Goal: Information Seeking & Learning: Learn about a topic

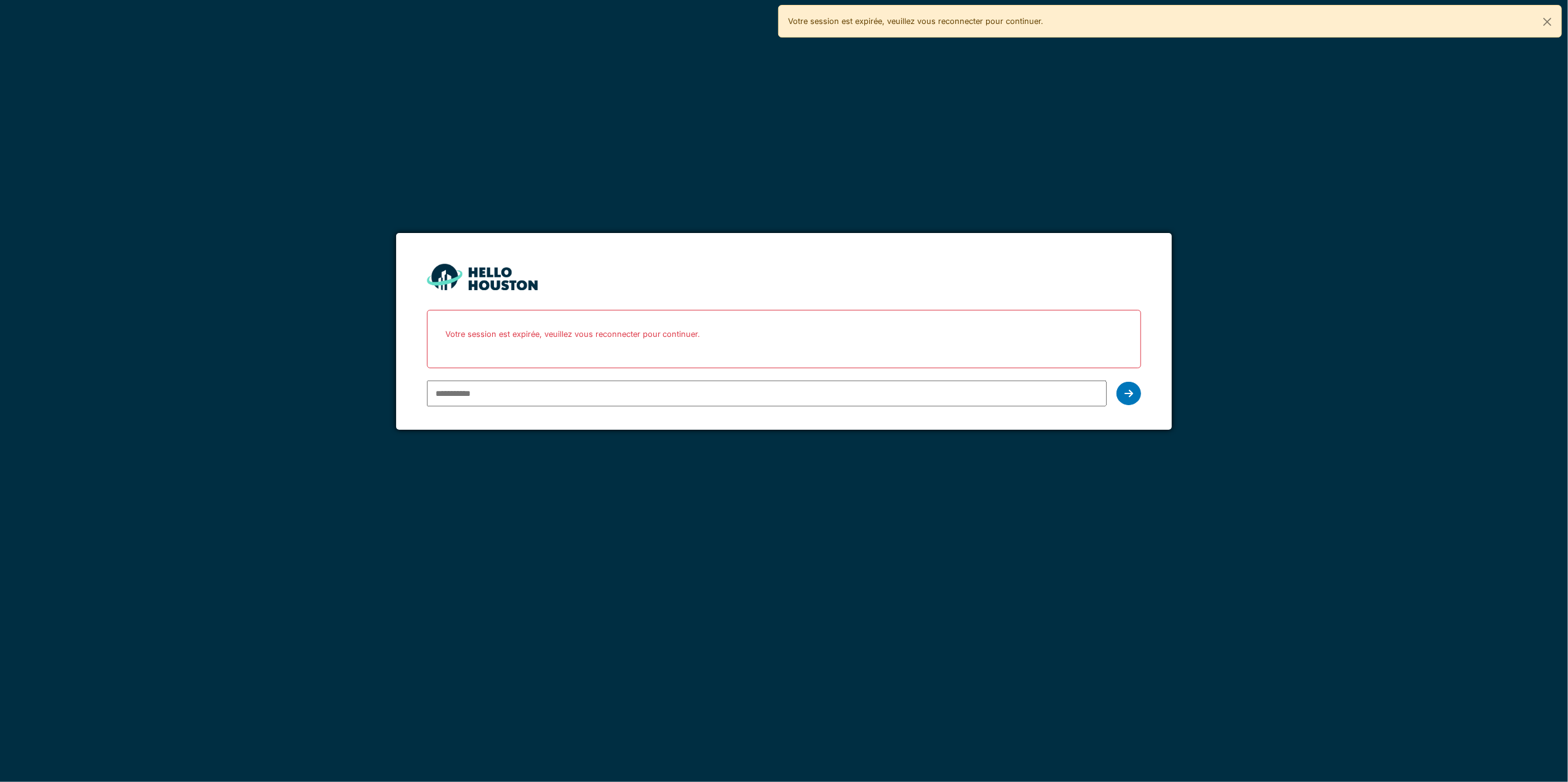
drag, startPoint x: 631, startPoint y: 547, endPoint x: 631, endPoint y: 515, distance: 32.0
click at [629, 545] on div "You don't seem to have an account yet. Please follow the link given by your com…" at bounding box center [784, 391] width 1568 height 782
click at [487, 393] on input "email" at bounding box center [767, 393] width 680 height 26
type input "**********"
click at [1130, 389] on icon at bounding box center [1129, 393] width 9 height 10
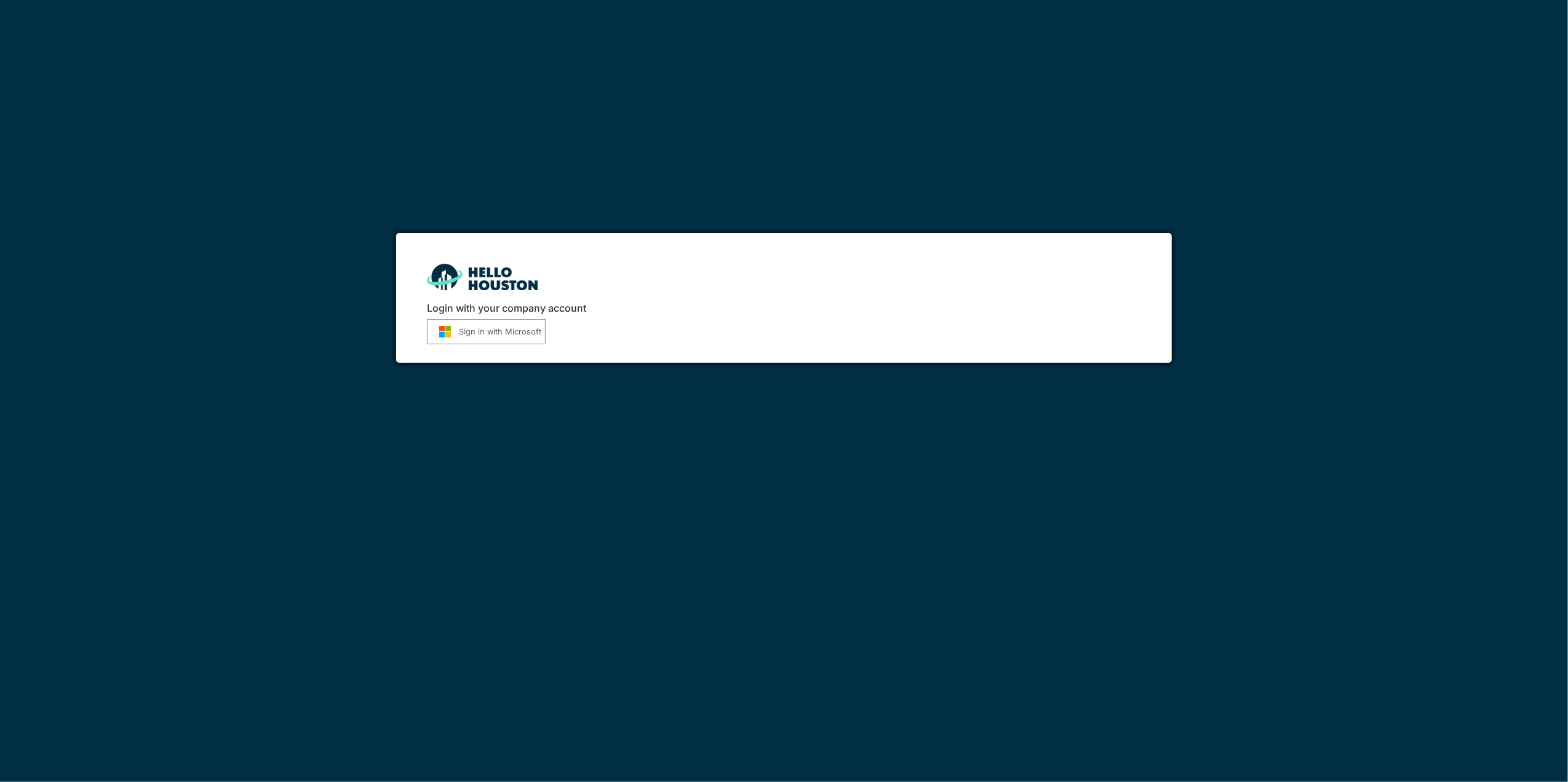
click at [509, 332] on button "Sign in with Microsoft" at bounding box center [486, 332] width 119 height 26
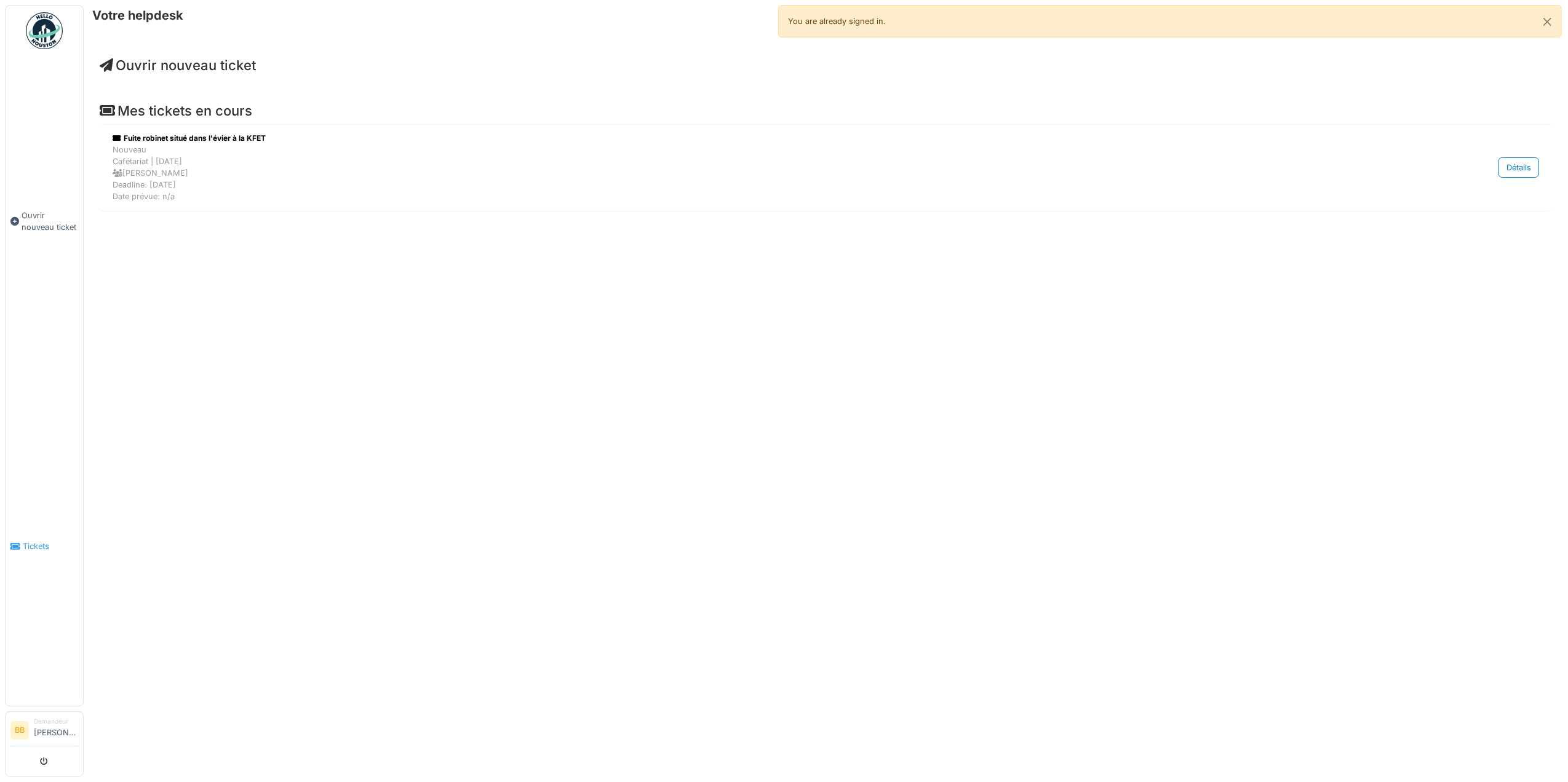
click at [36, 540] on span "Tickets" at bounding box center [50, 546] width 55 height 12
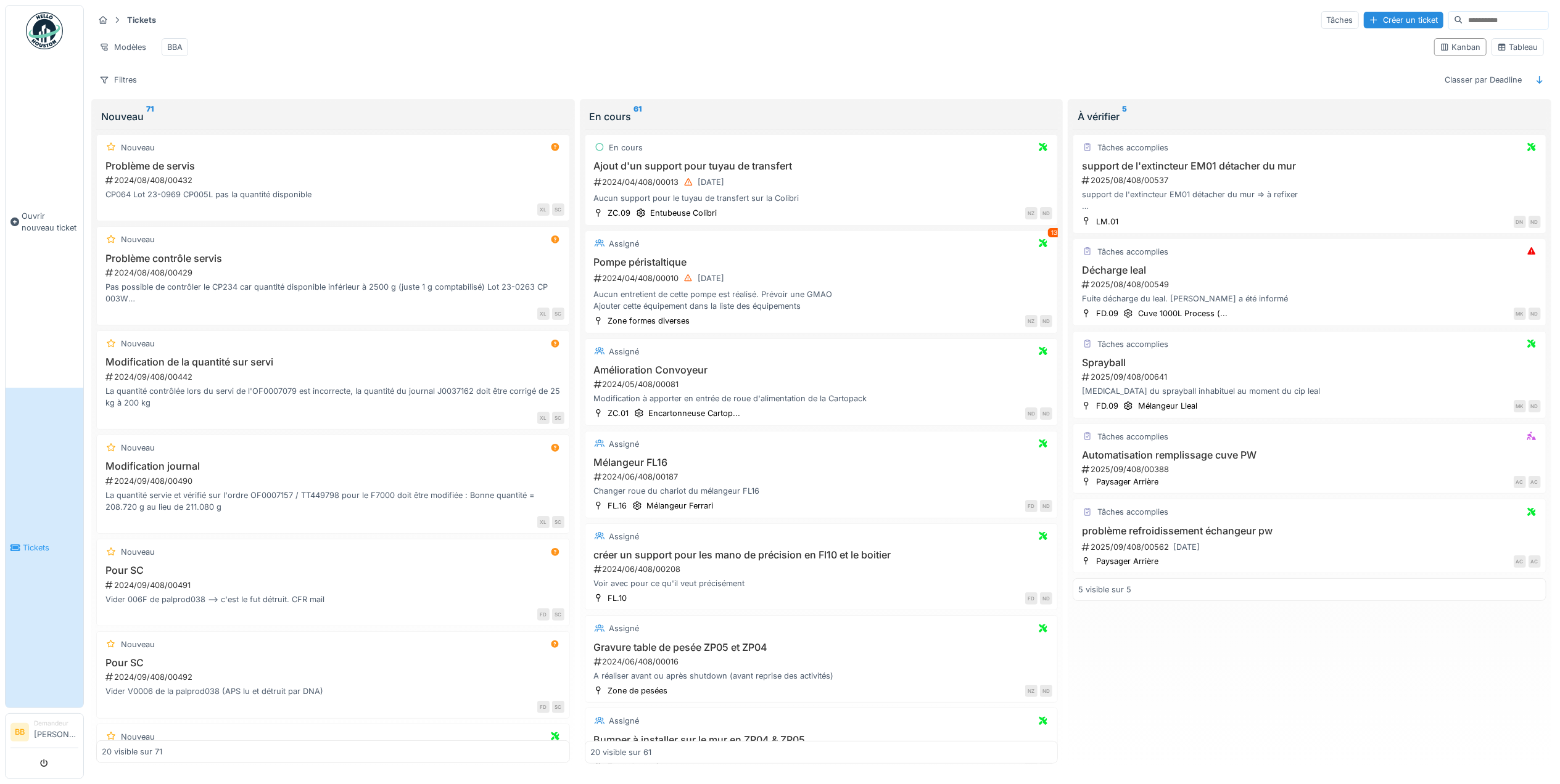
click at [205, 109] on div "Tickets Tâches Créer un ticket Modèles BBA Kanban Tableau Filtres Classer par D…" at bounding box center [822, 389] width 1466 height 769
click at [132, 89] on div "Filtres" at bounding box center [118, 80] width 49 height 18
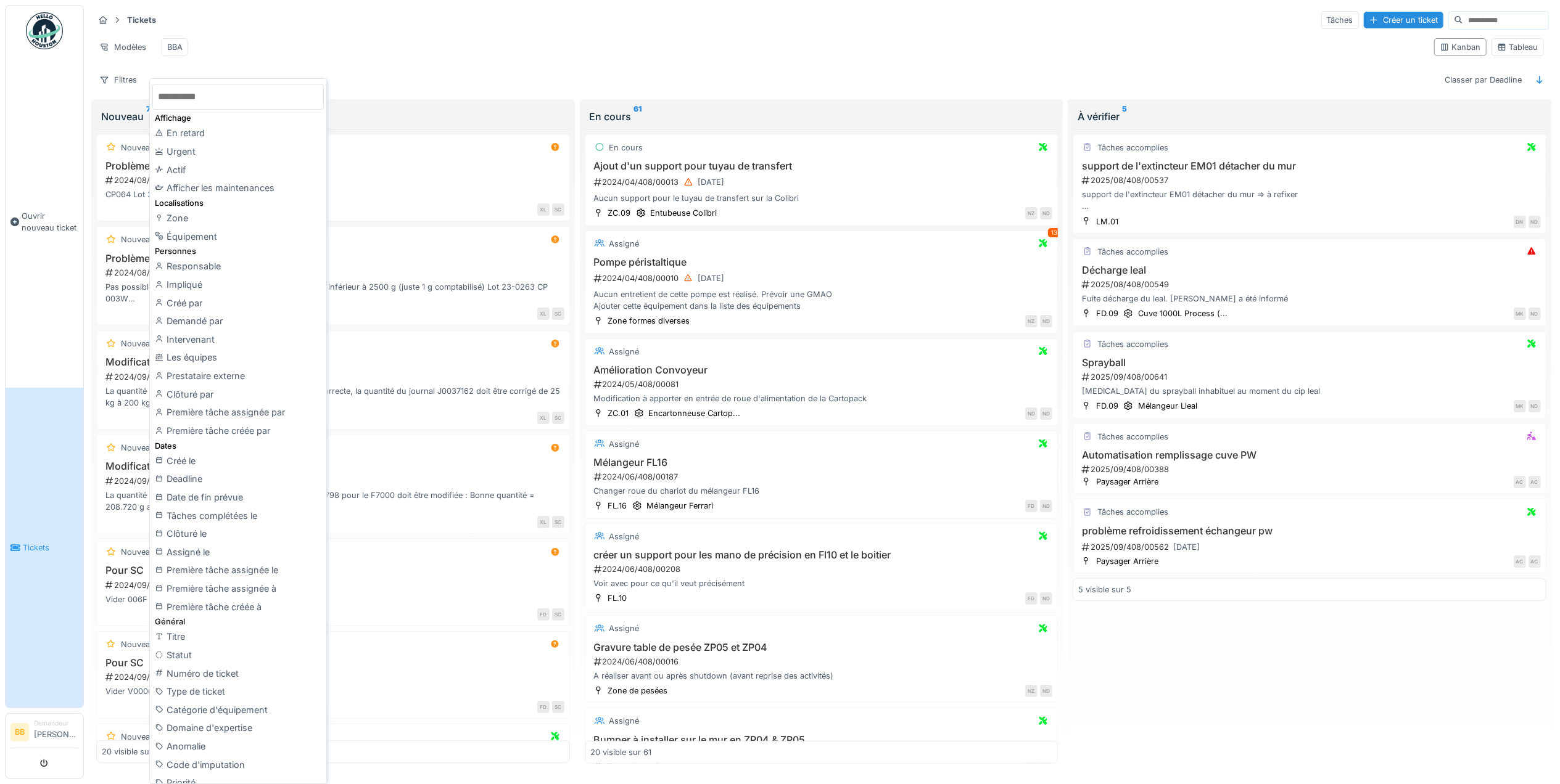
drag, startPoint x: 1049, startPoint y: 31, endPoint x: 1141, endPoint y: 34, distance: 92.0
click at [1053, 31] on hr at bounding box center [821, 31] width 1455 height 1
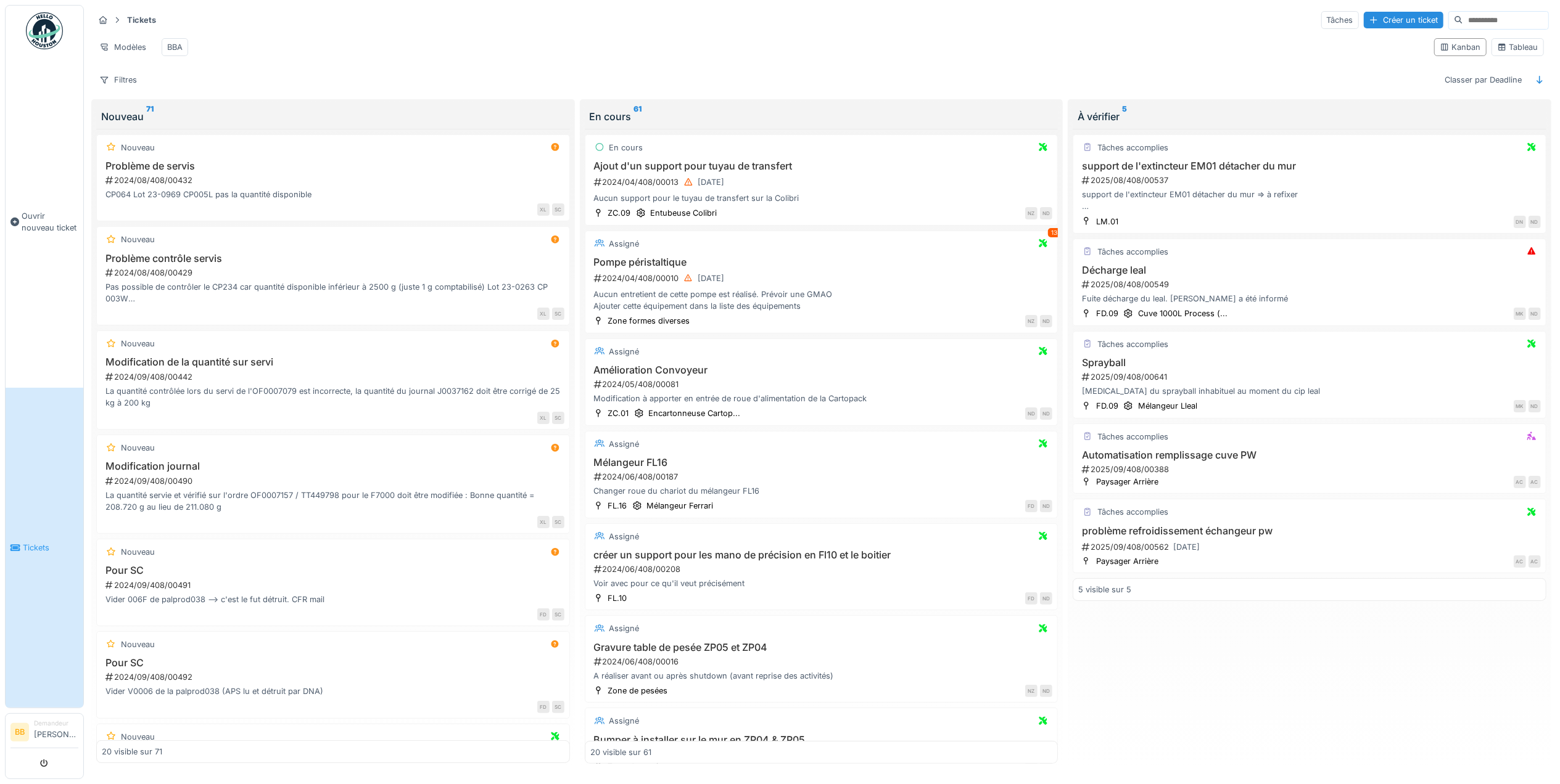
click at [1463, 23] on input at bounding box center [1506, 21] width 85 height 18
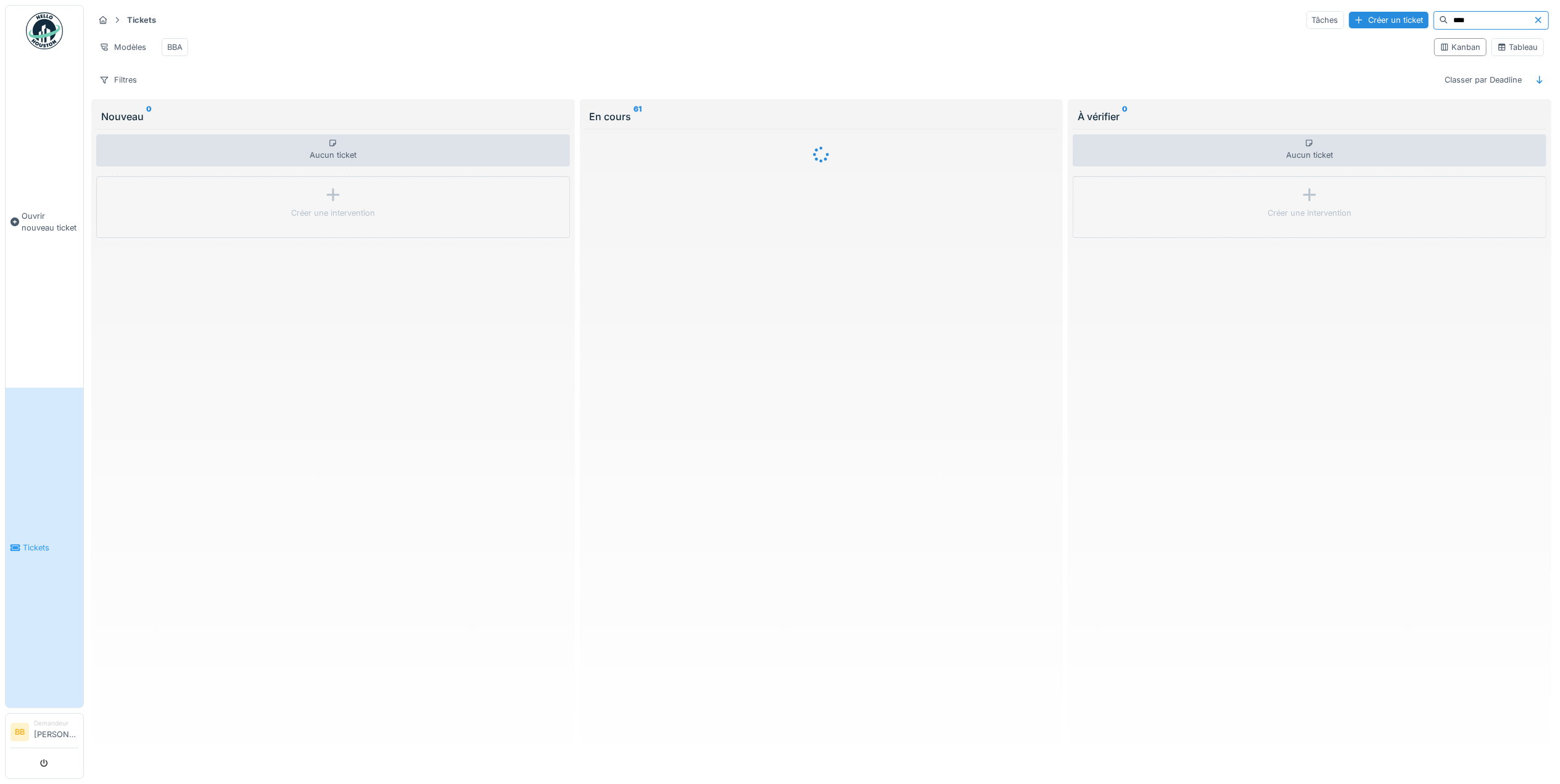
type input "****"
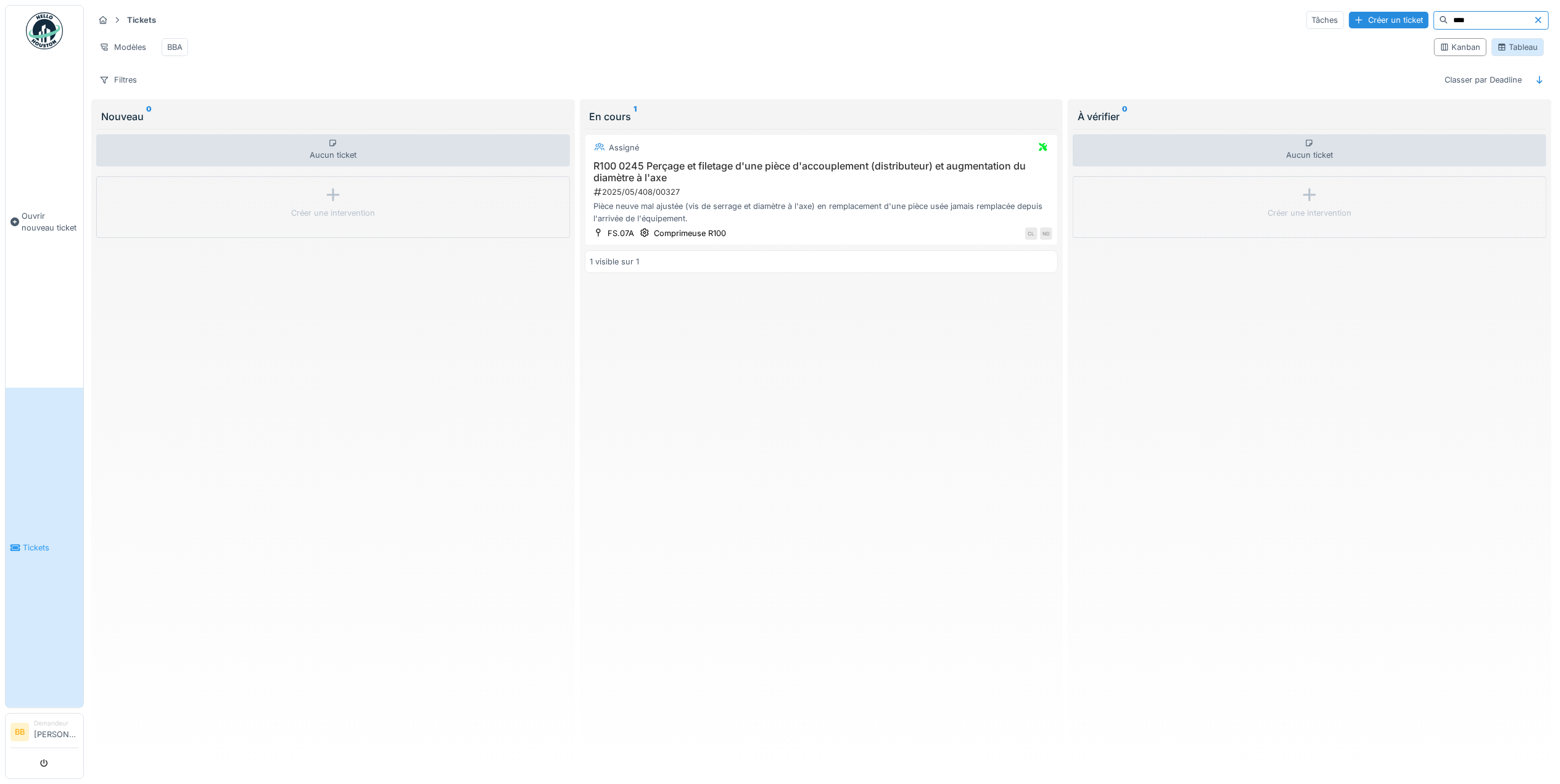
click at [1497, 53] on div "Tableau" at bounding box center [1518, 47] width 42 height 12
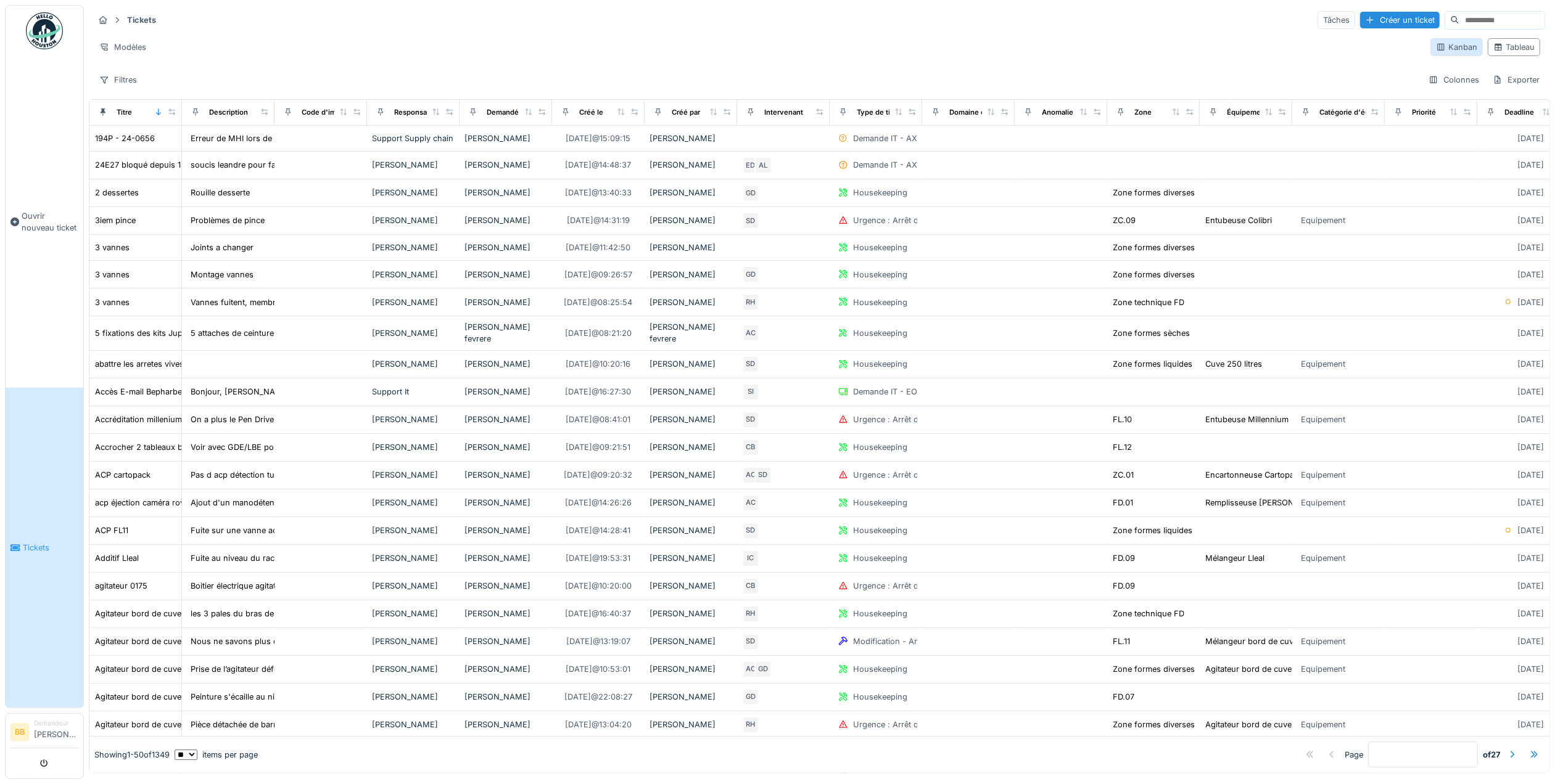
click at [1436, 48] on icon at bounding box center [1441, 47] width 10 height 8
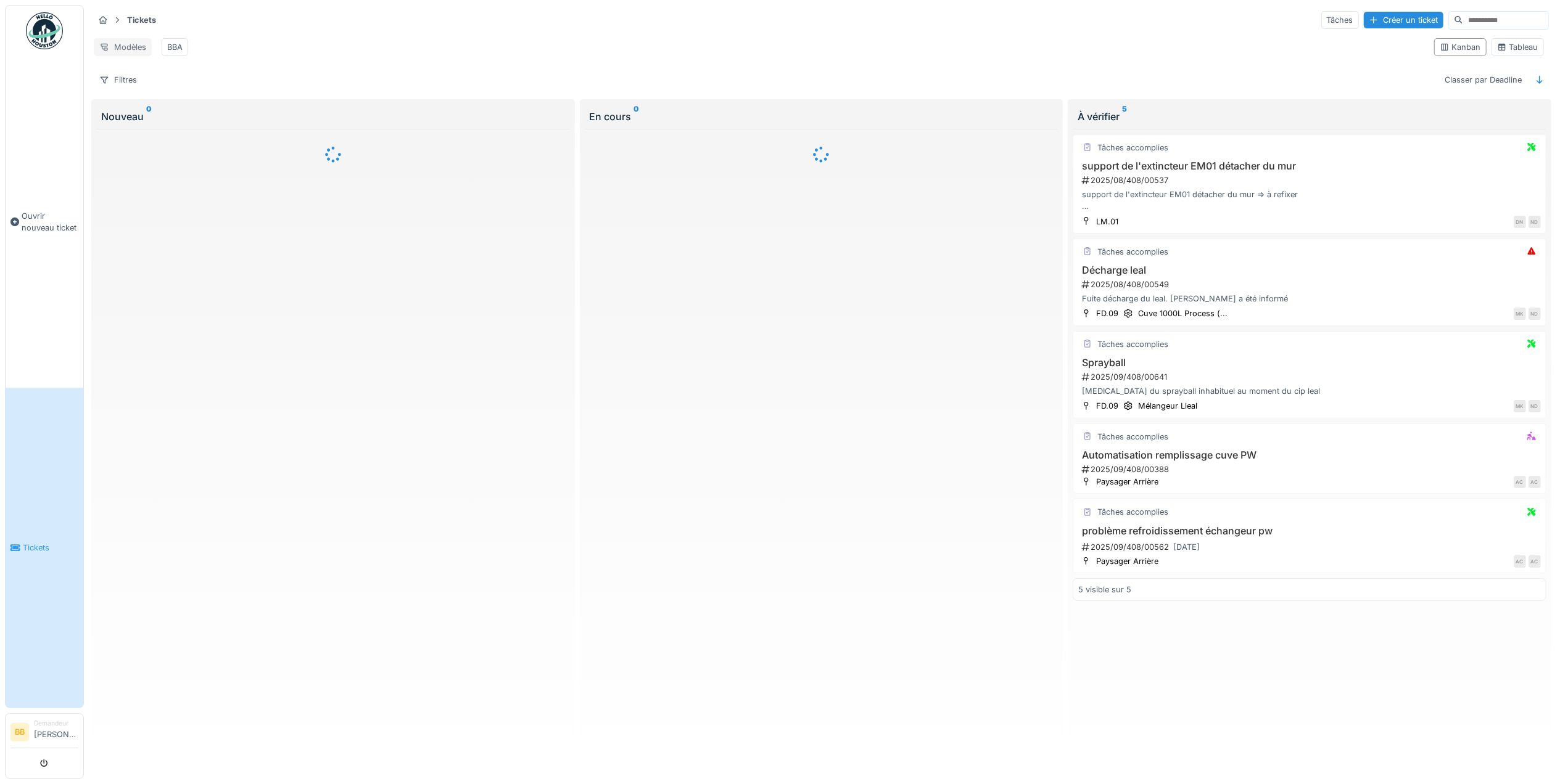
click at [134, 50] on div "Modèles" at bounding box center [122, 47] width 58 height 18
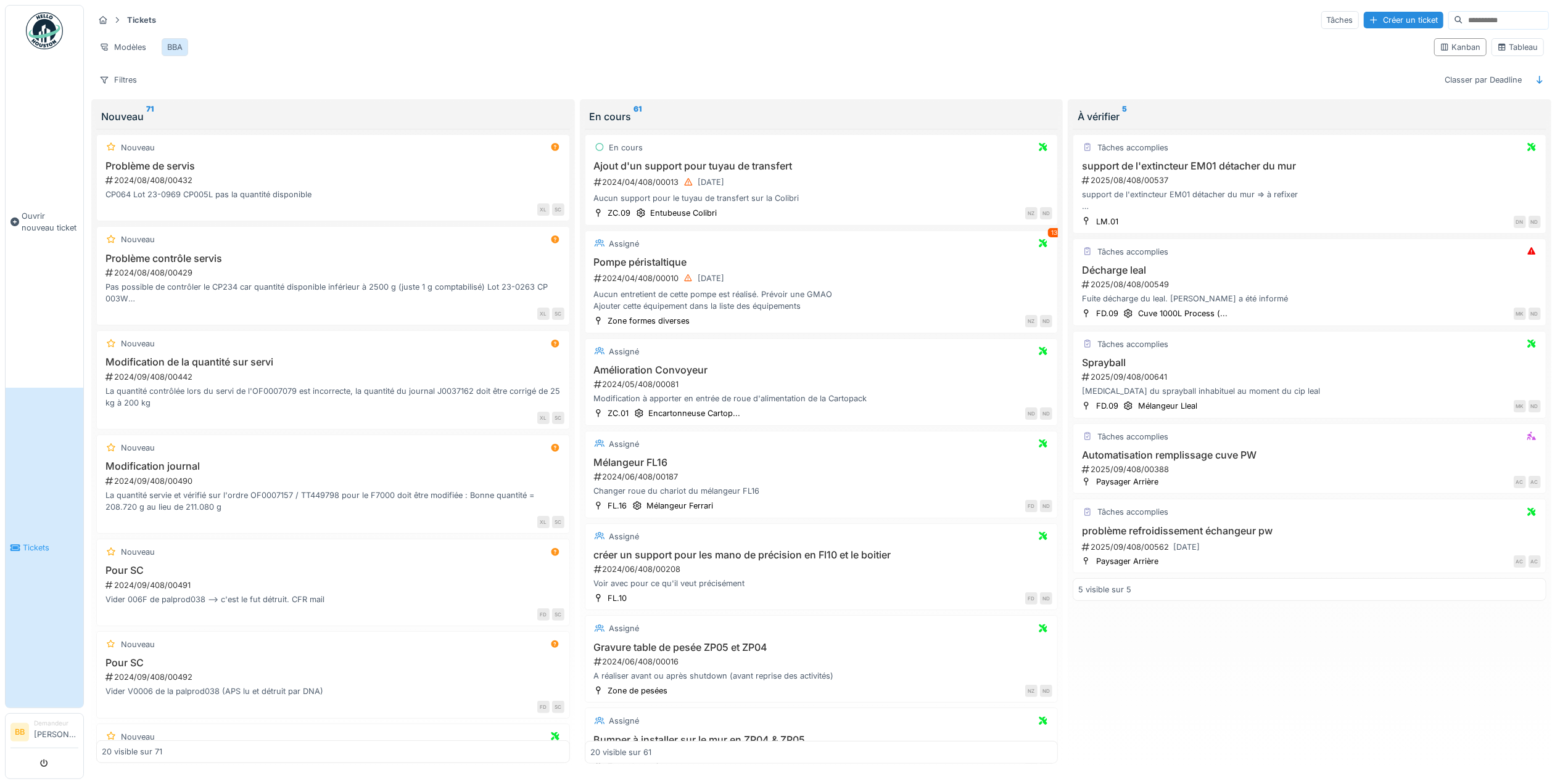
click at [182, 50] on div "BBA" at bounding box center [174, 47] width 15 height 12
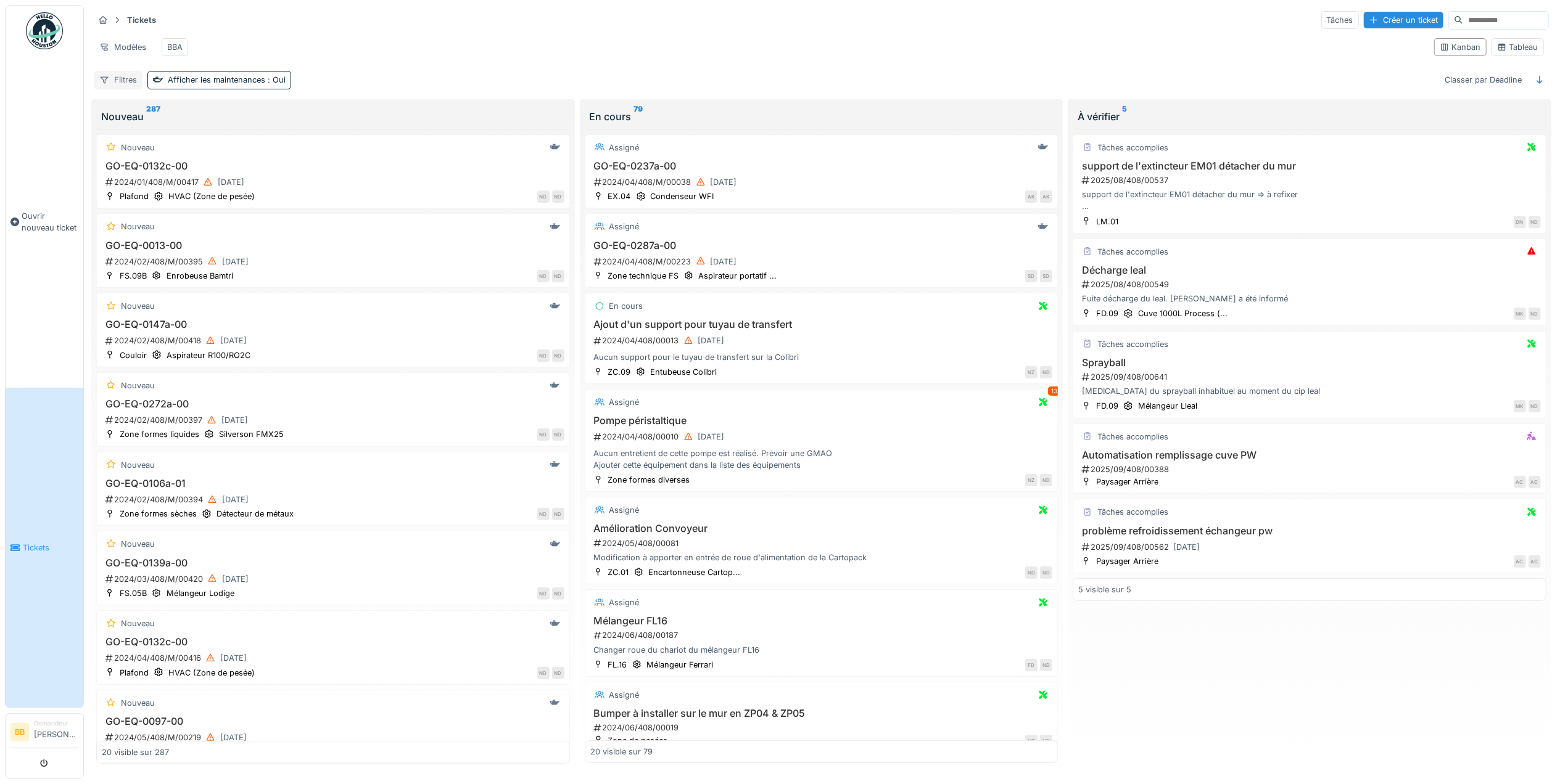
click at [119, 87] on div "Filtres" at bounding box center [118, 80] width 49 height 18
type input "****"
click at [1459, 53] on div "Kanban" at bounding box center [1461, 47] width 42 height 12
click at [1497, 53] on div "Tableau" at bounding box center [1518, 47] width 42 height 12
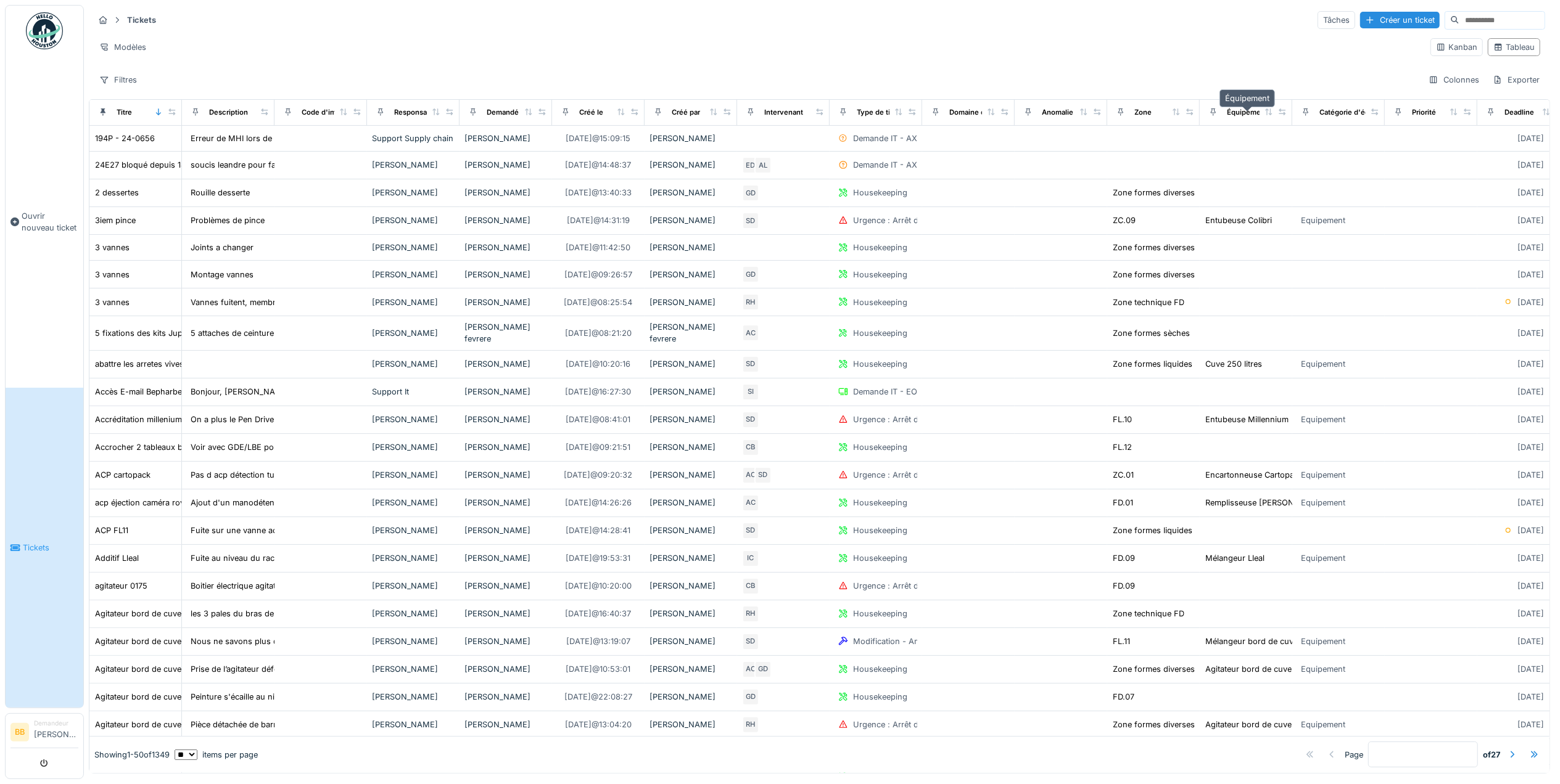
click at [1239, 114] on div "Équipement" at bounding box center [1247, 112] width 41 height 10
click at [1257, 116] on div "Équipement" at bounding box center [1247, 112] width 41 height 10
click at [1268, 115] on icon at bounding box center [1269, 112] width 9 height 6
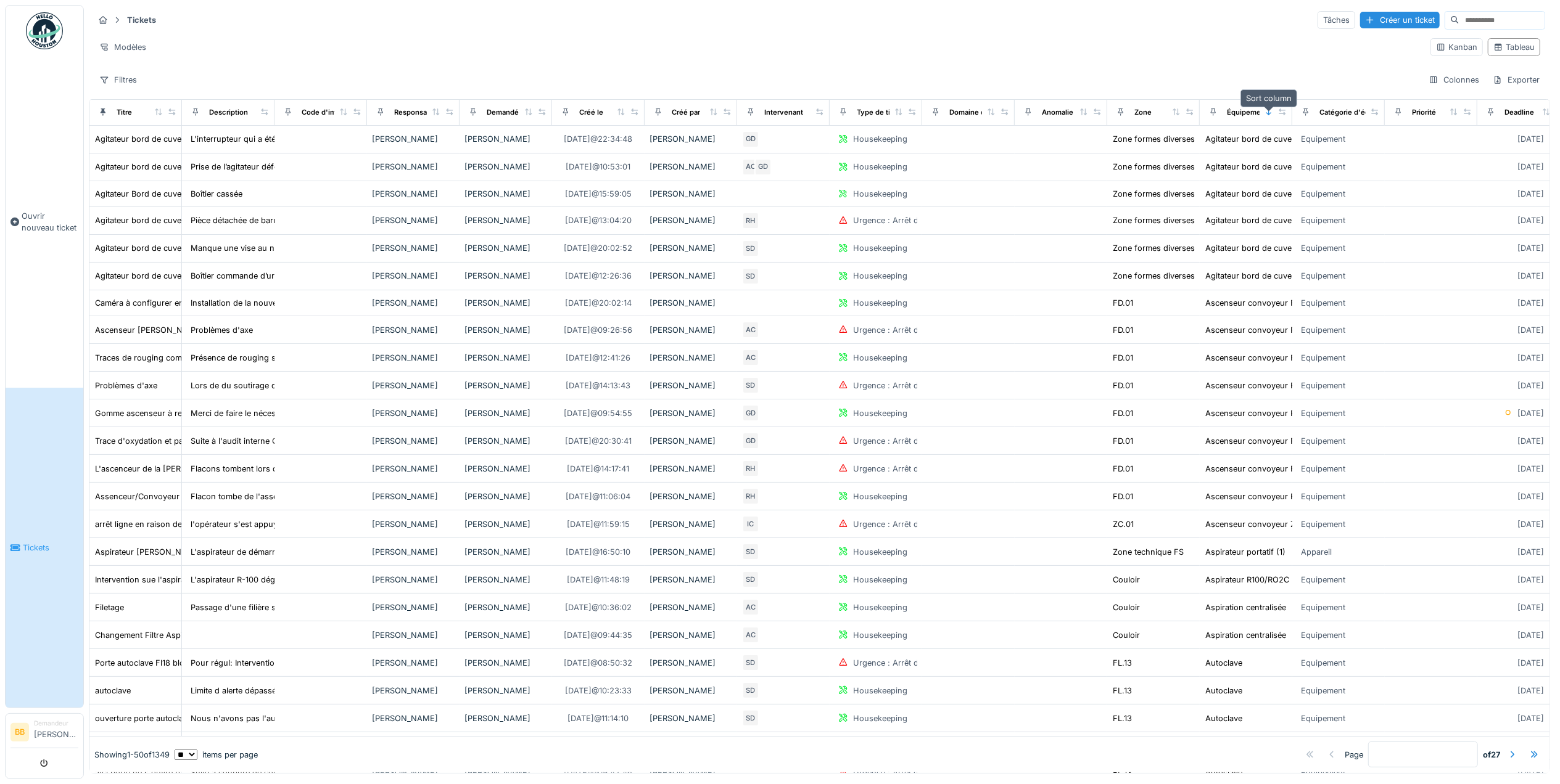
click at [1268, 115] on icon at bounding box center [1269, 112] width 5 height 6
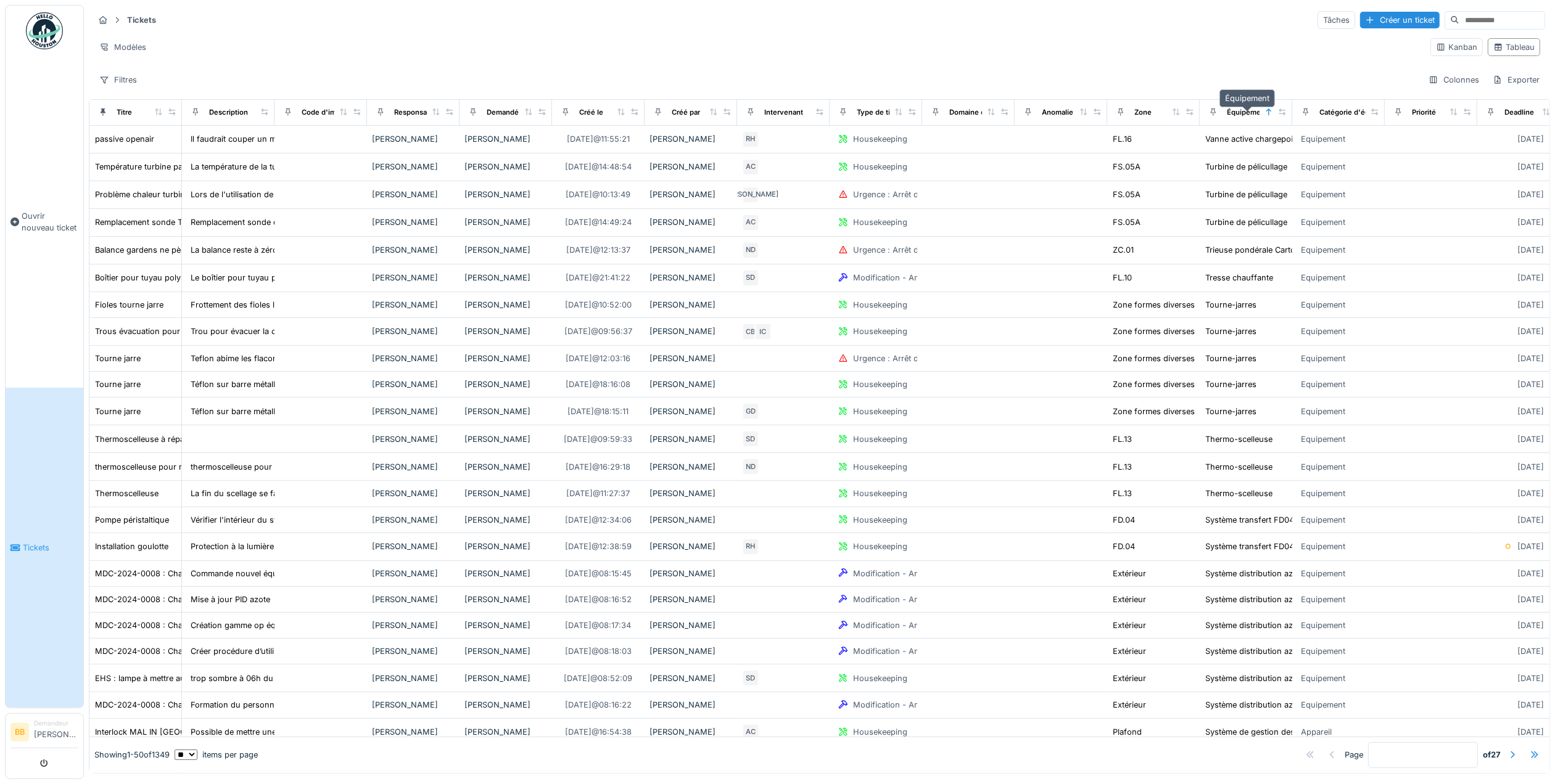
click at [1249, 117] on div "Équipement" at bounding box center [1247, 112] width 41 height 10
click at [1241, 117] on div "Équipement" at bounding box center [1247, 112] width 41 height 10
click at [1281, 115] on icon at bounding box center [1281, 112] width 6 height 6
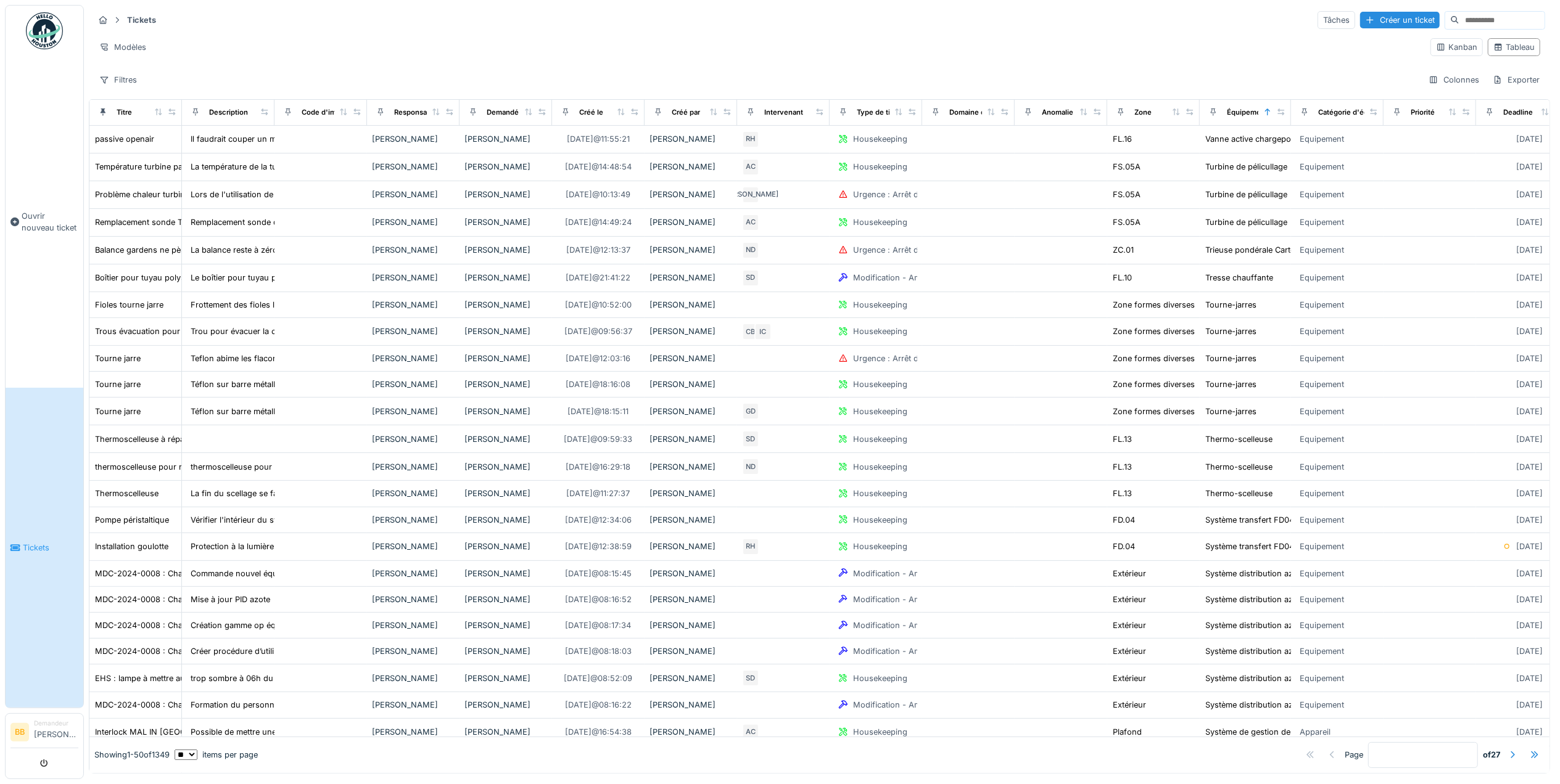
click at [1254, 110] on div "Équipement" at bounding box center [1231, 112] width 54 height 15
click at [1273, 75] on div "Filtres Colonnes Exporter" at bounding box center [819, 80] width 1451 height 18
click at [1245, 114] on div "Équipement" at bounding box center [1247, 112] width 41 height 10
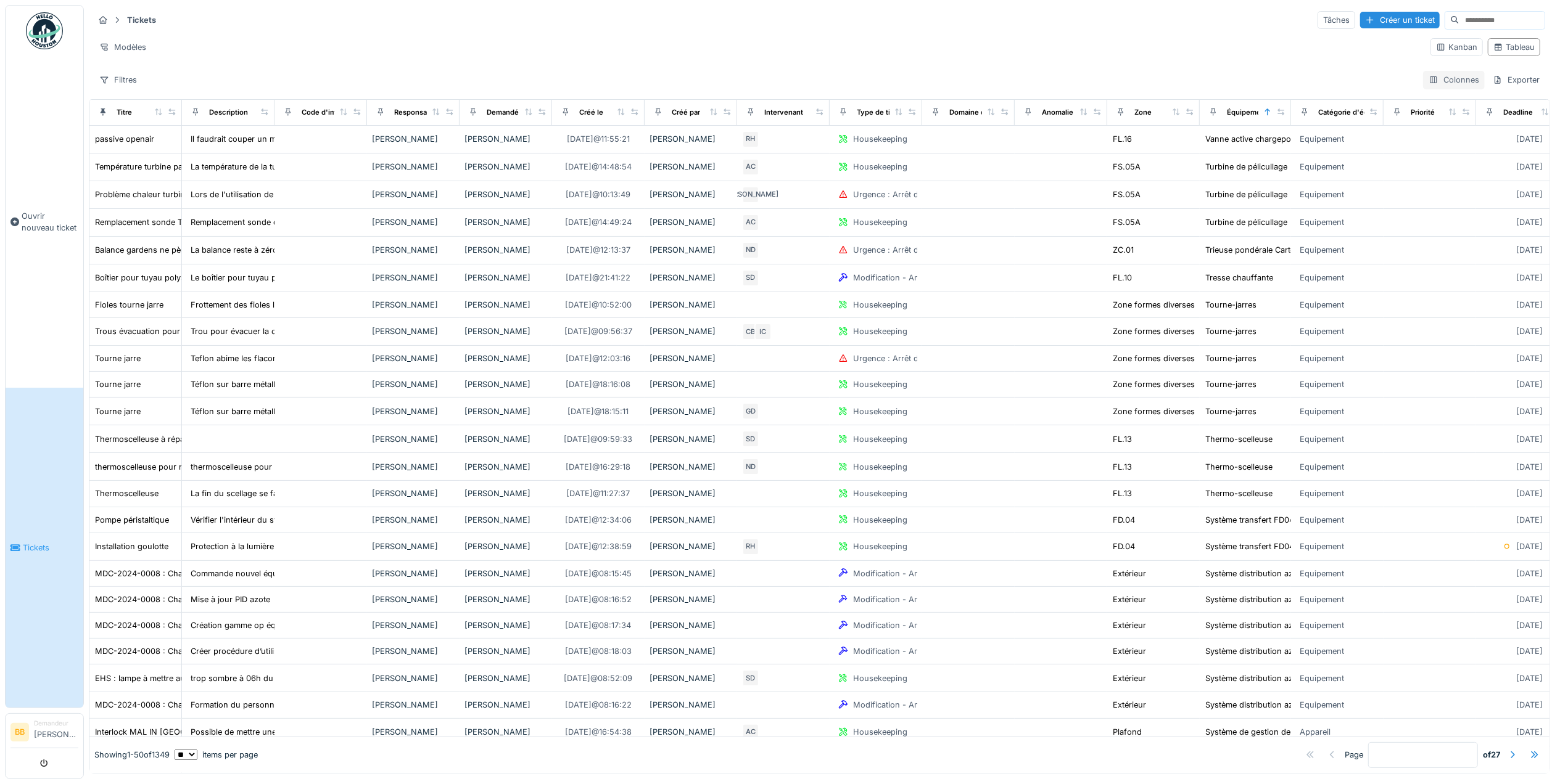
click at [1423, 74] on div "Colonnes" at bounding box center [1454, 80] width 62 height 18
click at [1201, 11] on div "Tickets Tâches Créer un ticket" at bounding box center [819, 19] width 1451 height 20
click at [1424, 86] on div "Colonnes" at bounding box center [1454, 80] width 62 height 18
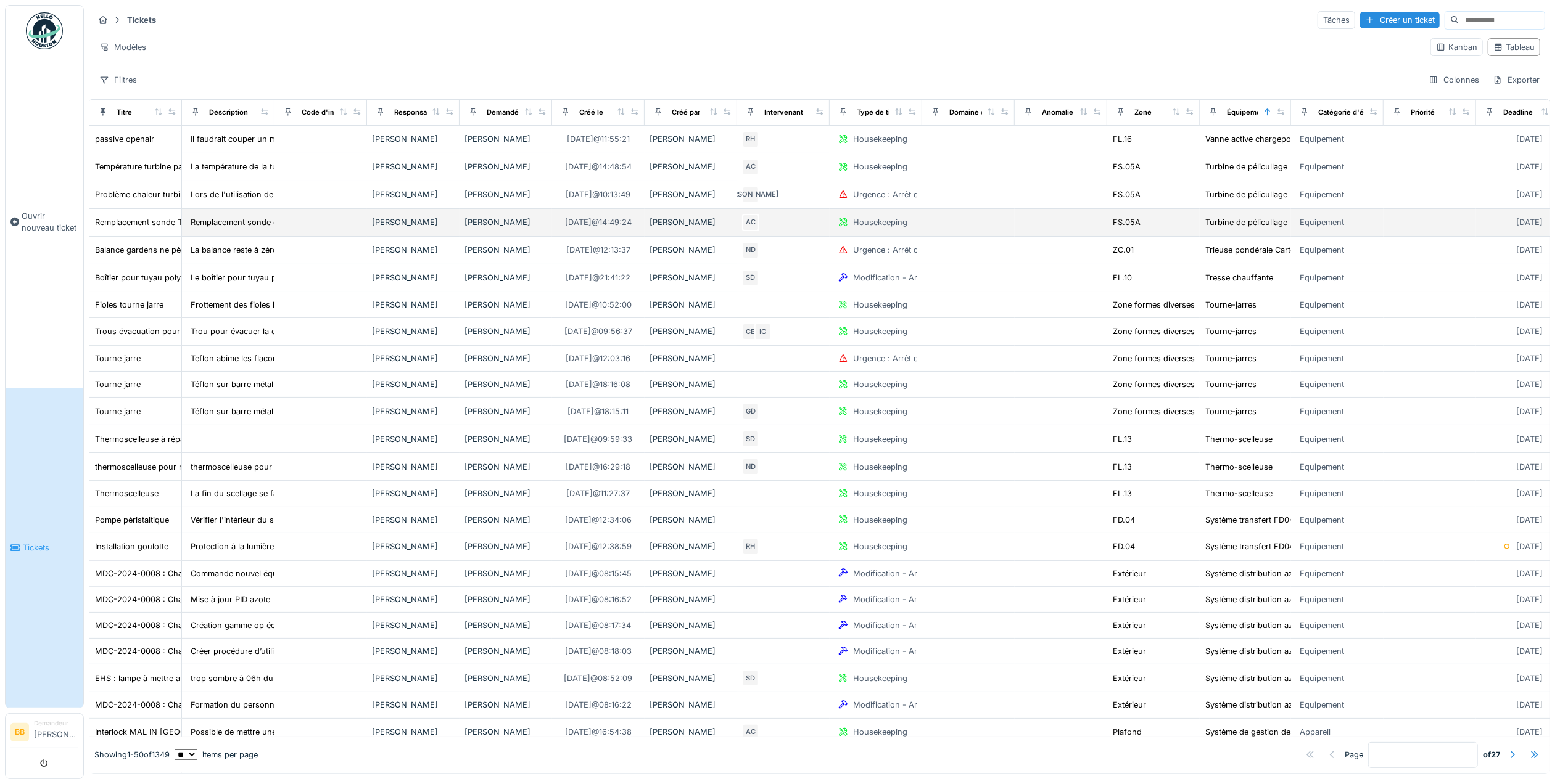
click at [896, 218] on td "Housekeeping" at bounding box center [876, 222] width 93 height 28
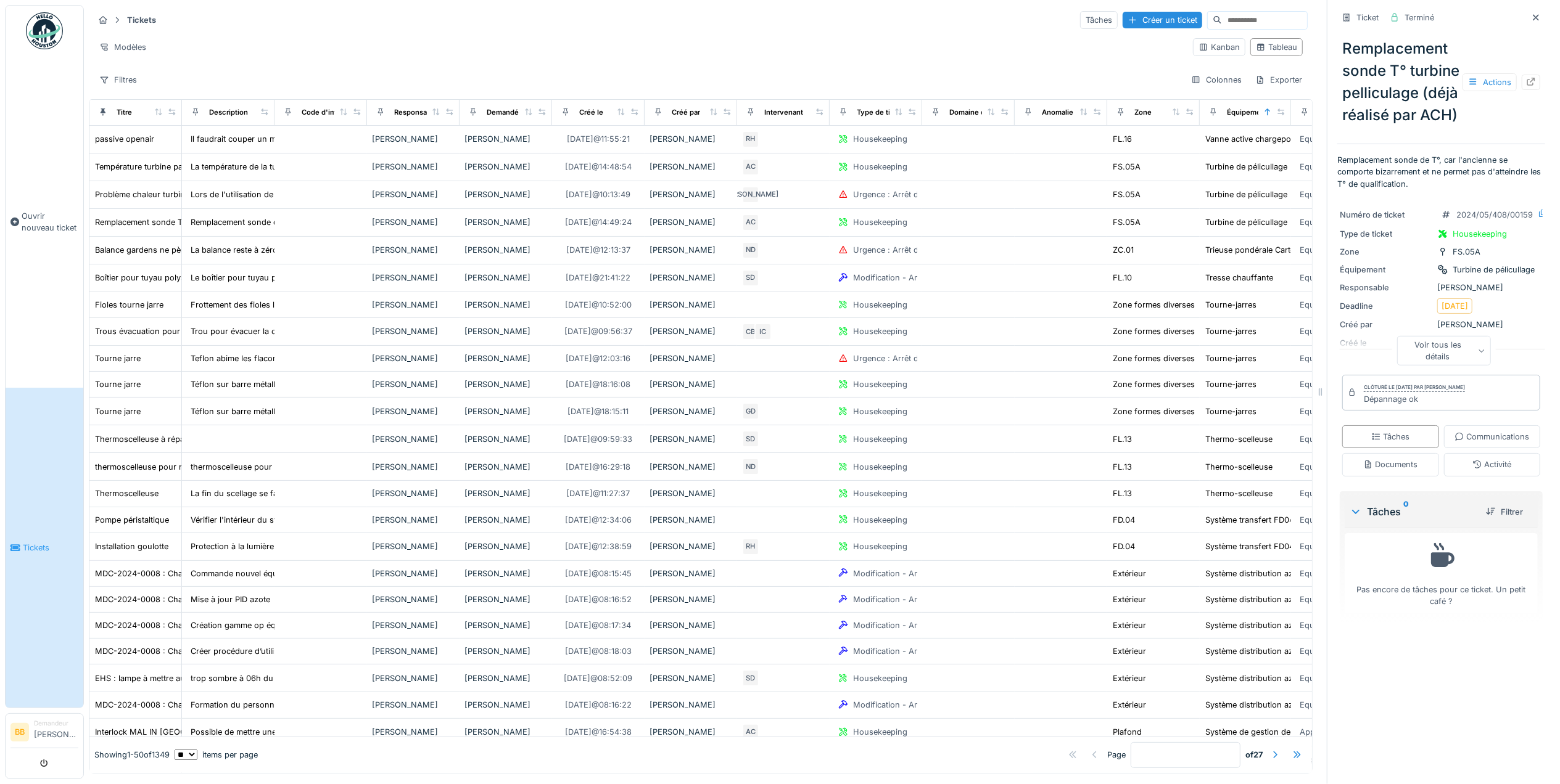
click at [1446, 365] on div "Voir tous les détails" at bounding box center [1444, 350] width 94 height 30
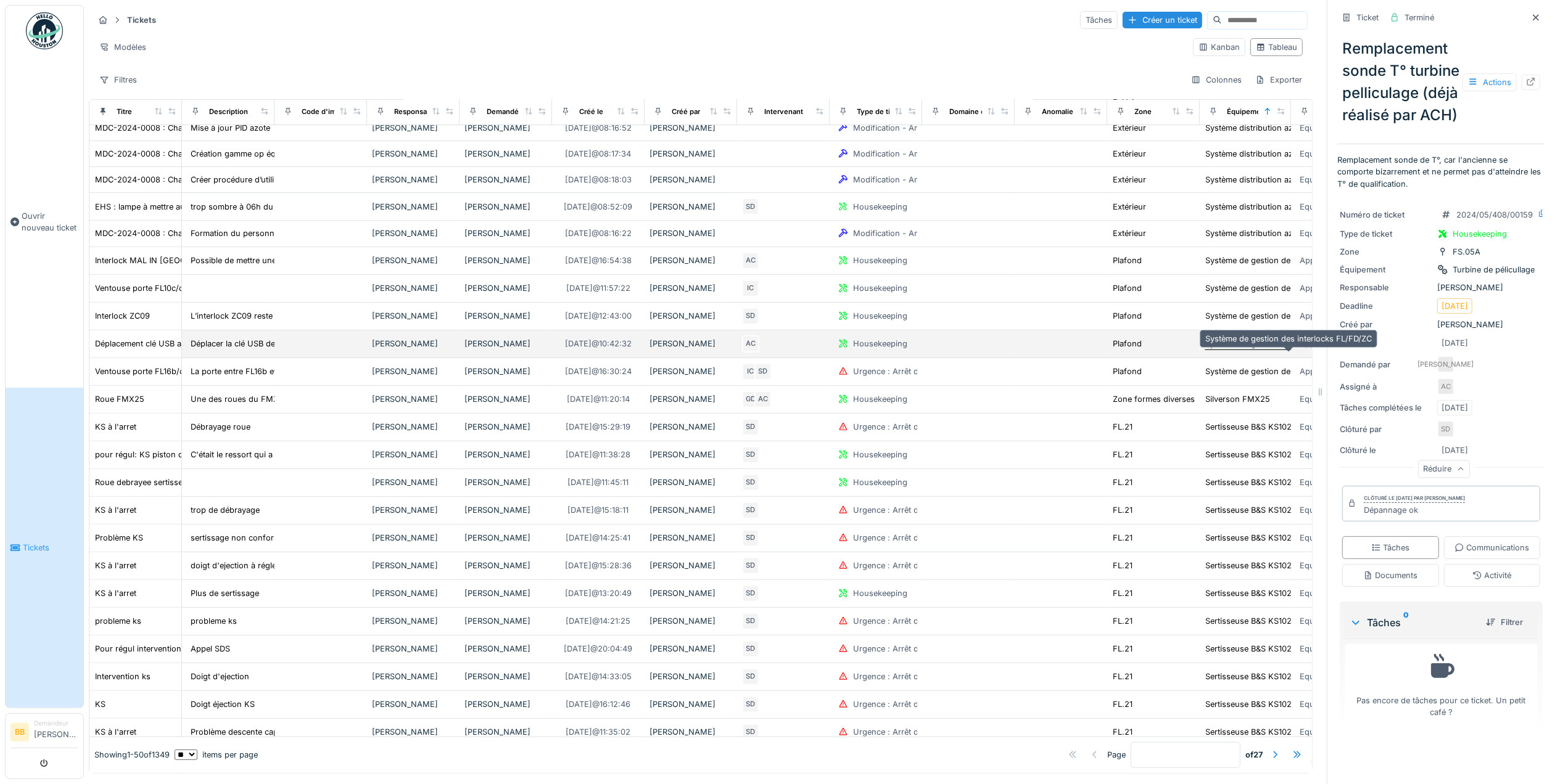
scroll to position [307, 0]
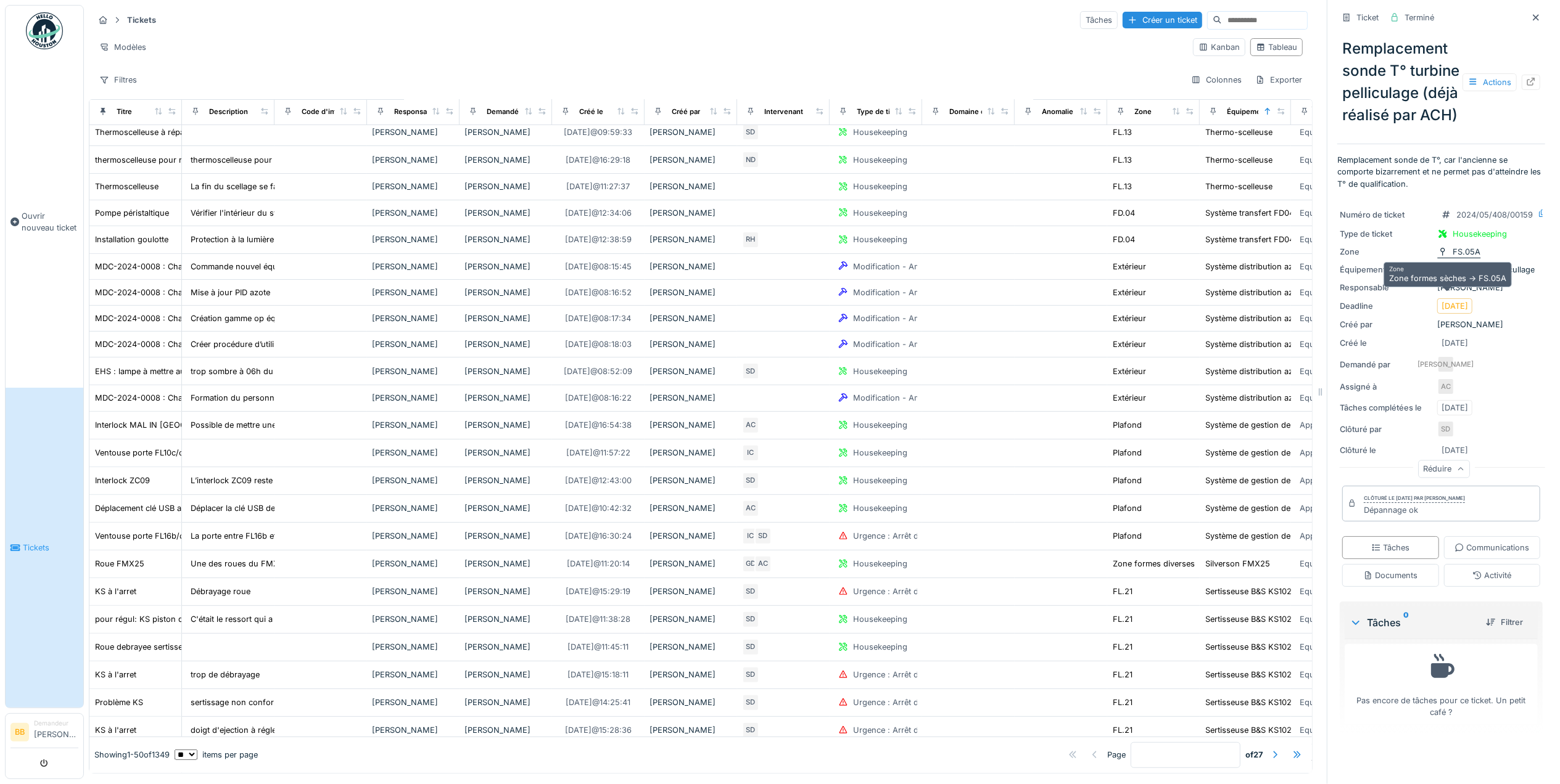
click at [1453, 258] on div "FS.05A" at bounding box center [1466, 251] width 28 height 12
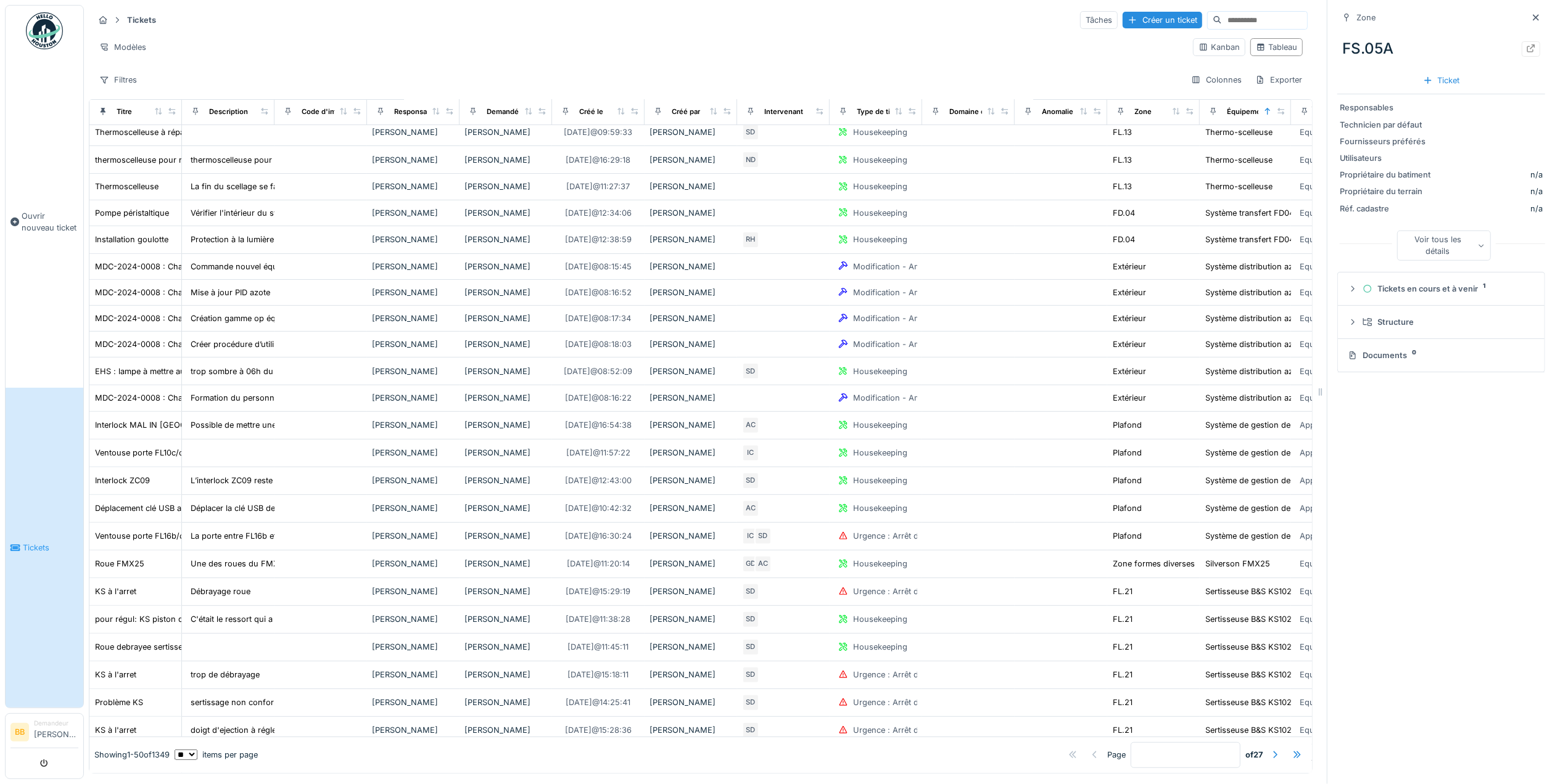
click at [1424, 254] on div "Voir tous les détails" at bounding box center [1444, 245] width 94 height 30
click at [1405, 283] on details "Structure" at bounding box center [1441, 294] width 207 height 34
click at [1366, 290] on div "Structure" at bounding box center [1446, 294] width 167 height 12
click at [1386, 310] on div "Zone formes sèches" at bounding box center [1432, 317] width 183 height 18
click at [1387, 311] on div "Zone formes sèches" at bounding box center [1413, 316] width 92 height 12
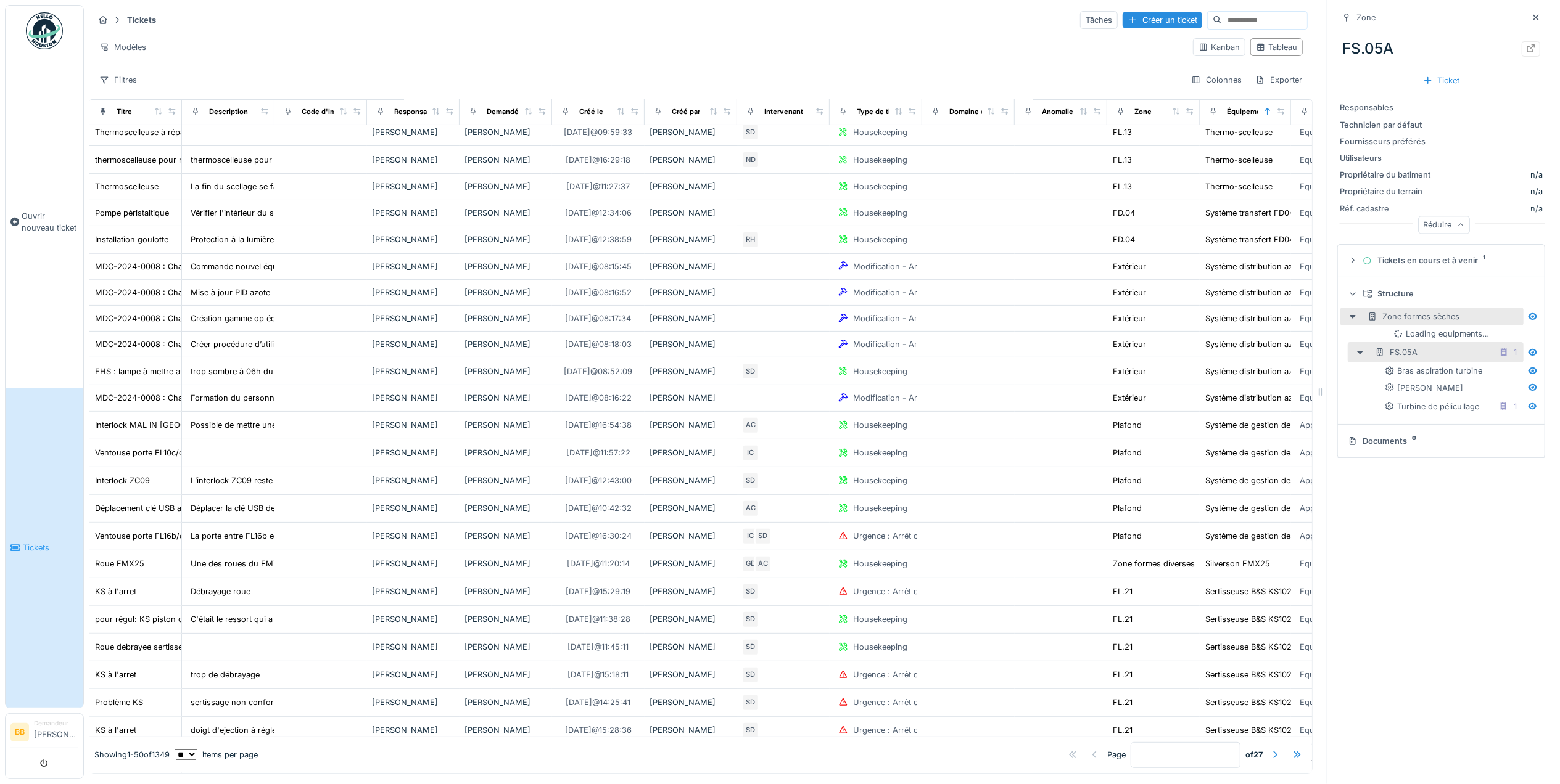
click at [1387, 311] on div "Zone formes sèches" at bounding box center [1413, 316] width 92 height 12
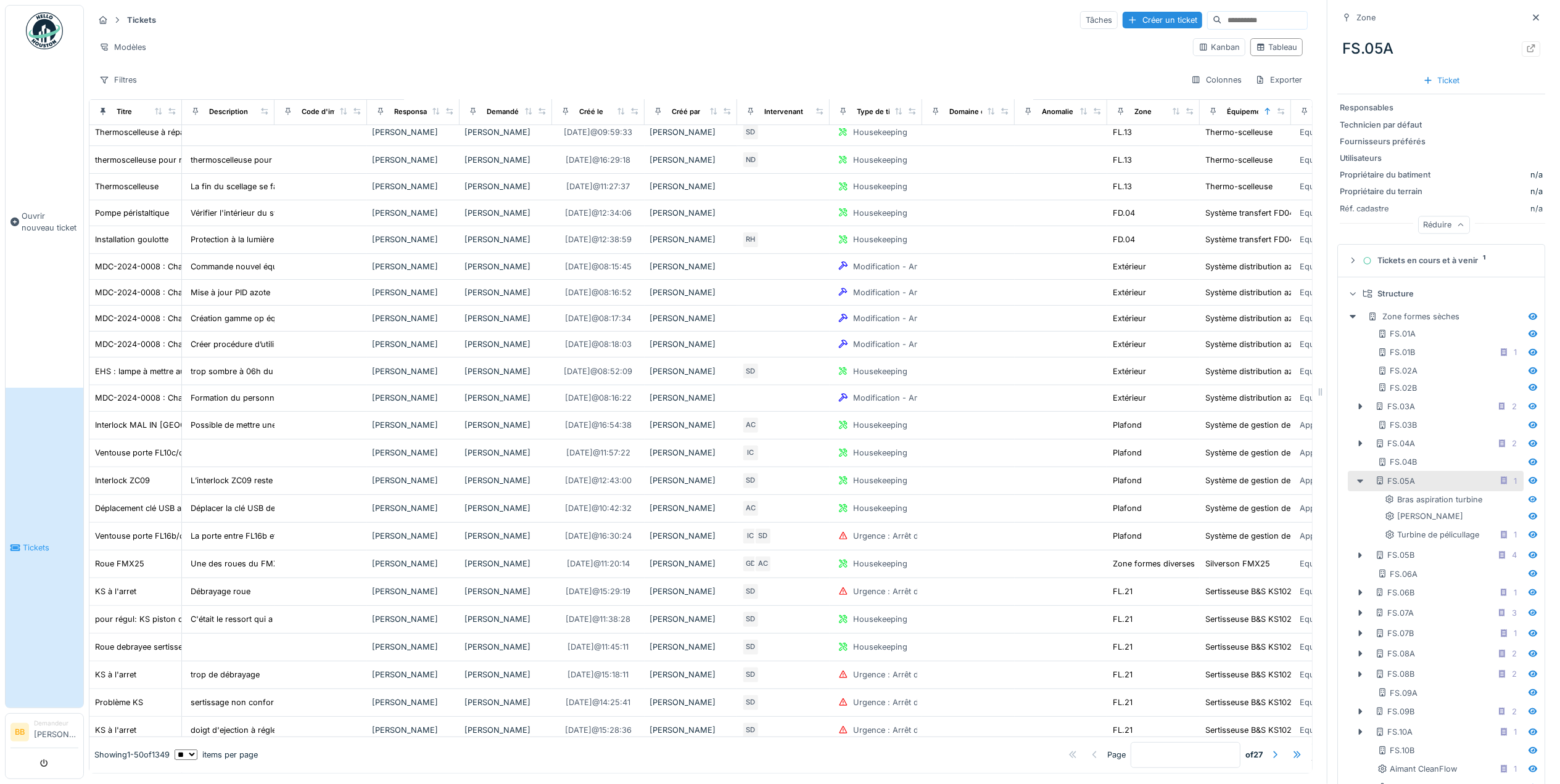
click at [1355, 481] on icon at bounding box center [1360, 481] width 10 height 8
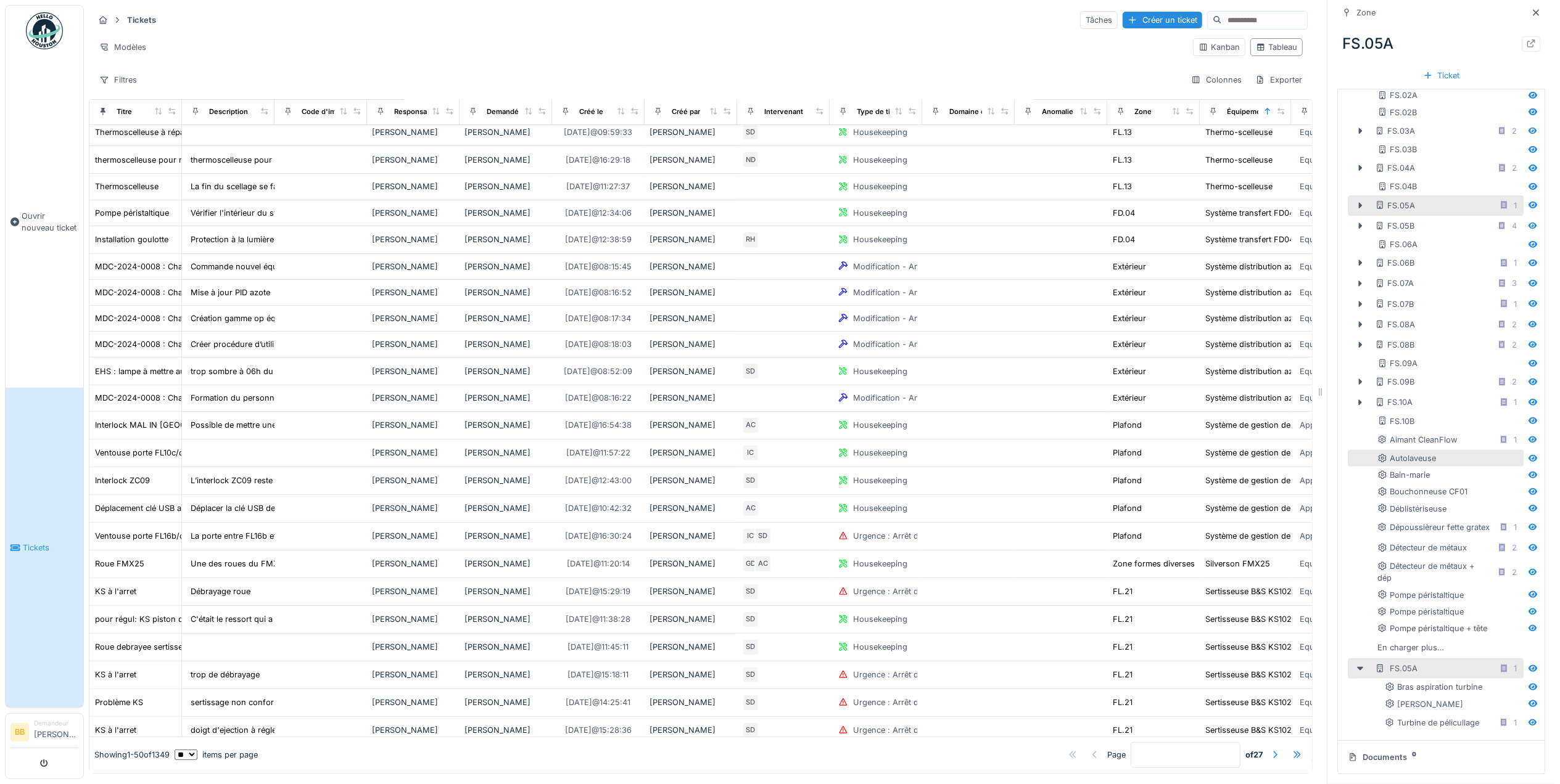
scroll to position [299, 0]
click at [1412, 639] on div "En charger plus…" at bounding box center [1411, 647] width 77 height 17
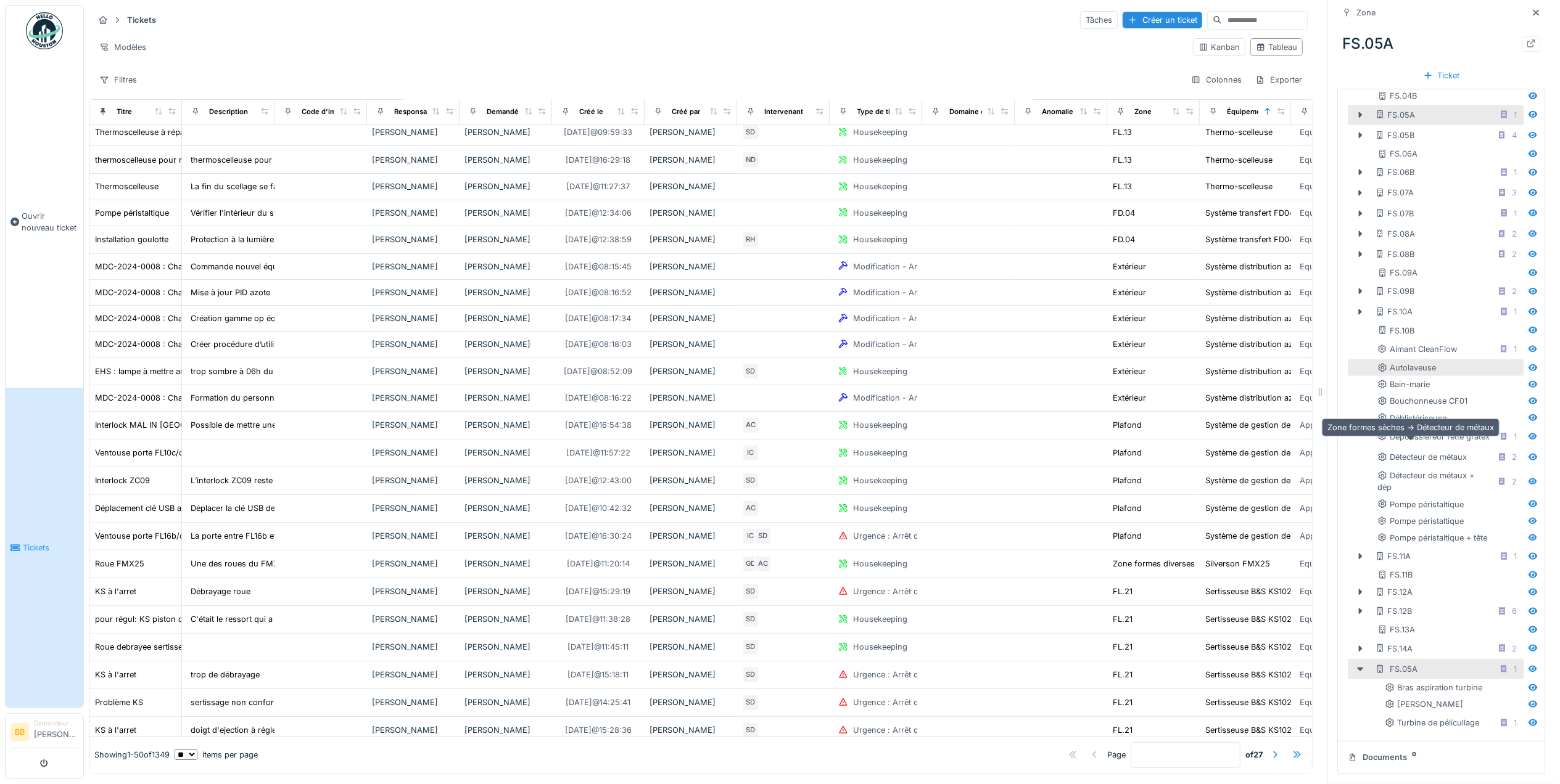
scroll to position [12, 0]
click at [1355, 665] on icon at bounding box center [1360, 669] width 10 height 8
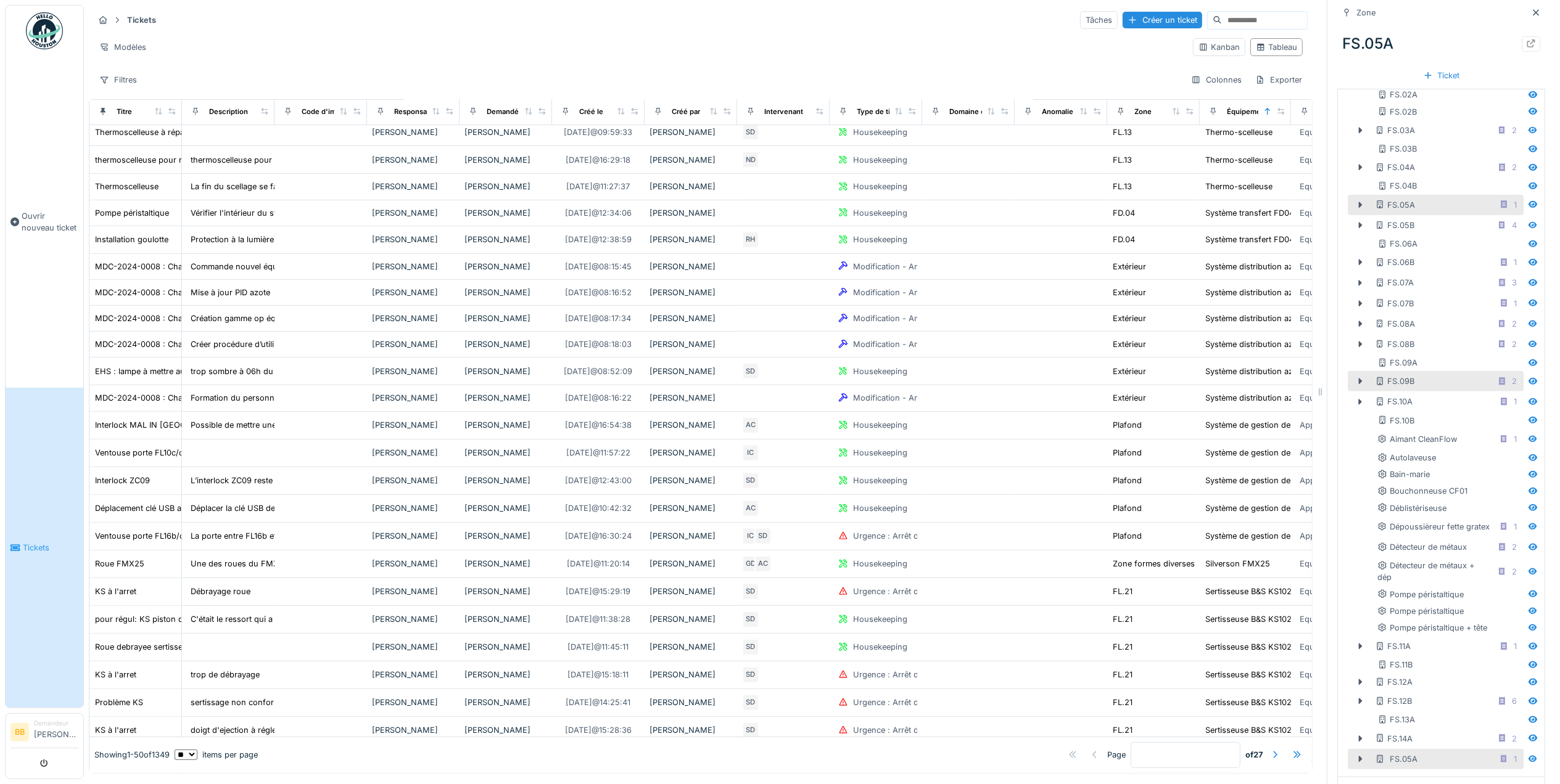
scroll to position [247, 0]
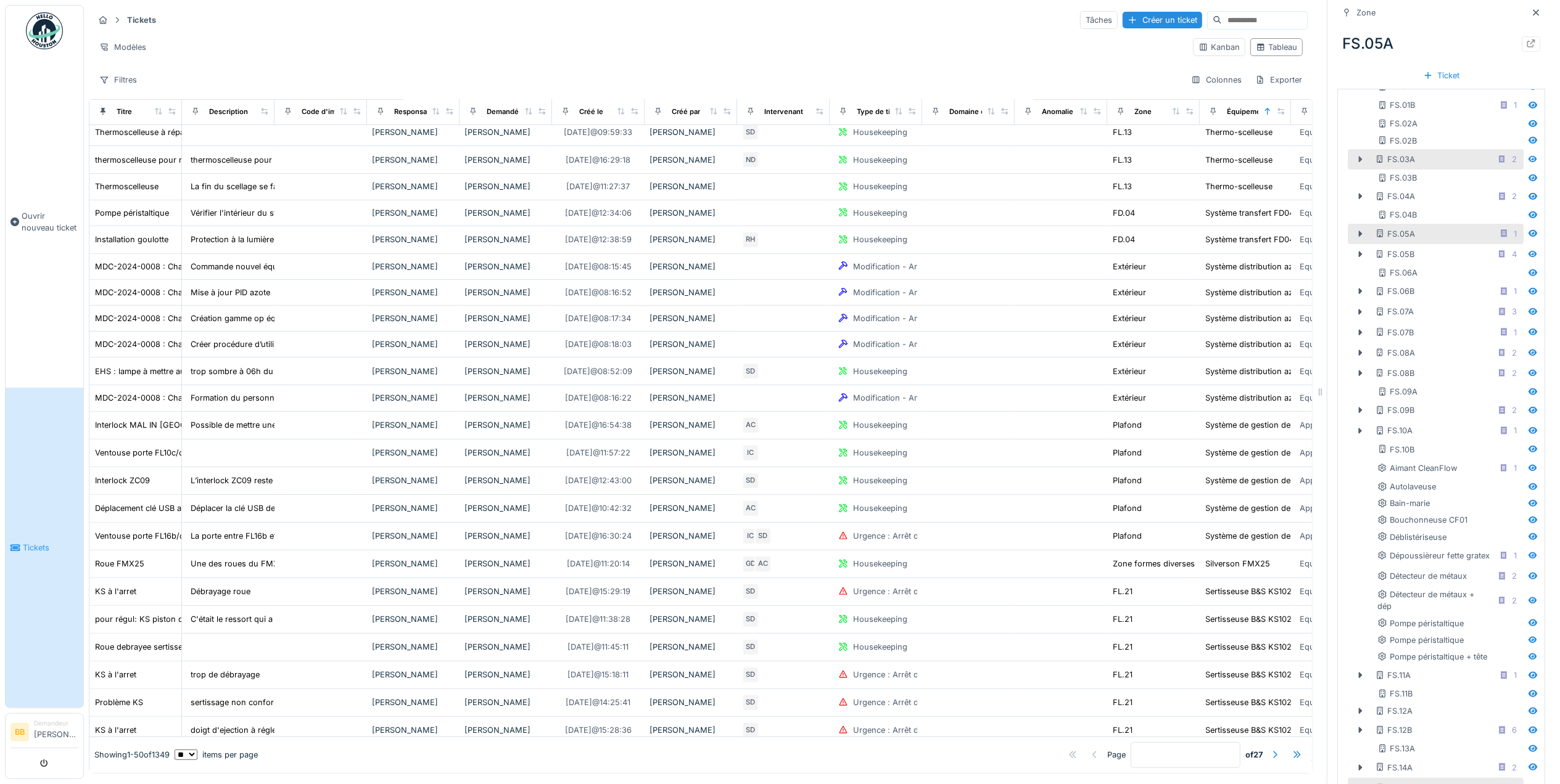
click at [1355, 155] on icon at bounding box center [1360, 159] width 10 height 8
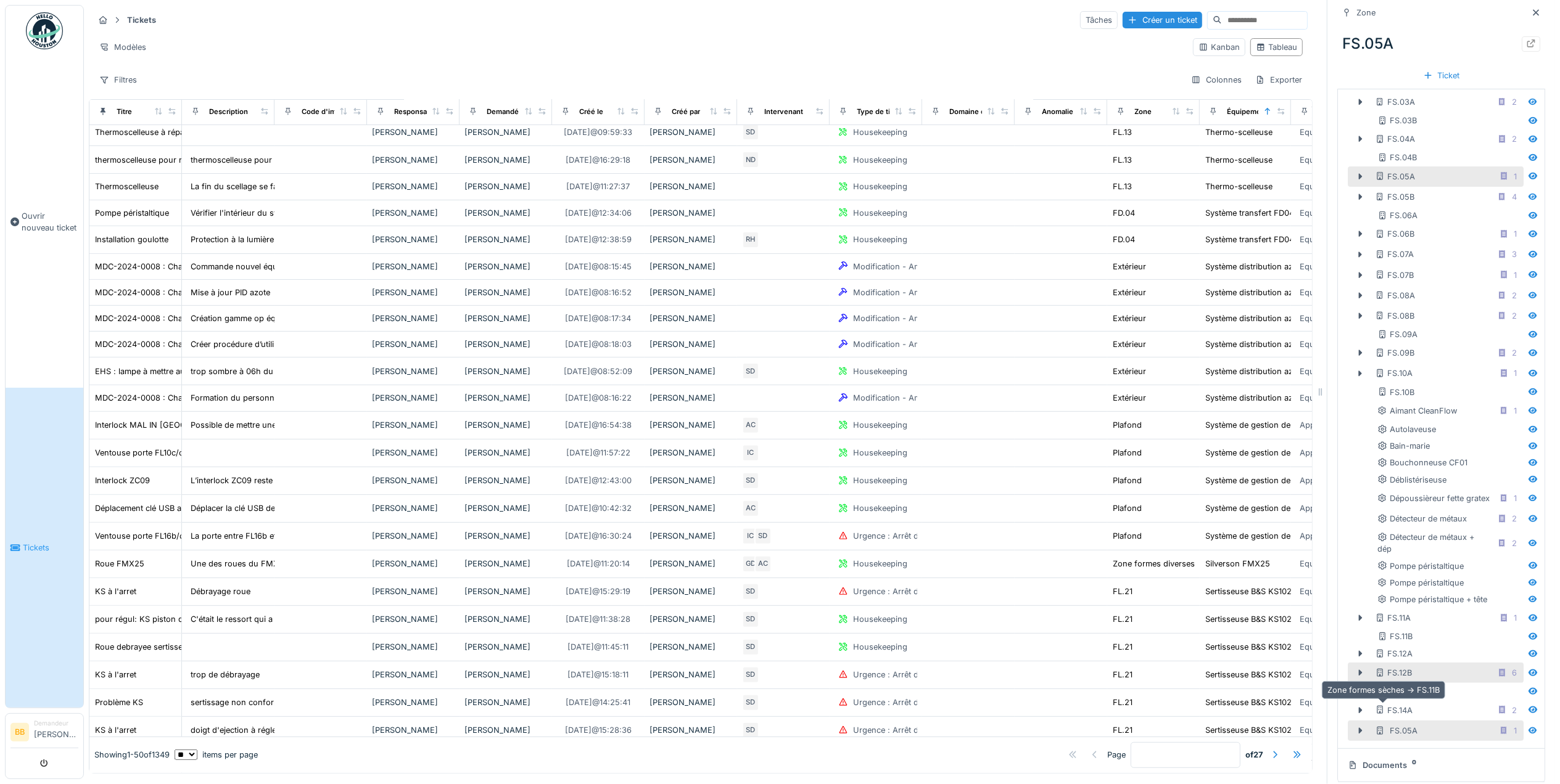
scroll to position [330, 0]
click at [1355, 661] on icon at bounding box center [1360, 665] width 10 height 8
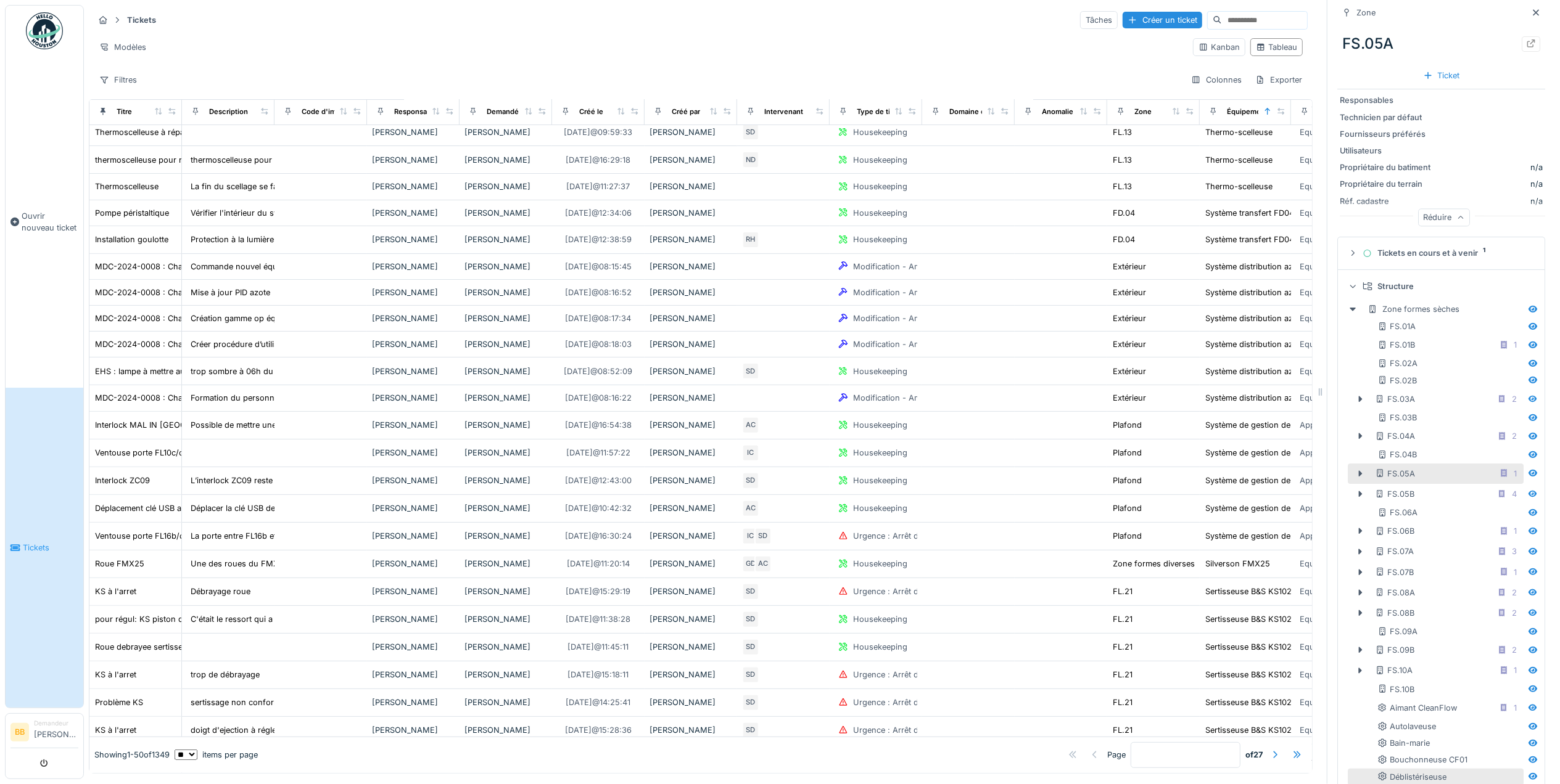
scroll to position [0, 0]
click at [1404, 310] on div "Zone formes sèches" at bounding box center [1413, 316] width 92 height 12
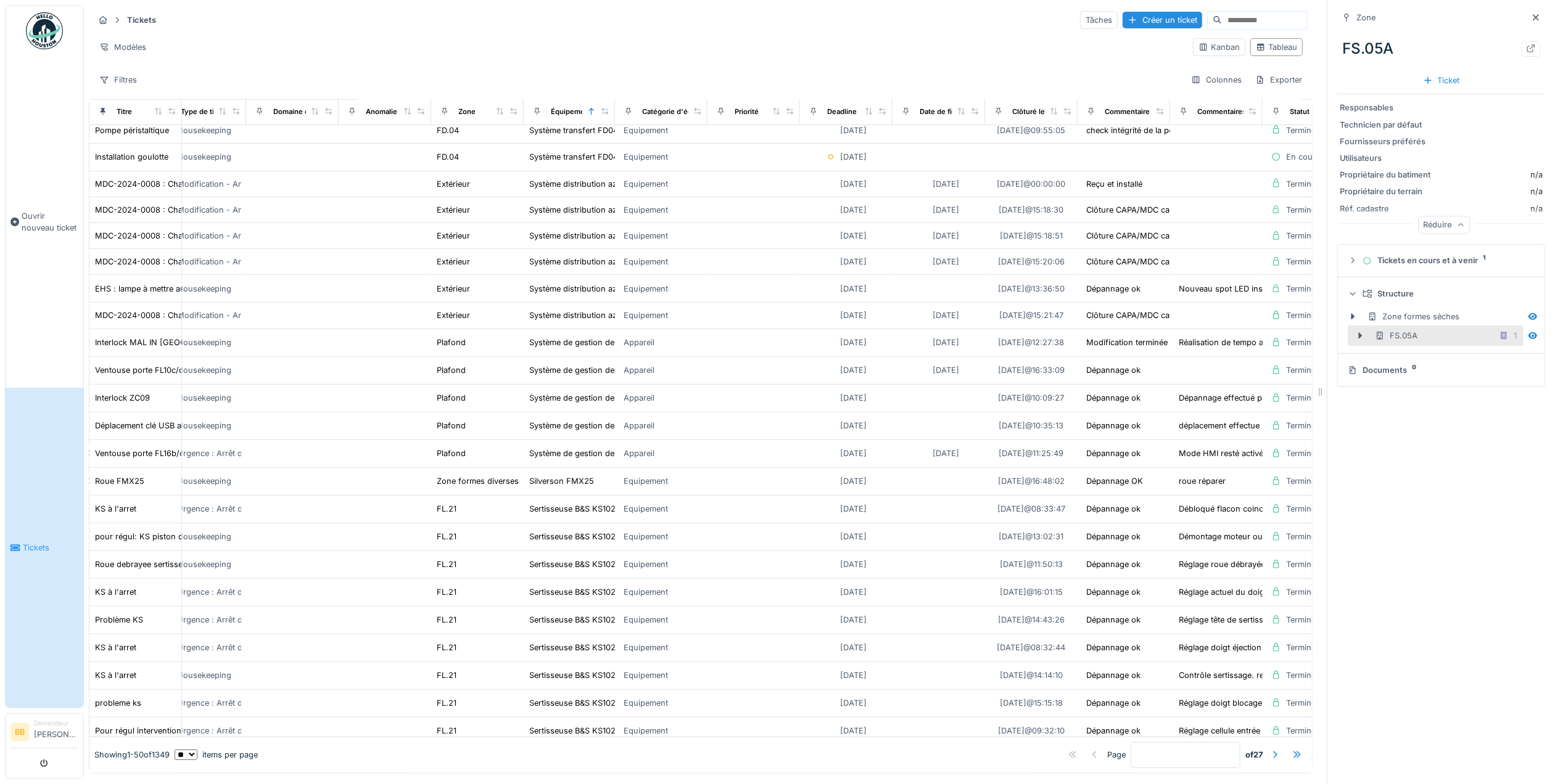
scroll to position [0, 676]
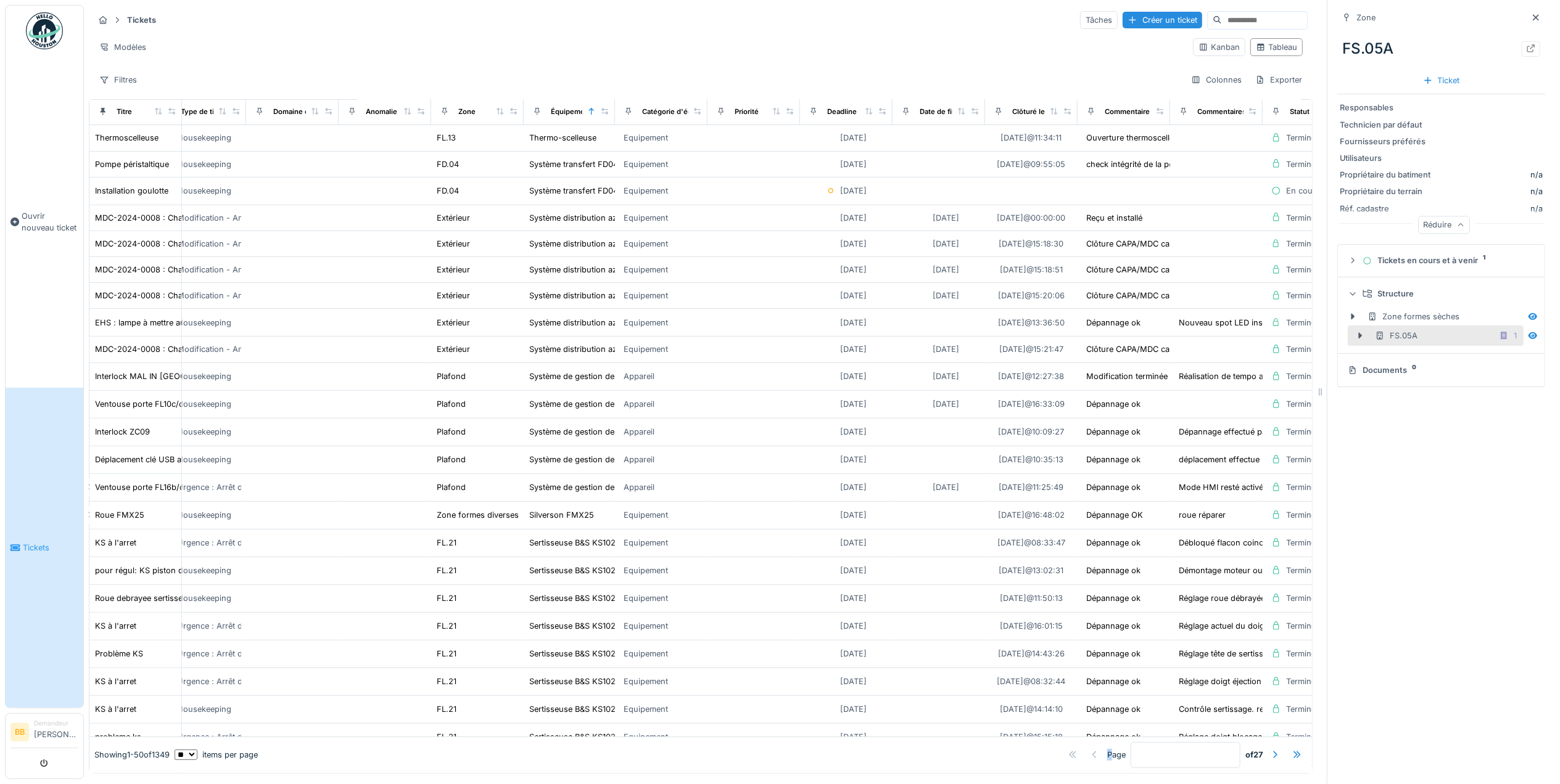
drag, startPoint x: 1032, startPoint y: 746, endPoint x: 992, endPoint y: 740, distance: 40.4
click at [992, 740] on div "Showing 1 - 50 of 1349 ** ** ** *** *** *** items per page Page * of 27" at bounding box center [700, 755] width 1222 height 36
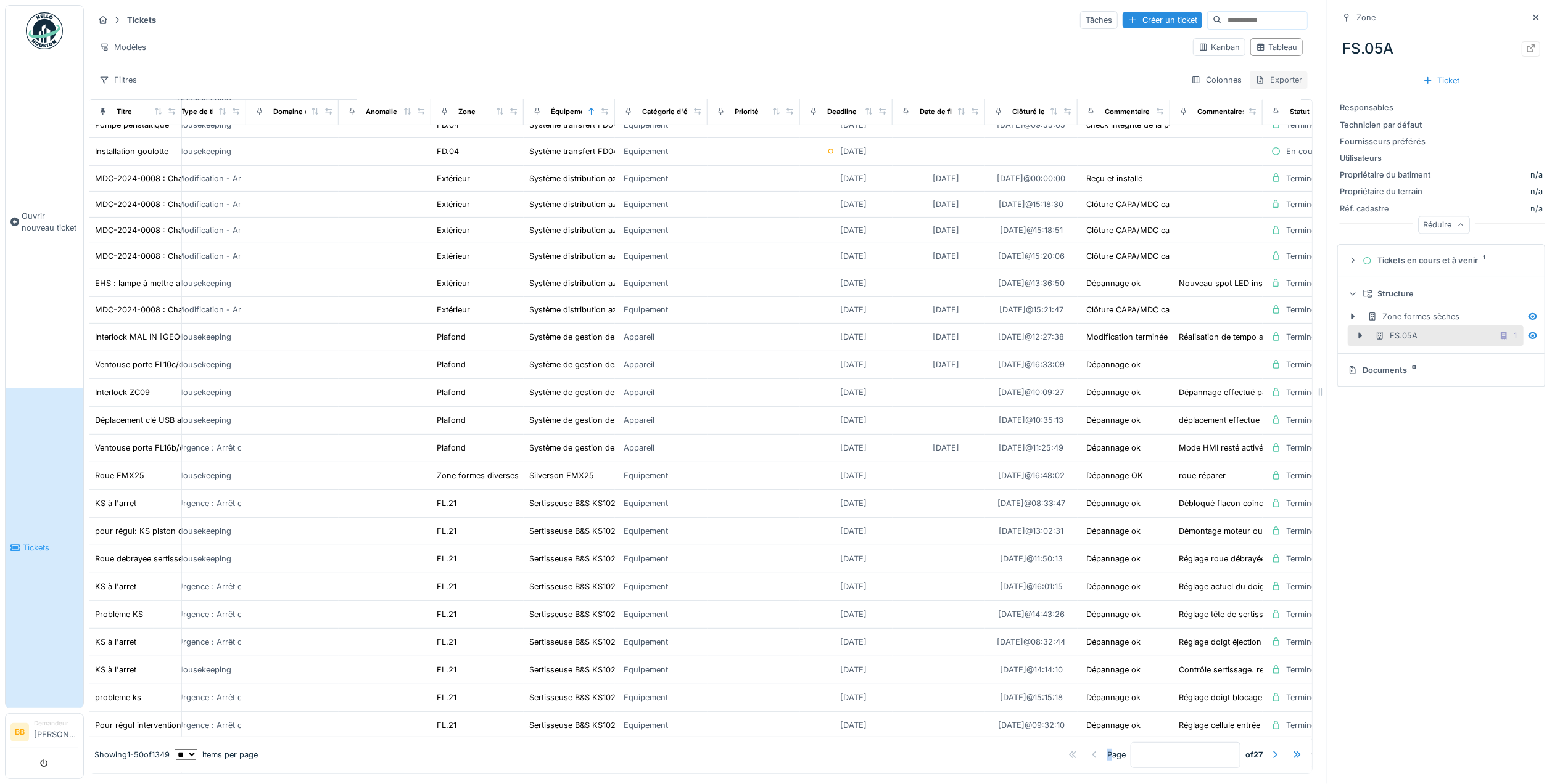
click at [1249, 82] on div "Exporter" at bounding box center [1278, 80] width 58 height 18
click at [1185, 98] on div "Tickets Tâches Créer un ticket Modèles Kanban Tableau Filtres Colonnes Exporter…" at bounding box center [700, 389] width 1224 height 769
click at [1400, 271] on summary "Tickets en cours et à venir 1" at bounding box center [1442, 261] width 197 height 23
click at [1400, 407] on div "Zone formes sèches" at bounding box center [1413, 401] width 92 height 12
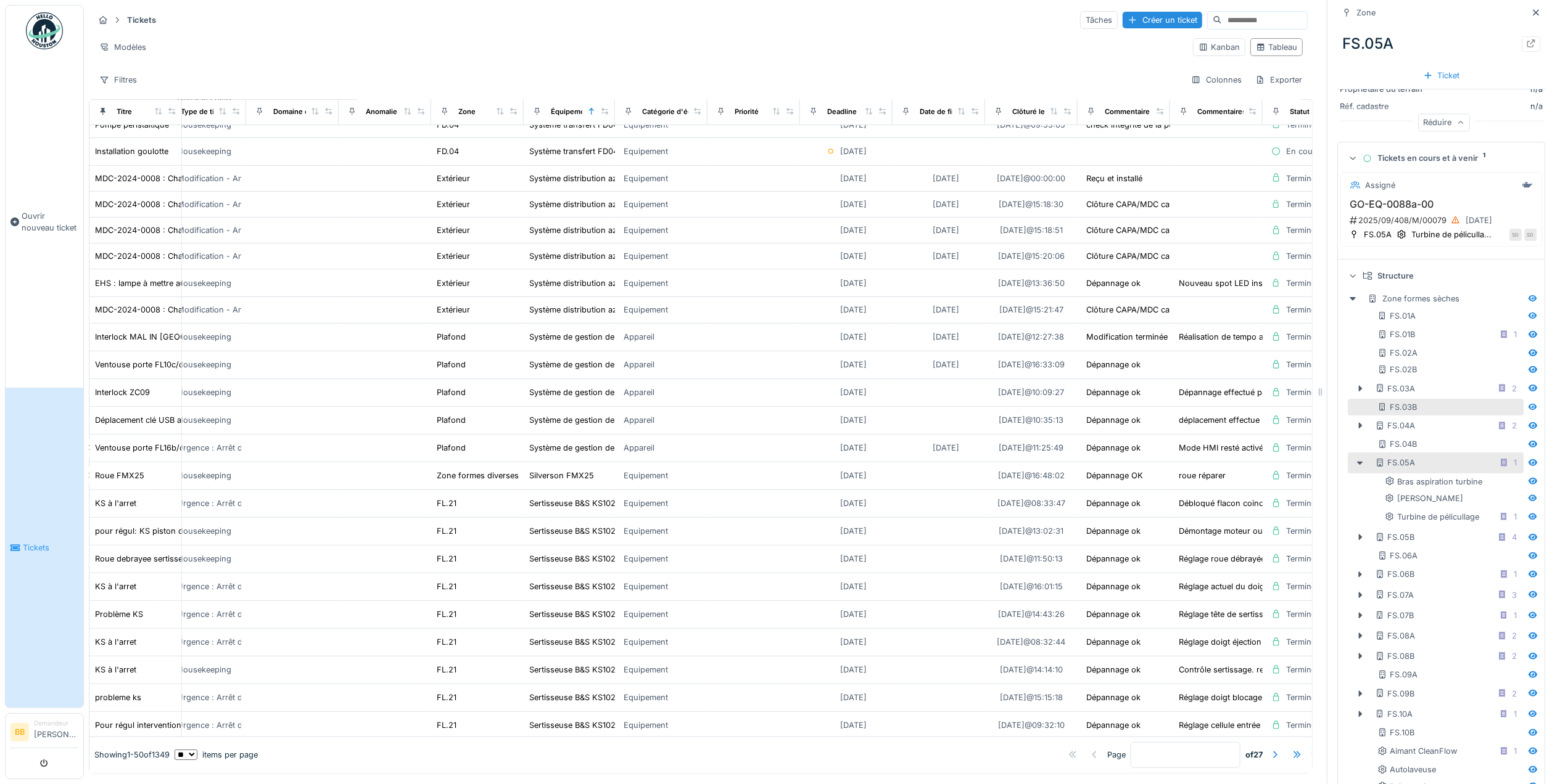
scroll to position [329, 0]
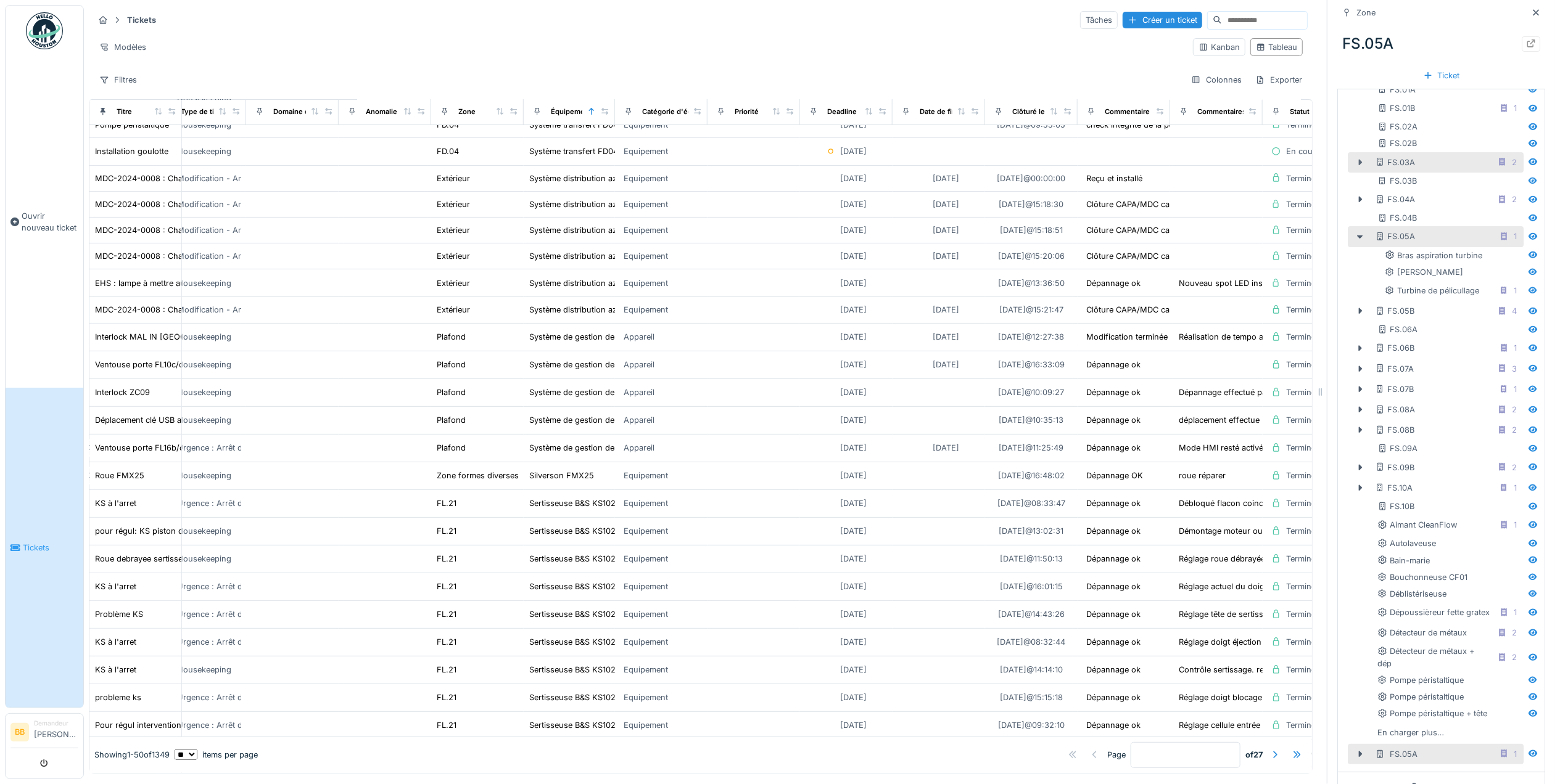
click at [1355, 166] on icon at bounding box center [1360, 162] width 10 height 8
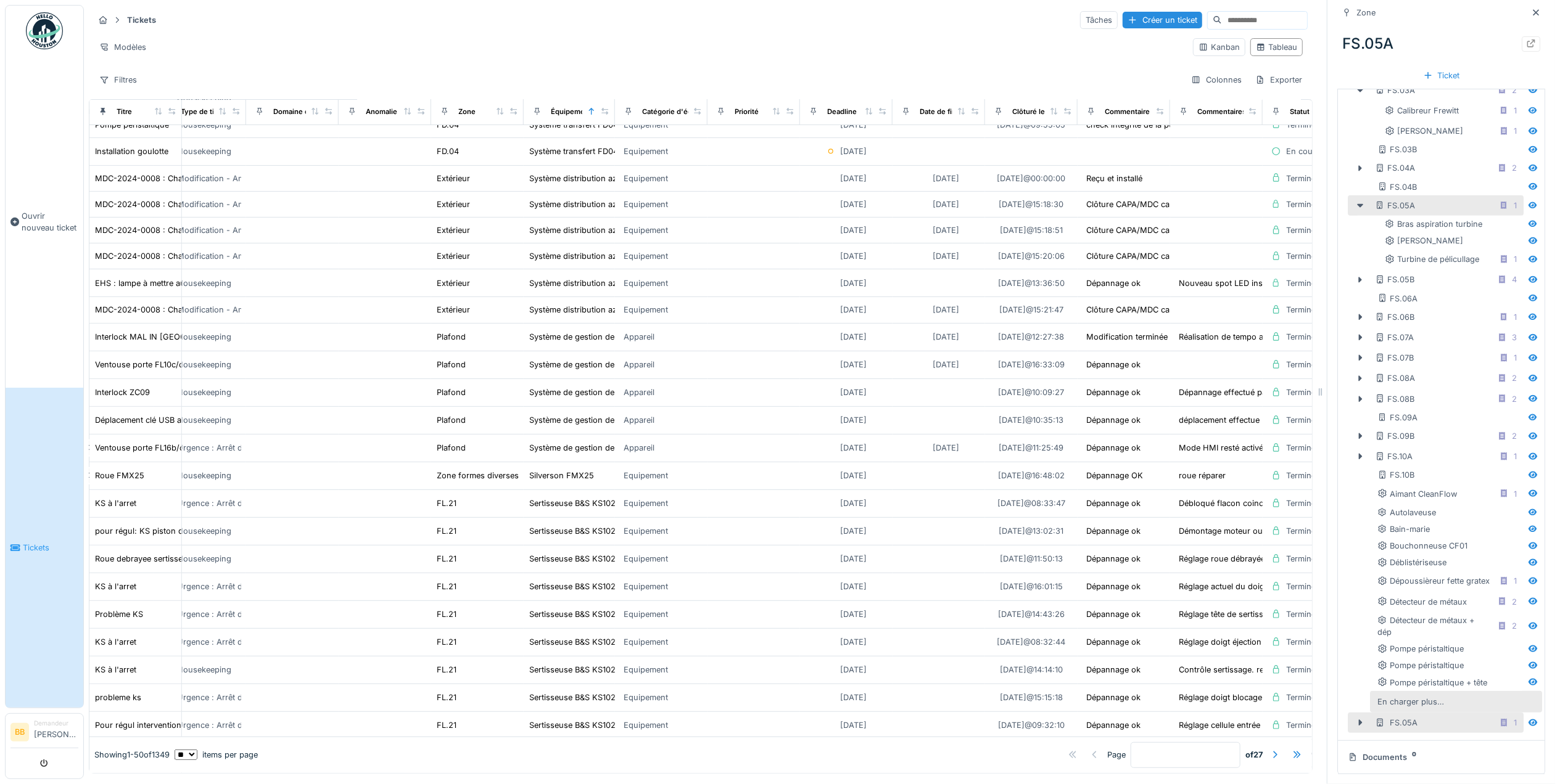
scroll to position [12, 0]
click at [1410, 694] on div "En charger plus…" at bounding box center [1411, 702] width 77 height 17
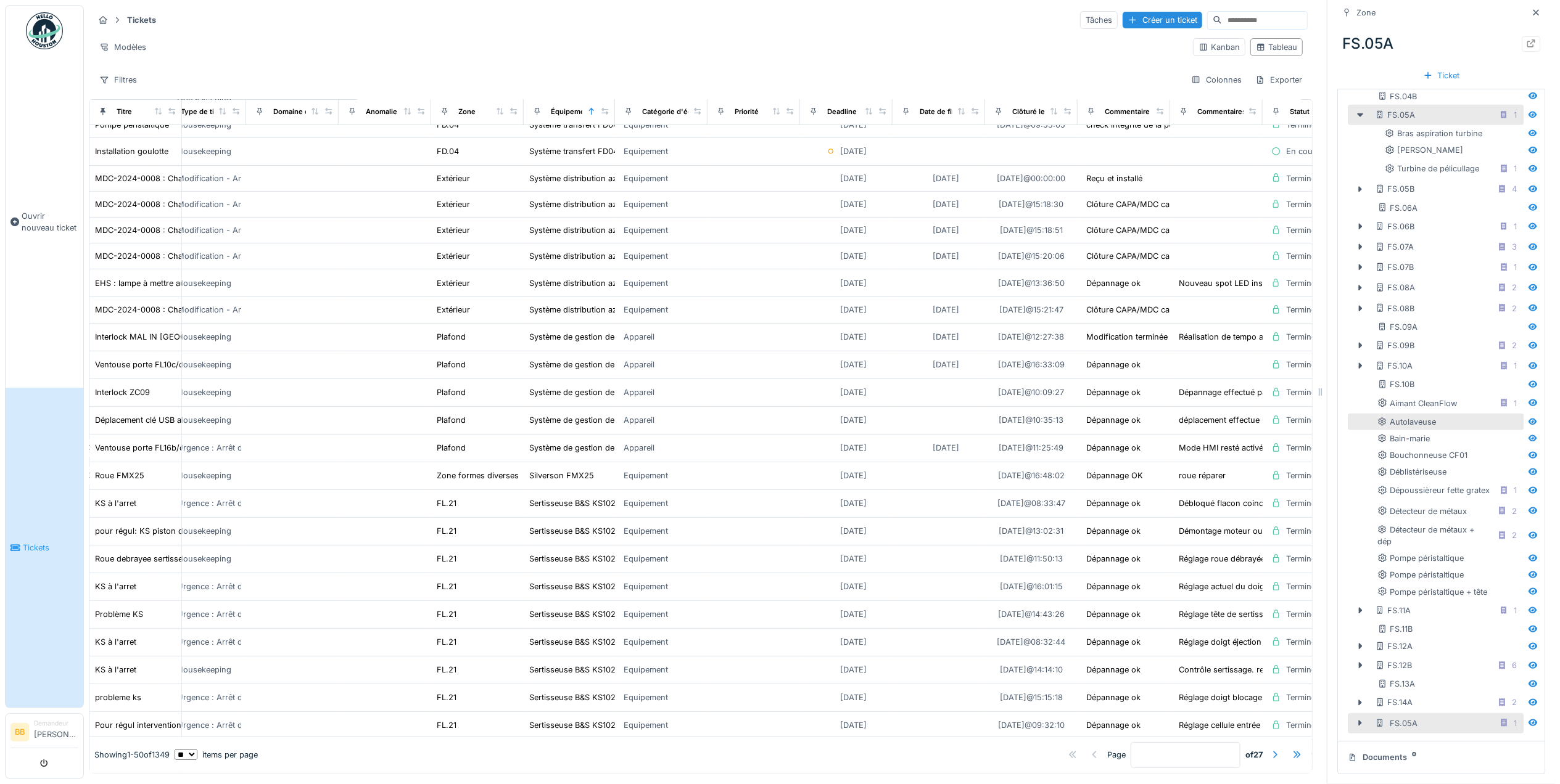
scroll to position [535, 0]
click at [1350, 659] on div at bounding box center [1360, 666] width 20 height 13
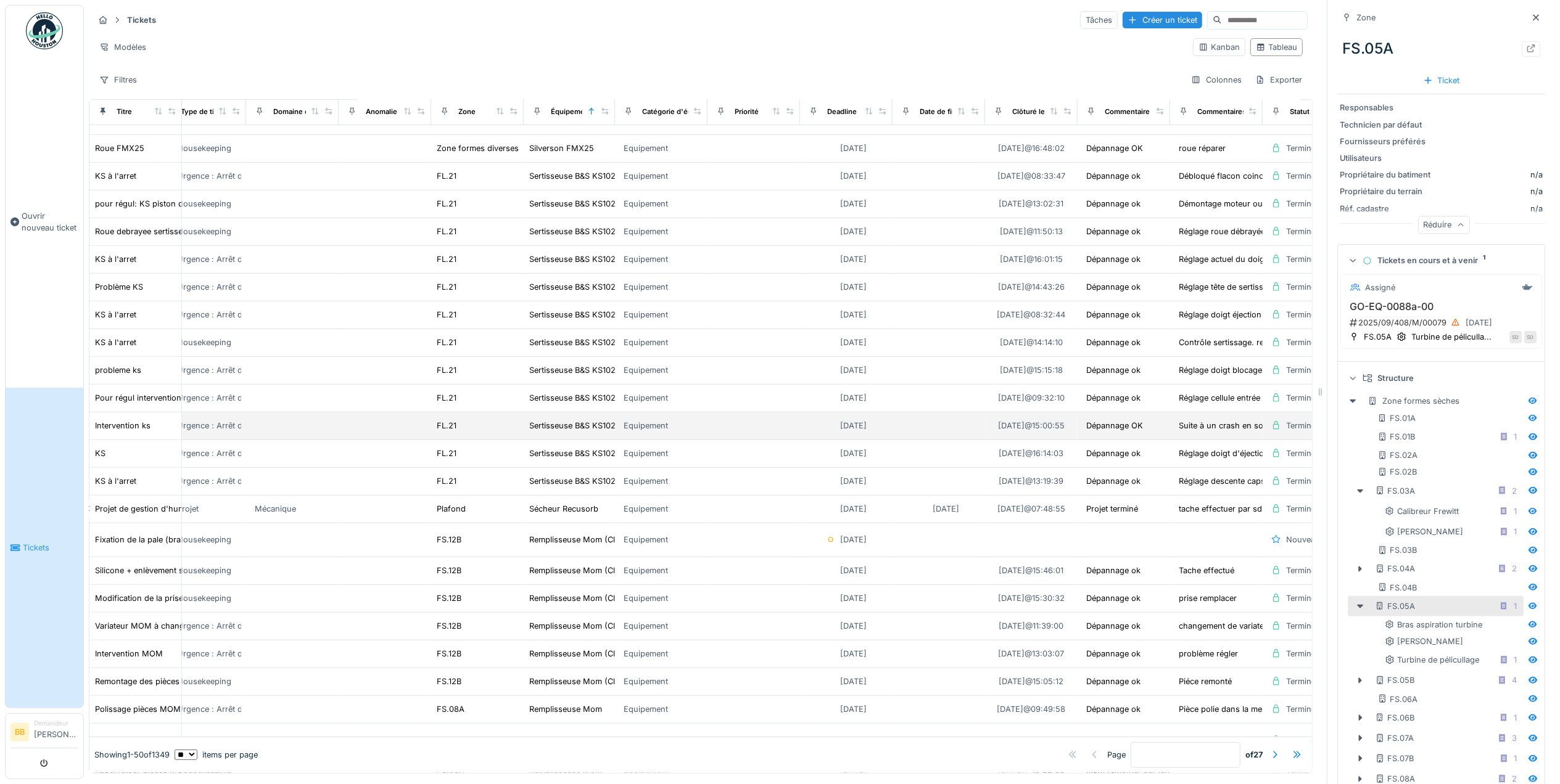
scroll to position [800, 676]
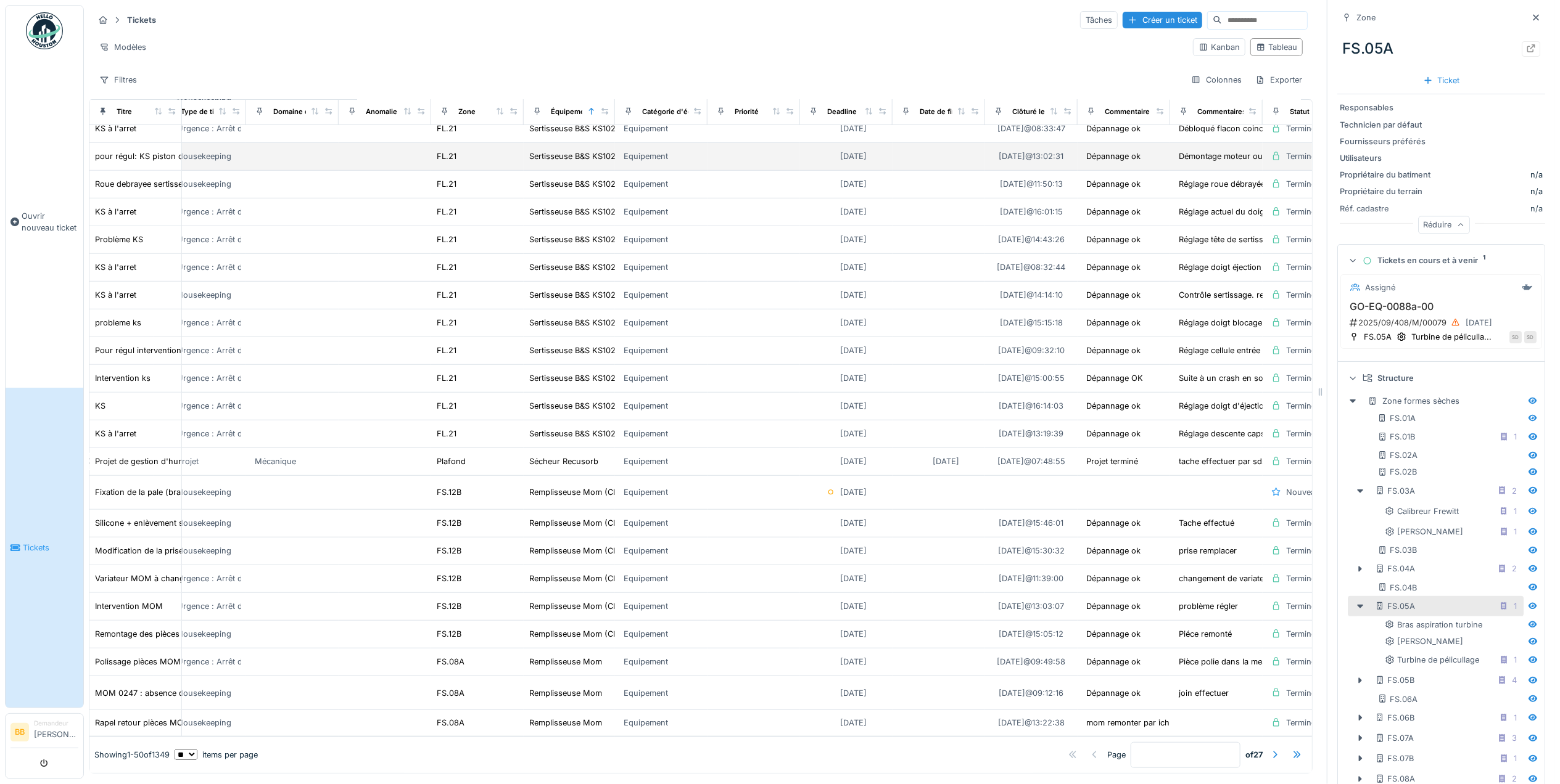
click at [650, 150] on div "Equipement" at bounding box center [645, 156] width 44 height 12
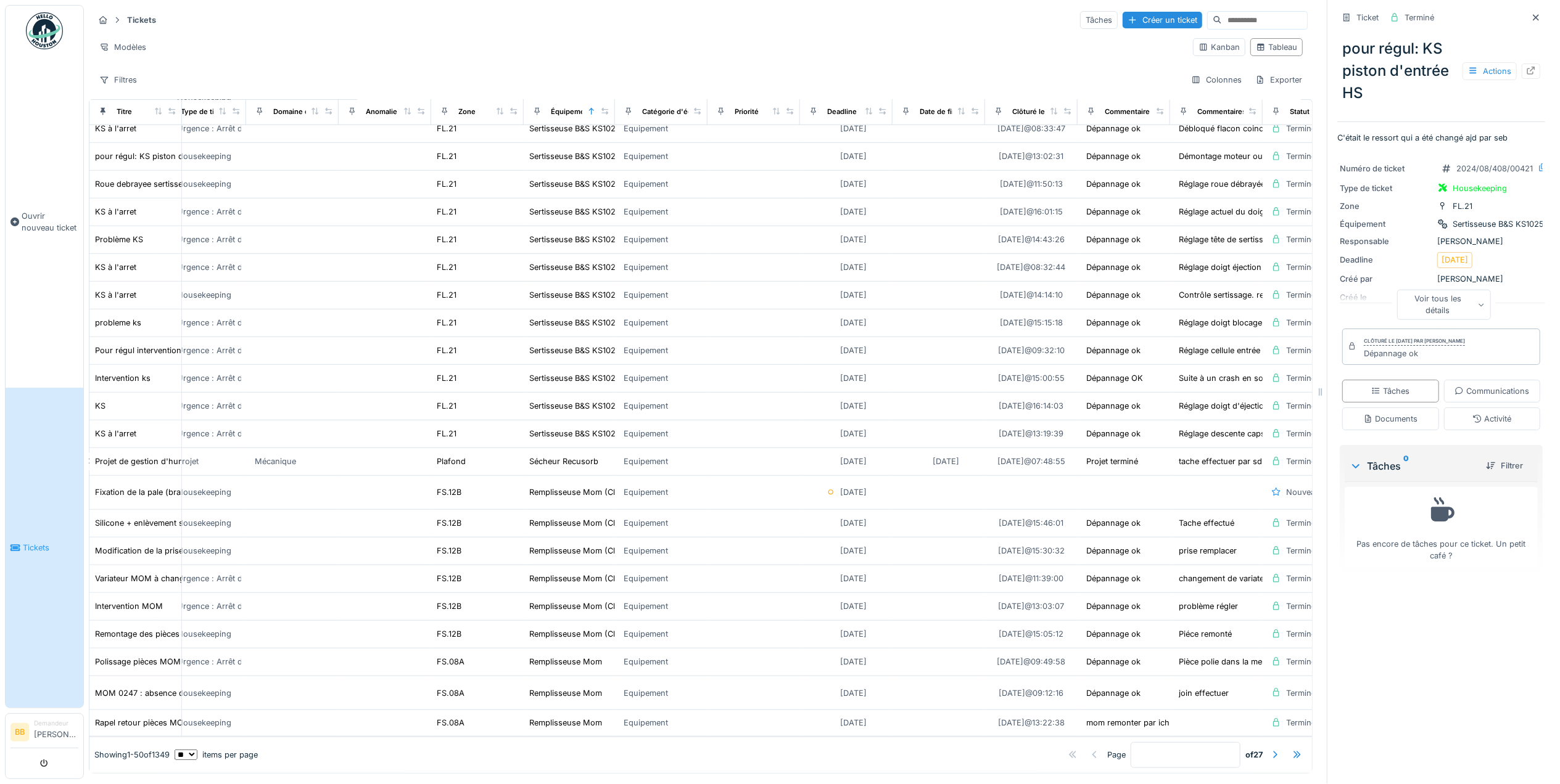
click at [1447, 299] on div "Voir tous les détails" at bounding box center [1444, 304] width 94 height 30
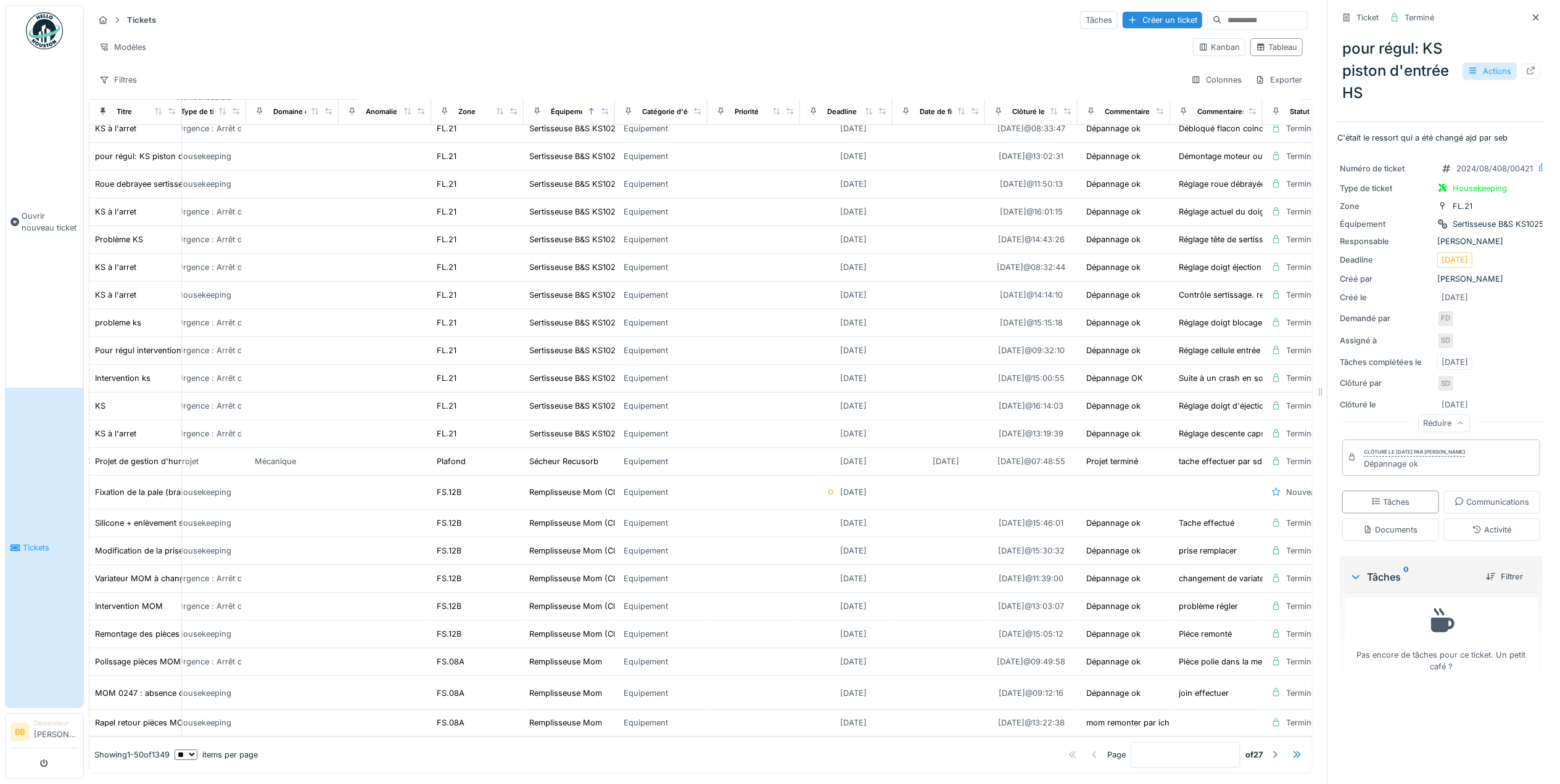
click at [1468, 66] on icon at bounding box center [1473, 70] width 10 height 8
click at [1526, 66] on div at bounding box center [1530, 71] width 10 height 12
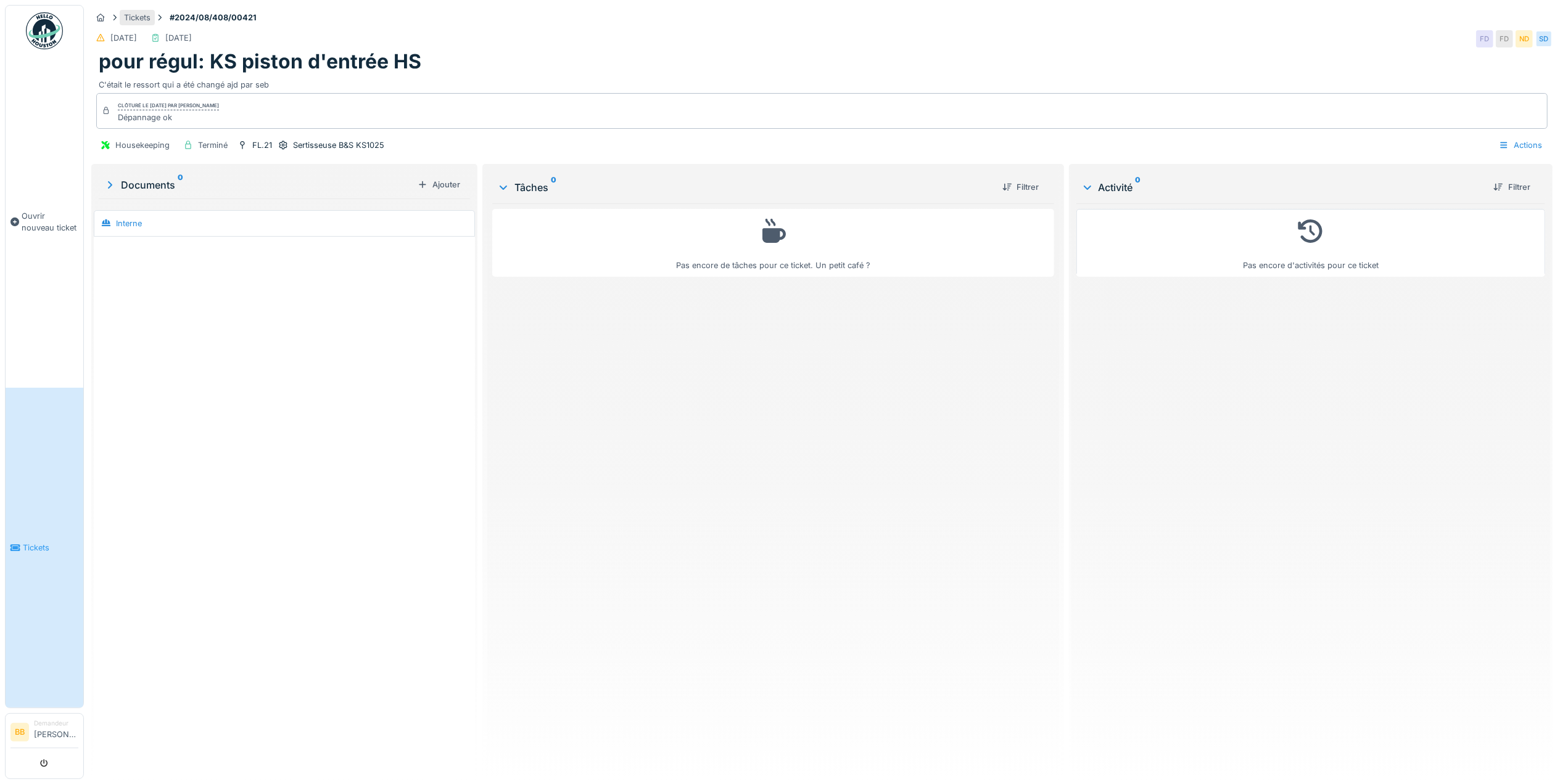
click at [146, 18] on div "Tickets" at bounding box center [137, 18] width 26 height 12
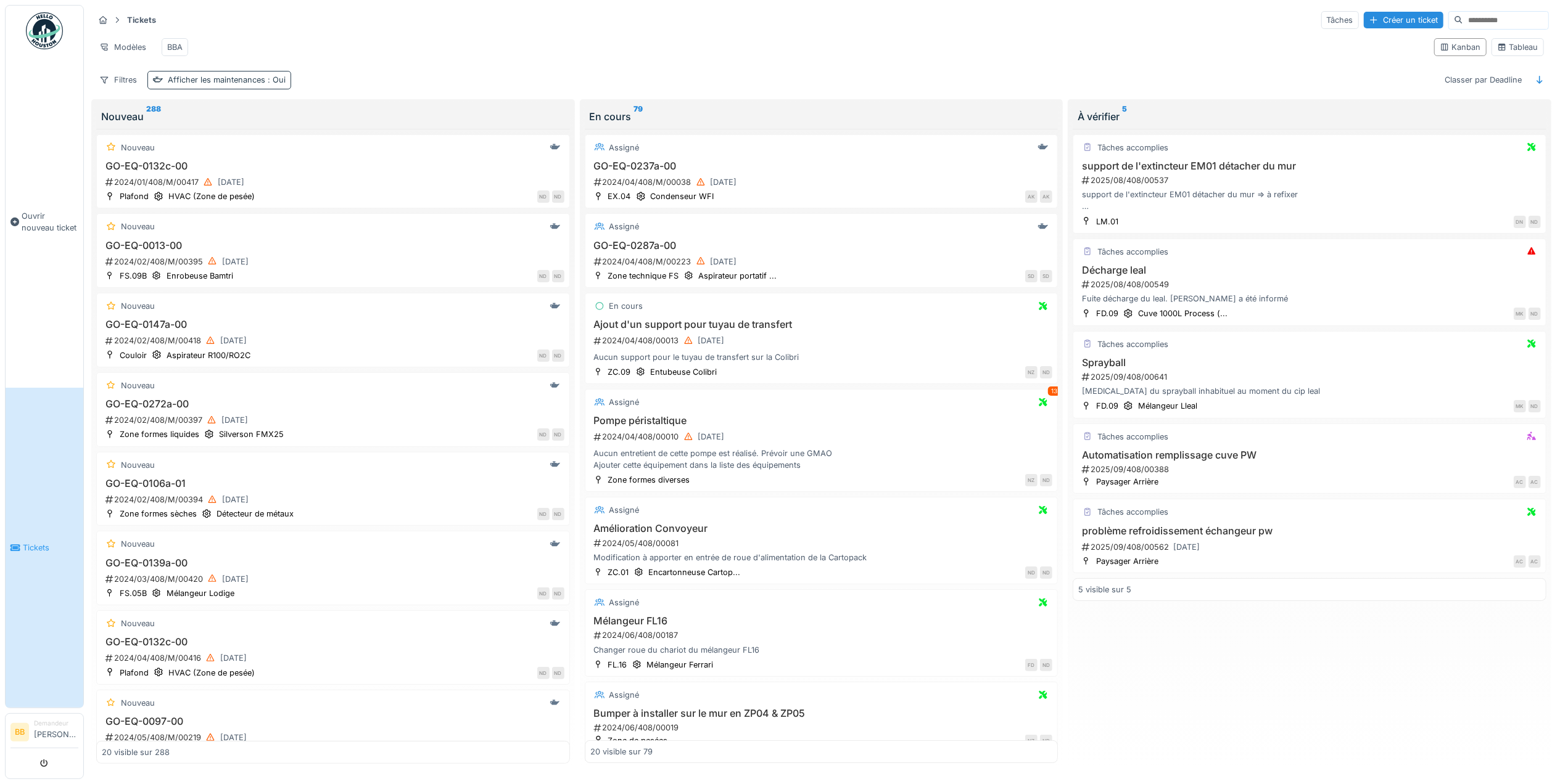
click at [267, 86] on div "Afficher les maintenances : Oui" at bounding box center [227, 79] width 118 height 12
click at [324, 89] on div "Filtres Afficher les maintenances : Oui Classer par Deadline" at bounding box center [821, 80] width 1455 height 18
click at [191, 202] on div "HVAC (Zone de pesée)" at bounding box center [211, 196] width 86 height 12
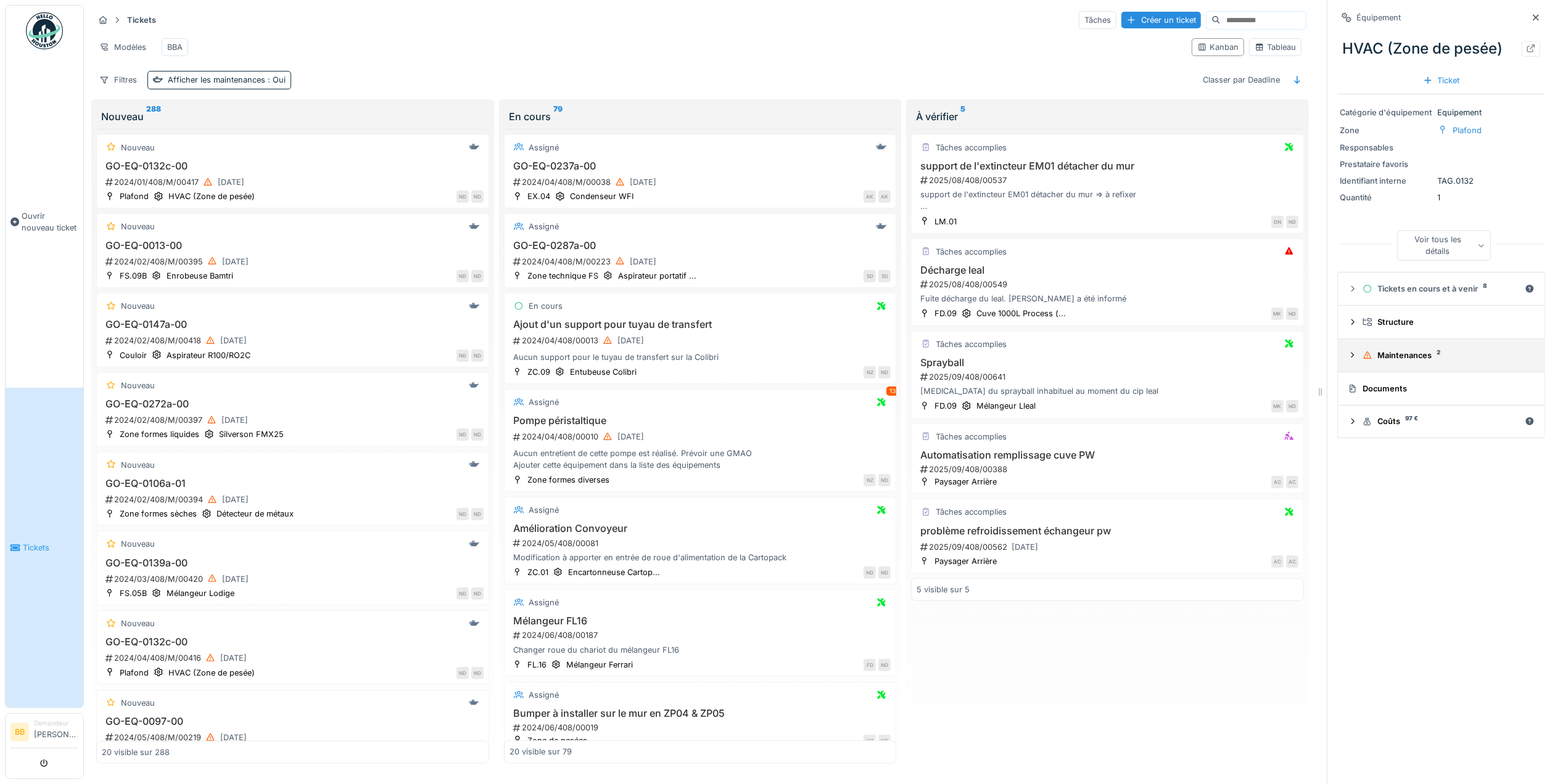
click at [1397, 360] on div "Maintenances 2" at bounding box center [1446, 355] width 167 height 12
click at [1387, 324] on div "Structure" at bounding box center [1446, 322] width 167 height 12
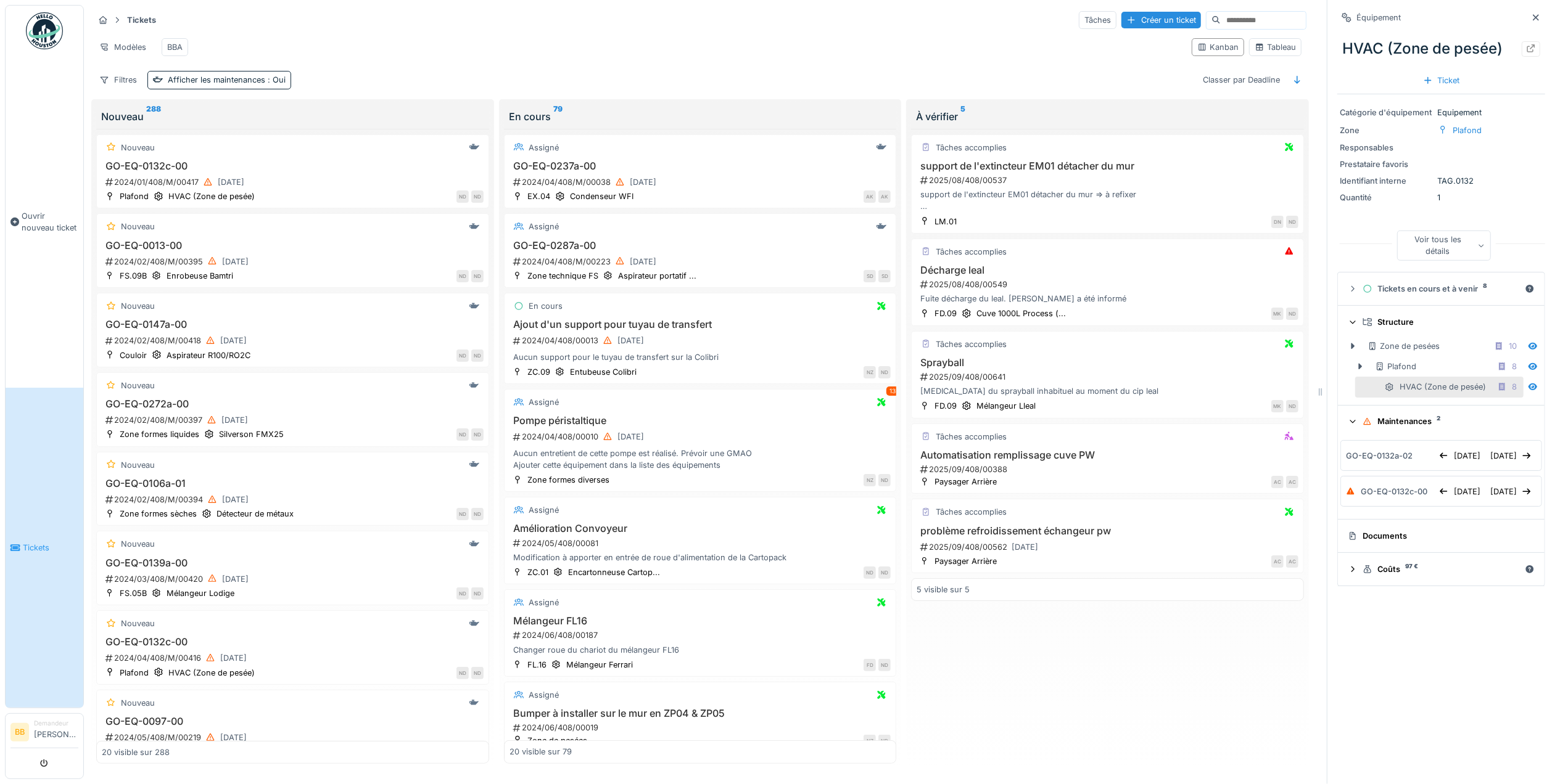
click at [1349, 327] on icon at bounding box center [1353, 322] width 8 height 10
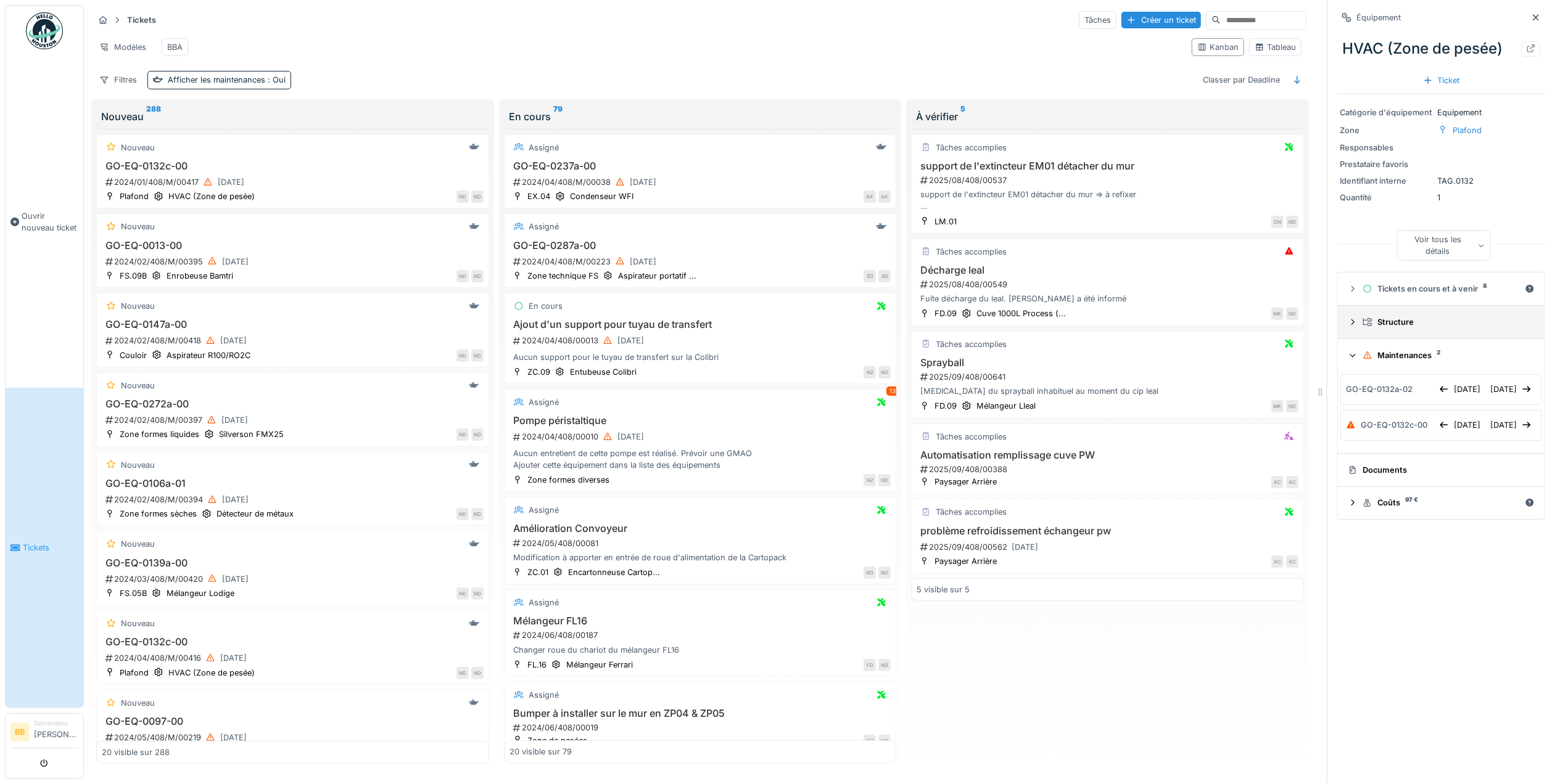
click at [1348, 328] on div at bounding box center [1353, 322] width 10 height 12
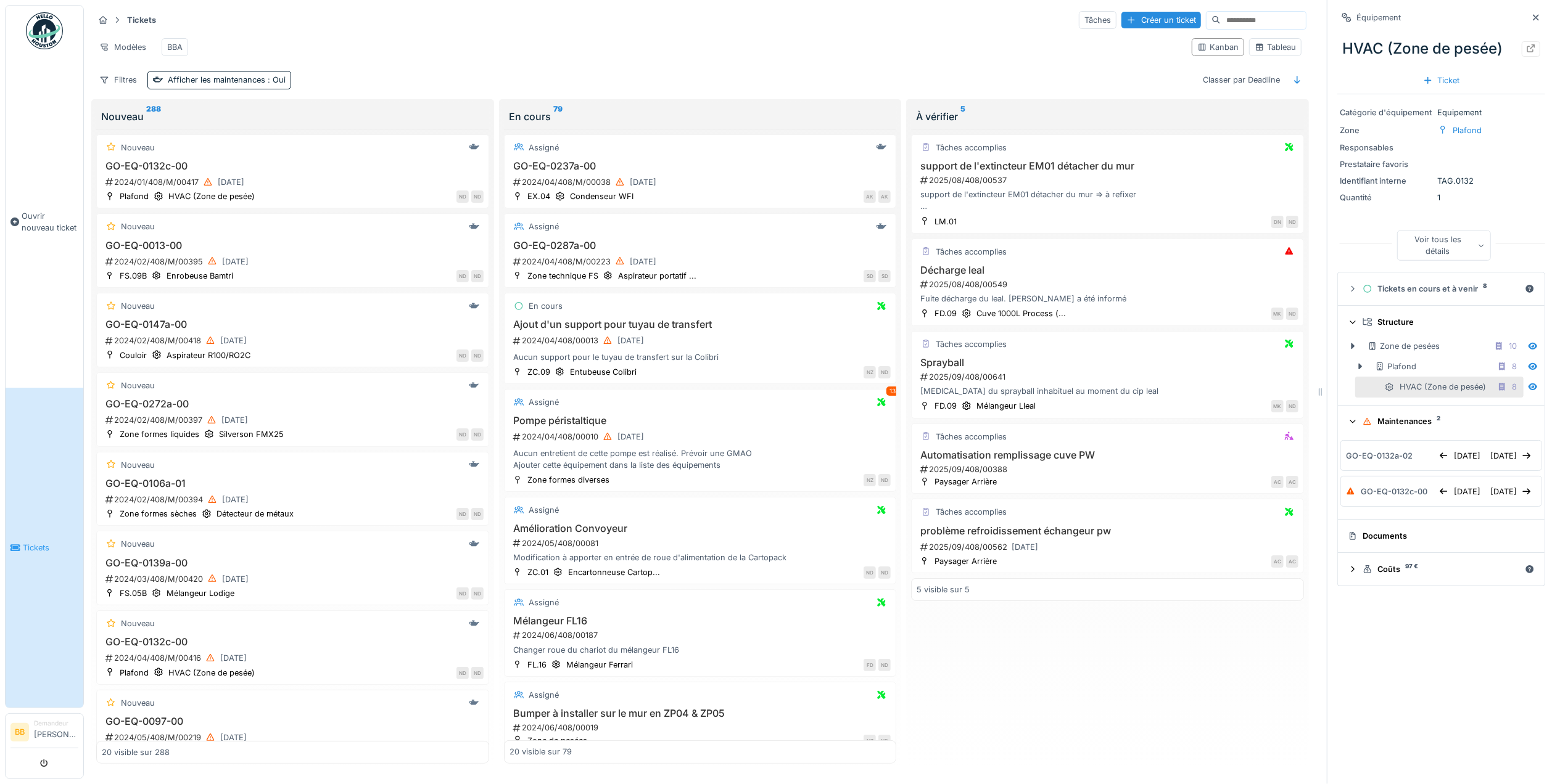
click at [1372, 322] on div "Structure" at bounding box center [1446, 322] width 167 height 12
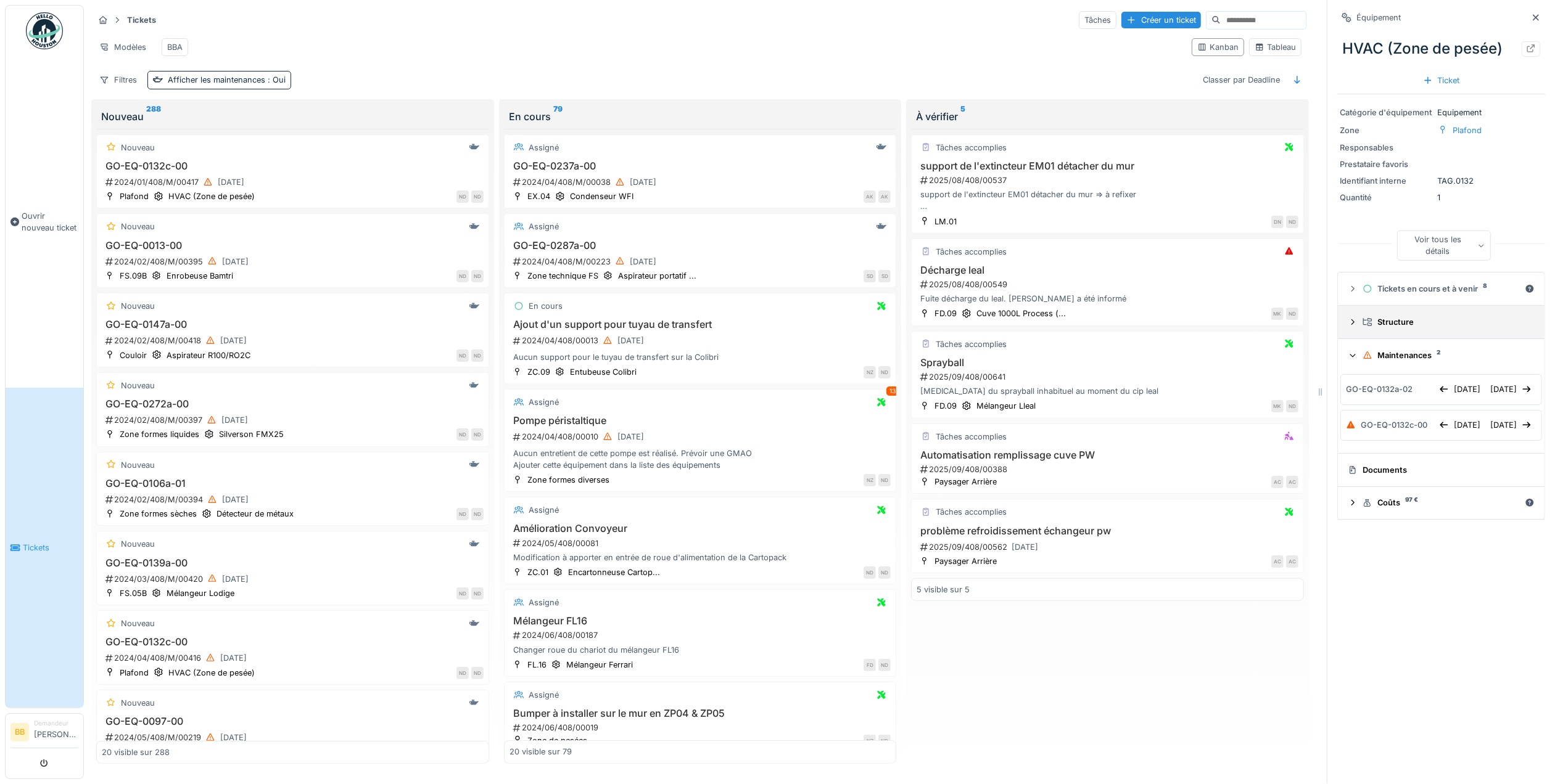
click at [1372, 322] on div "Structure" at bounding box center [1446, 322] width 167 height 12
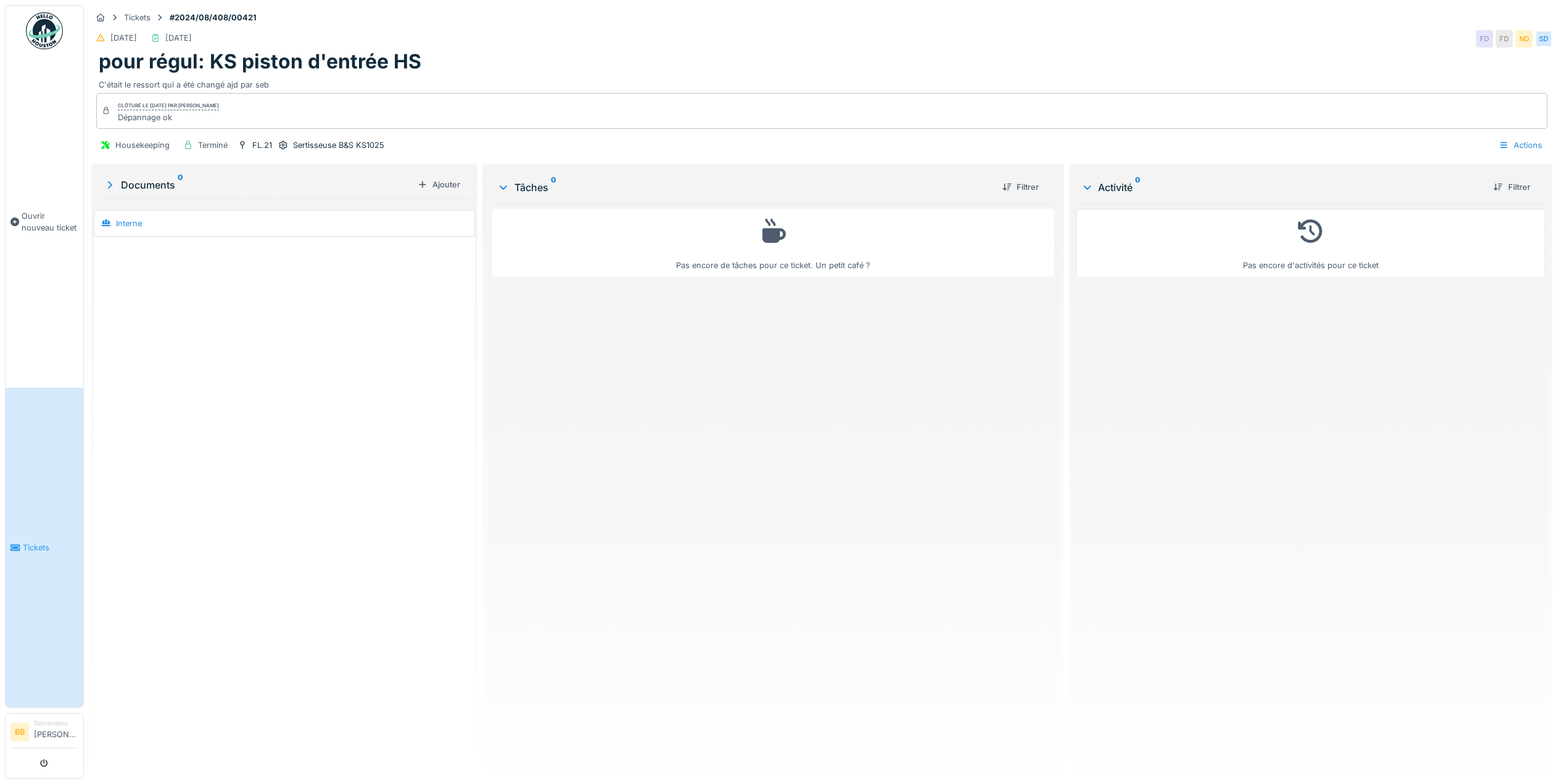
click at [20, 547] on link "Tickets" at bounding box center [44, 548] width 78 height 320
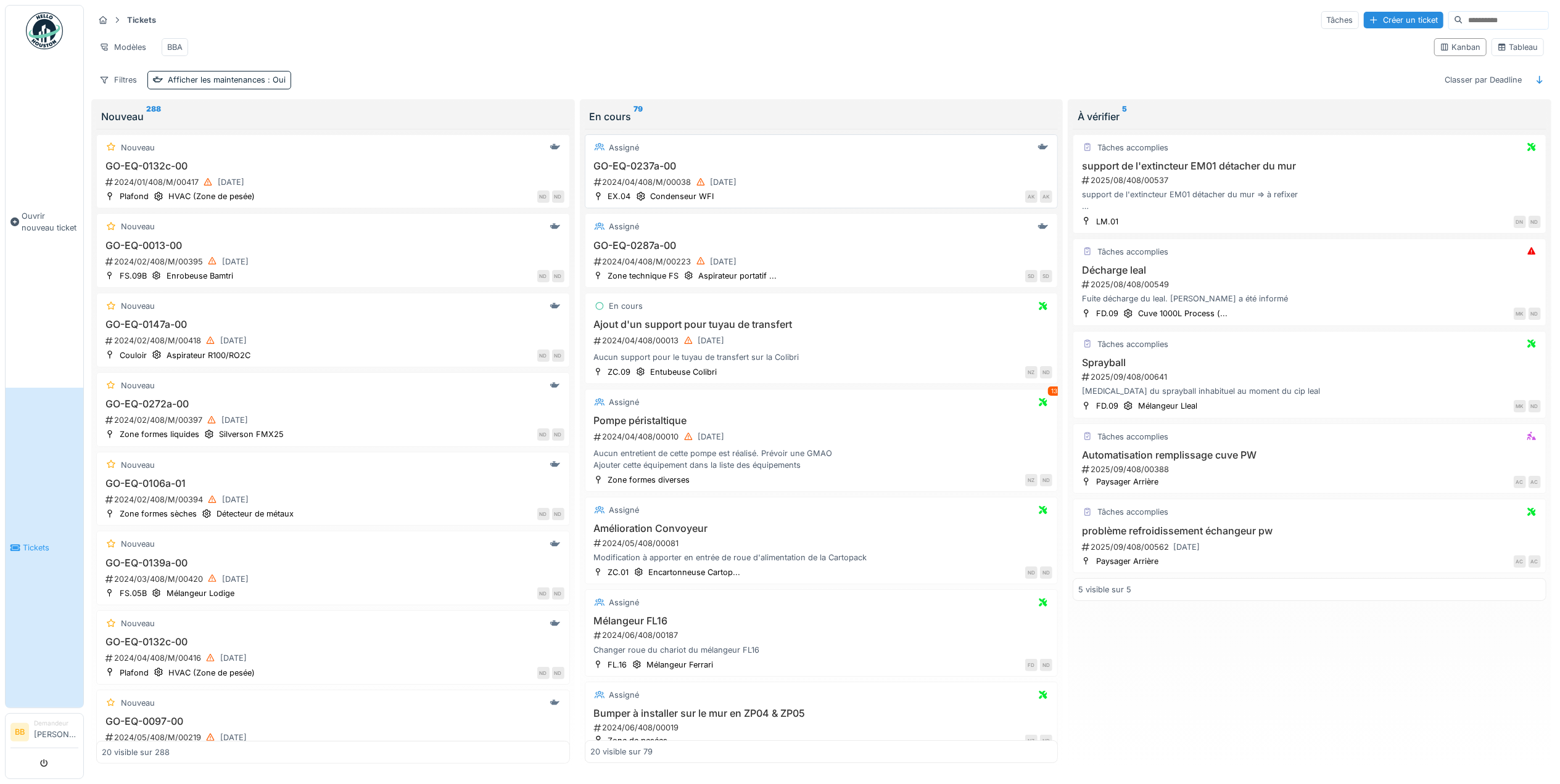
click at [652, 172] on h3 "GO-EQ-0237a-00" at bounding box center [821, 166] width 463 height 12
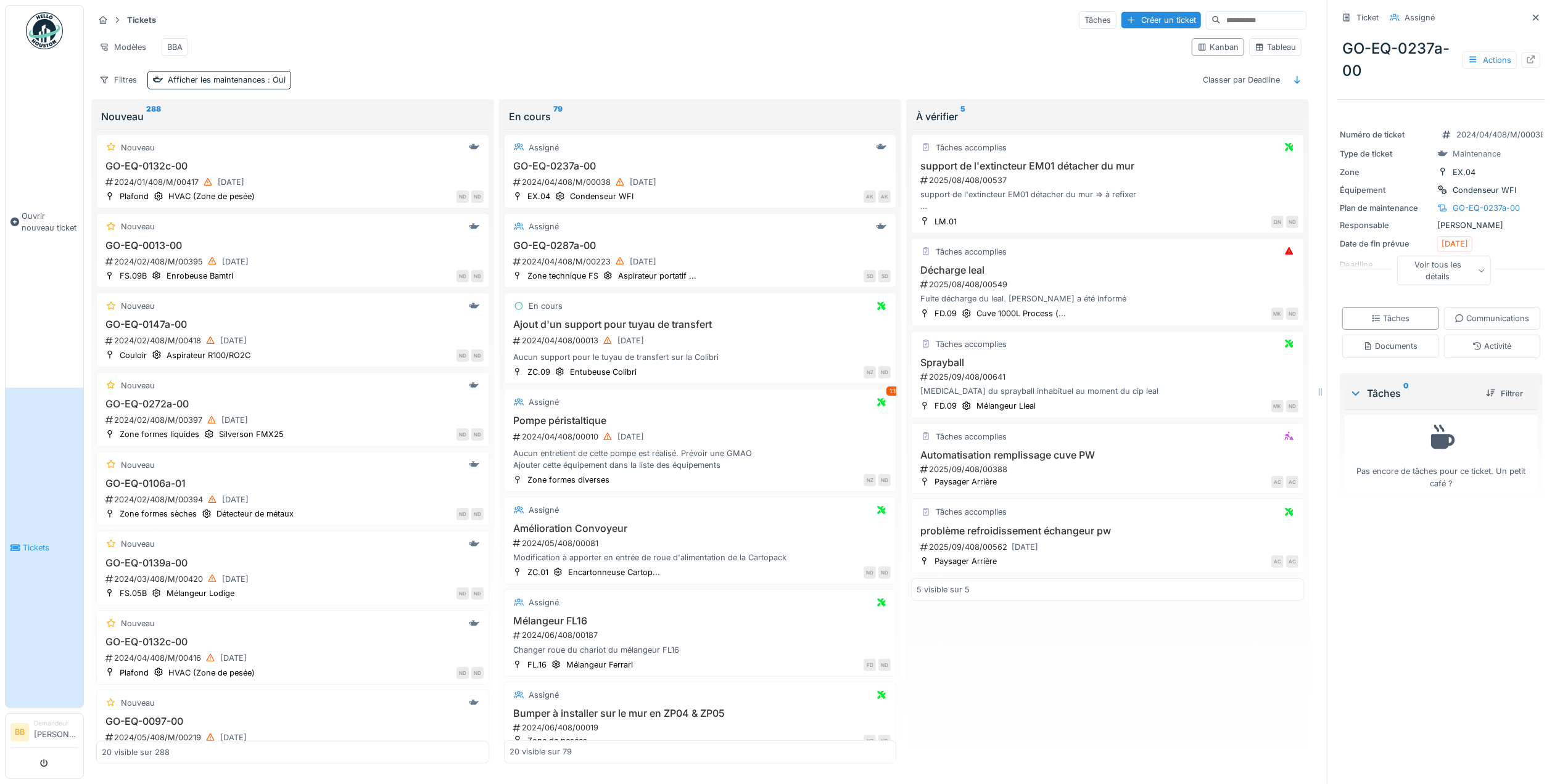
click at [1418, 271] on div "Voir tous les détails" at bounding box center [1444, 270] width 94 height 30
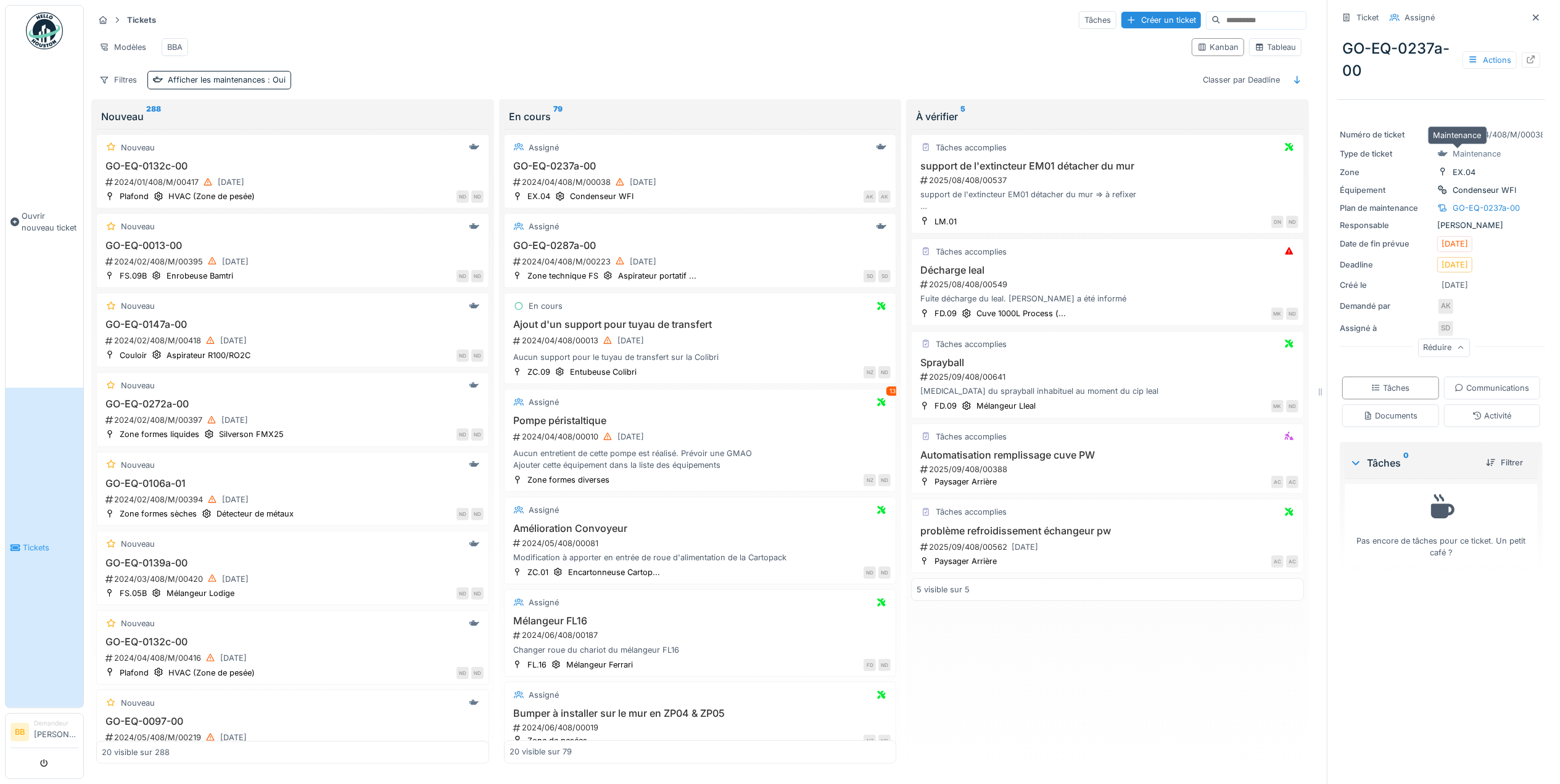
click at [1473, 153] on div "Maintenance" at bounding box center [1477, 154] width 48 height 12
click at [143, 282] on div "FS.09B" at bounding box center [133, 276] width 27 height 12
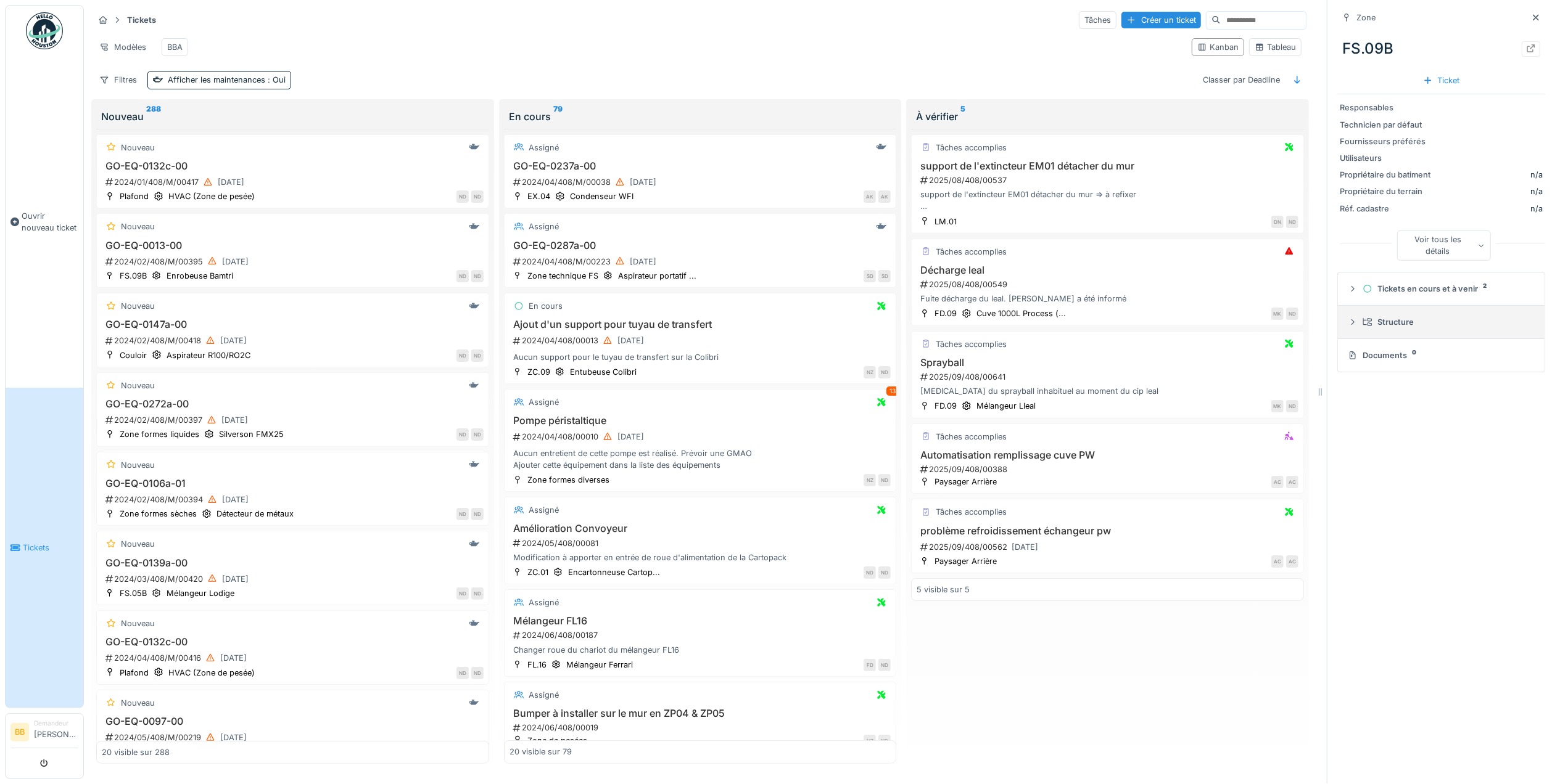
click at [1409, 326] on div "Structure" at bounding box center [1446, 322] width 167 height 12
click at [1408, 343] on div "Zone formes sèches" at bounding box center [1413, 345] width 92 height 12
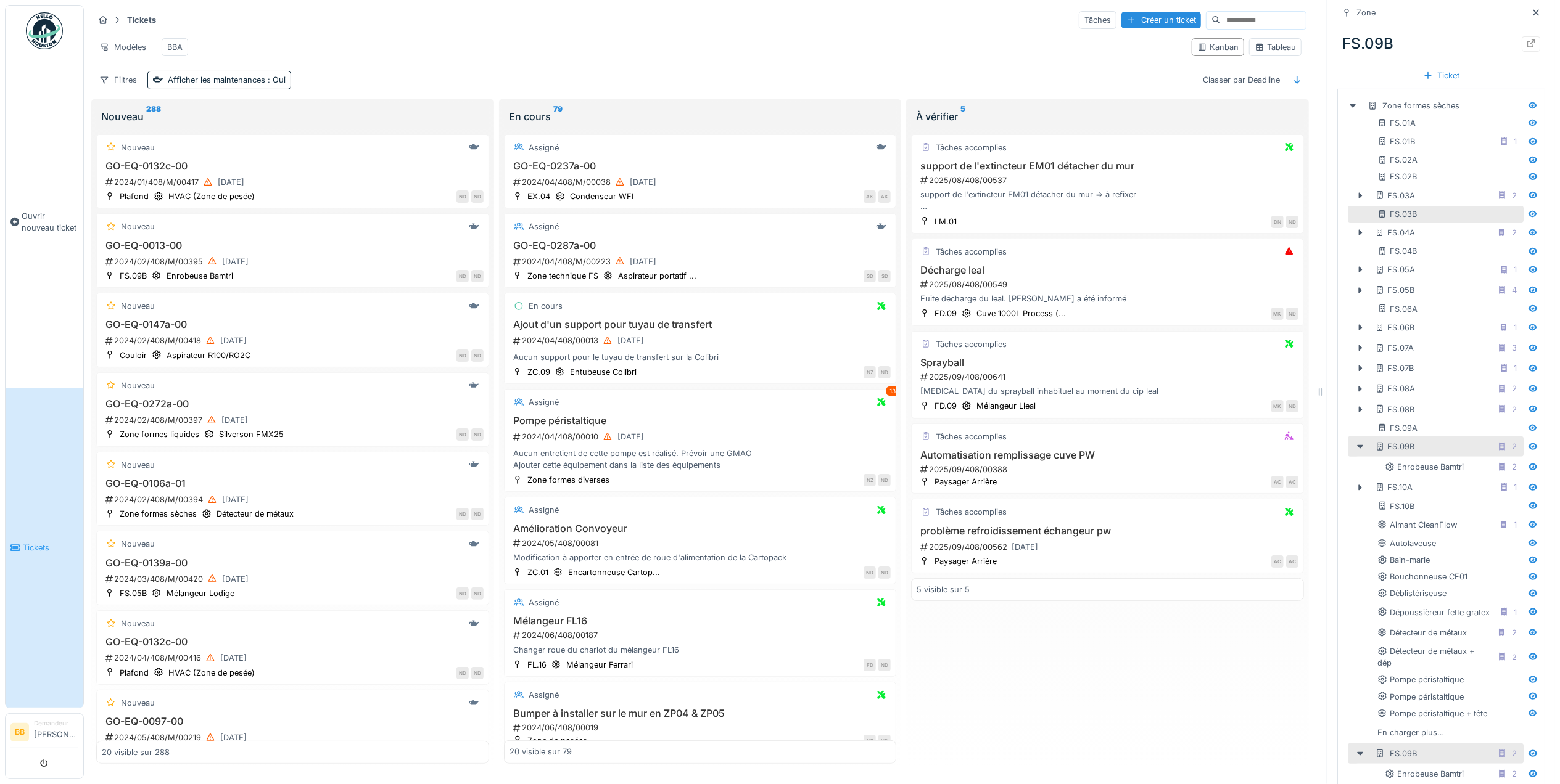
scroll to position [246, 0]
click at [1355, 443] on icon at bounding box center [1360, 439] width 10 height 8
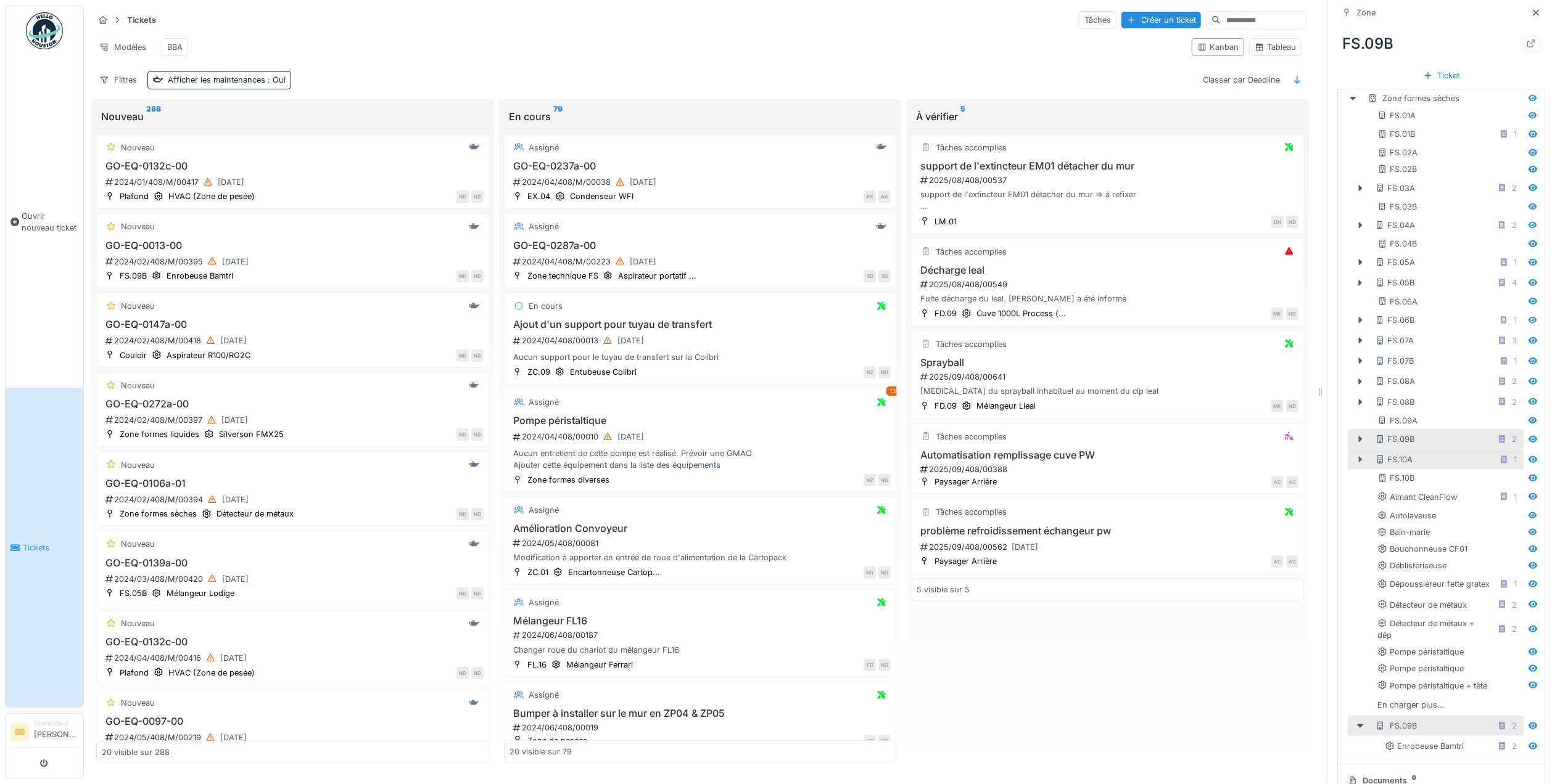
click at [1355, 463] on icon at bounding box center [1360, 459] width 10 height 8
click at [1351, 482] on icon at bounding box center [1354, 478] width 6 height 6
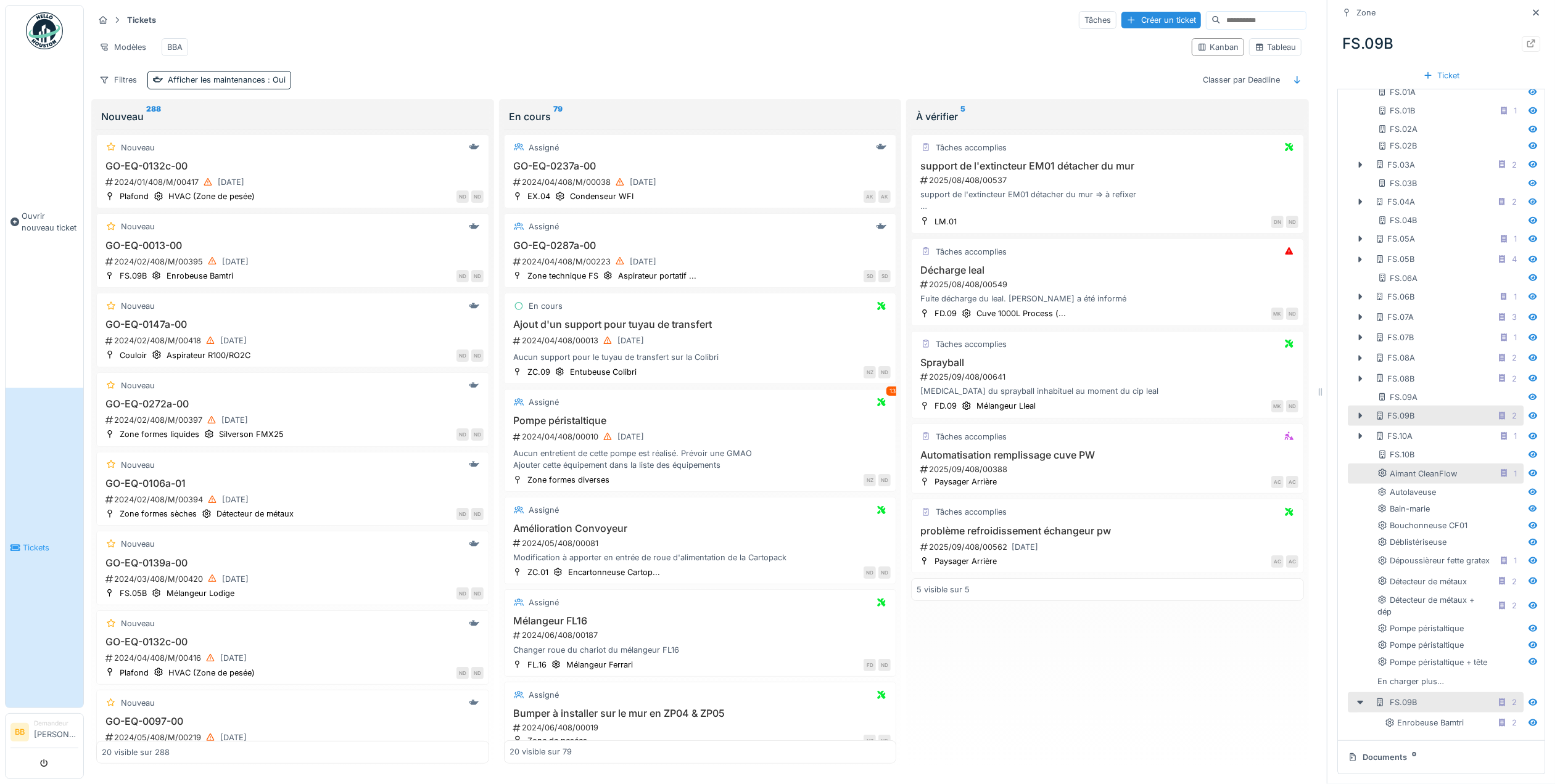
scroll to position [287, 0]
click at [1411, 673] on div "En charger plus…" at bounding box center [1411, 681] width 77 height 17
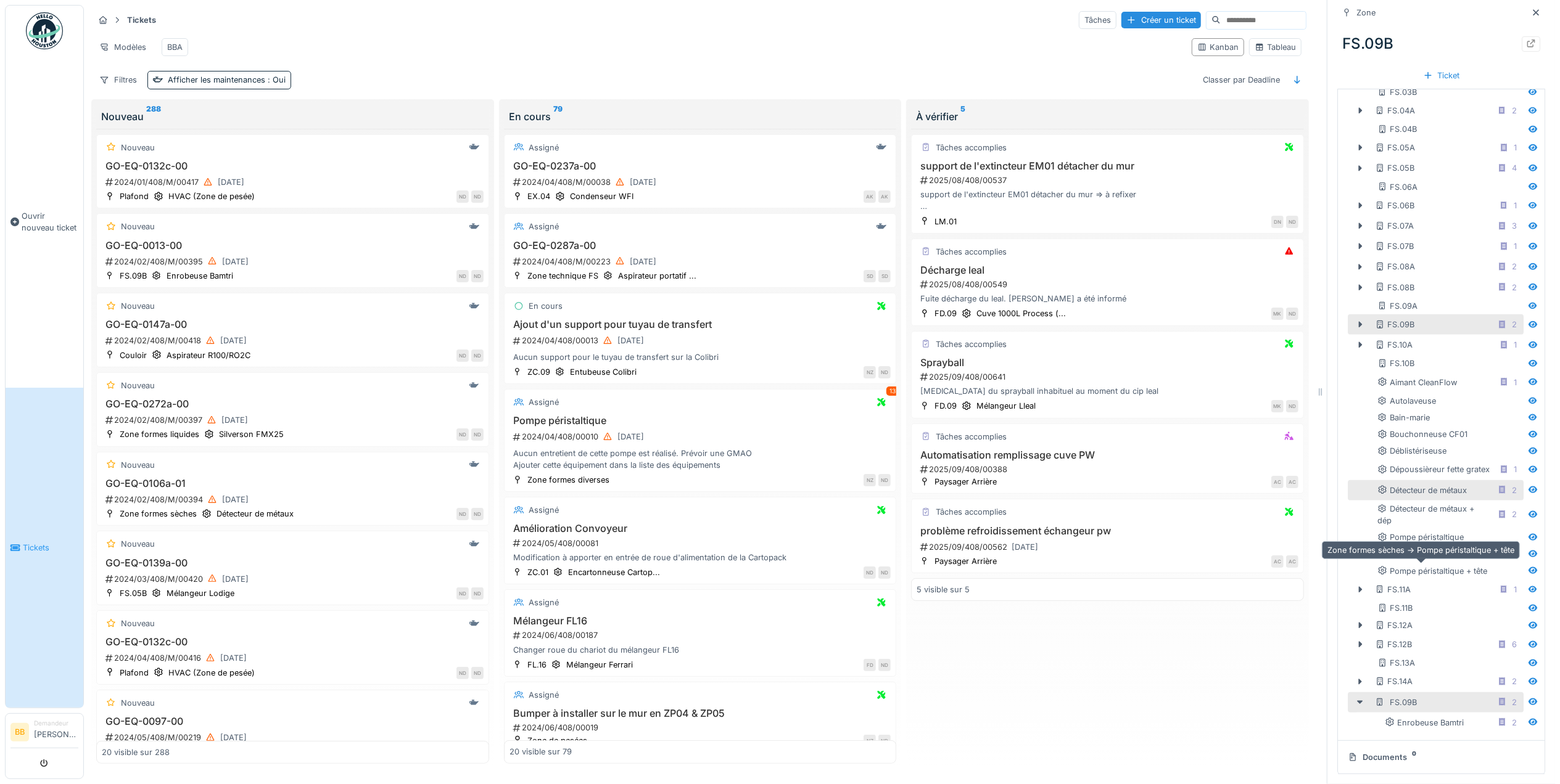
scroll to position [380, 0]
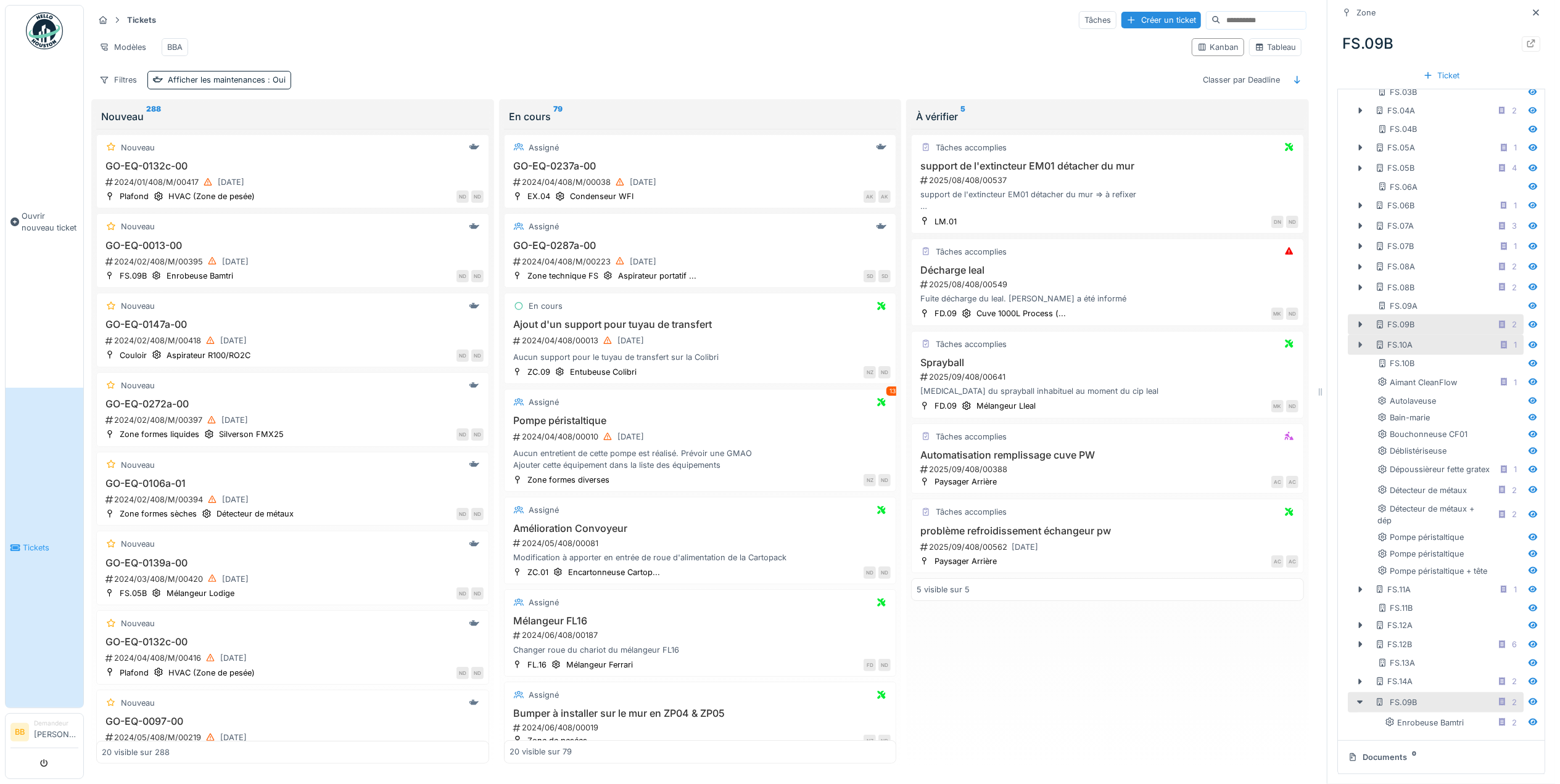
click at [1355, 341] on icon at bounding box center [1360, 345] width 10 height 8
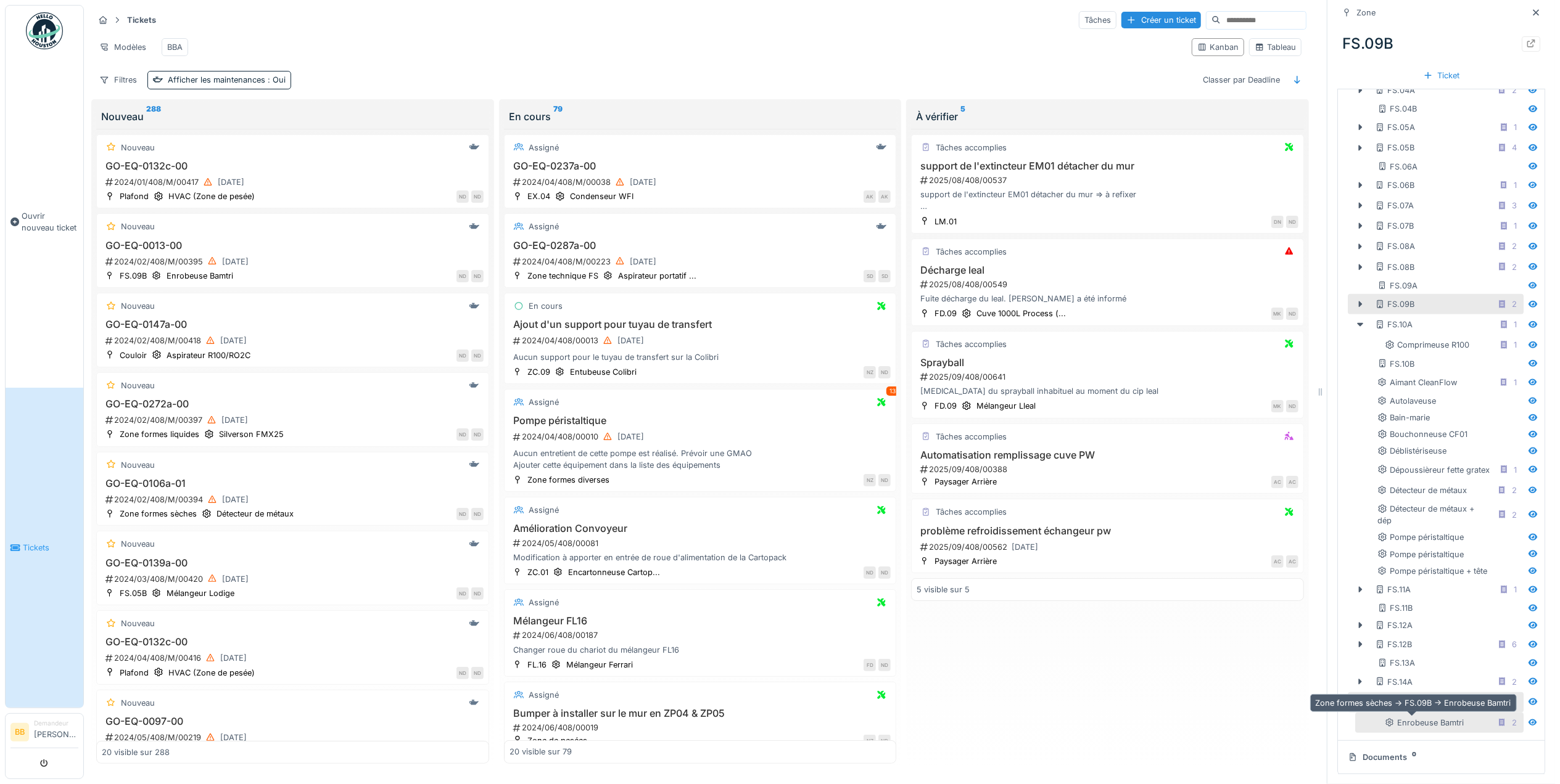
scroll to position [12, 0]
click at [1357, 701] on icon at bounding box center [1360, 702] width 6 height 4
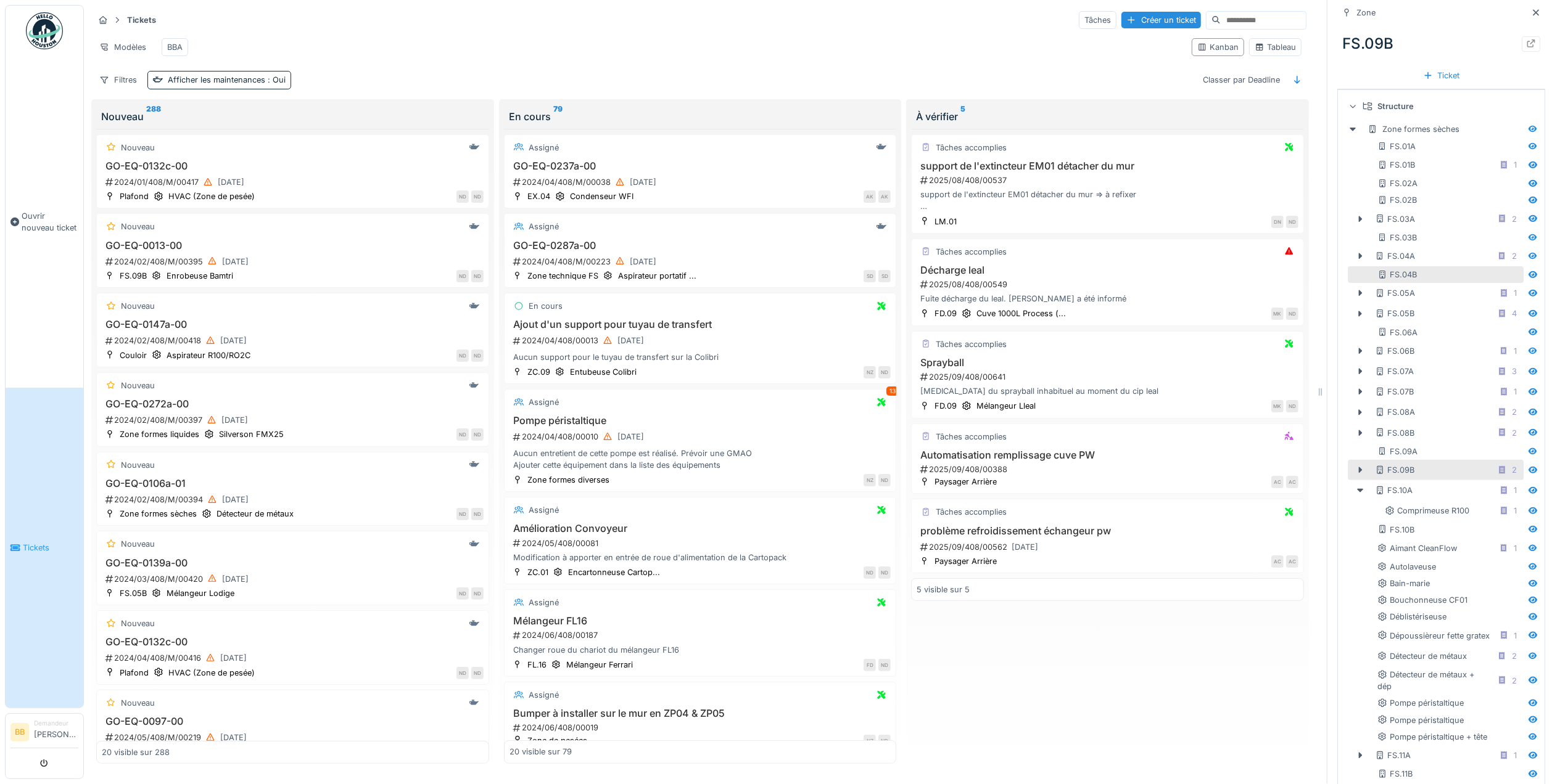
scroll to position [215, 0]
click at [1355, 216] on icon at bounding box center [1360, 220] width 10 height 8
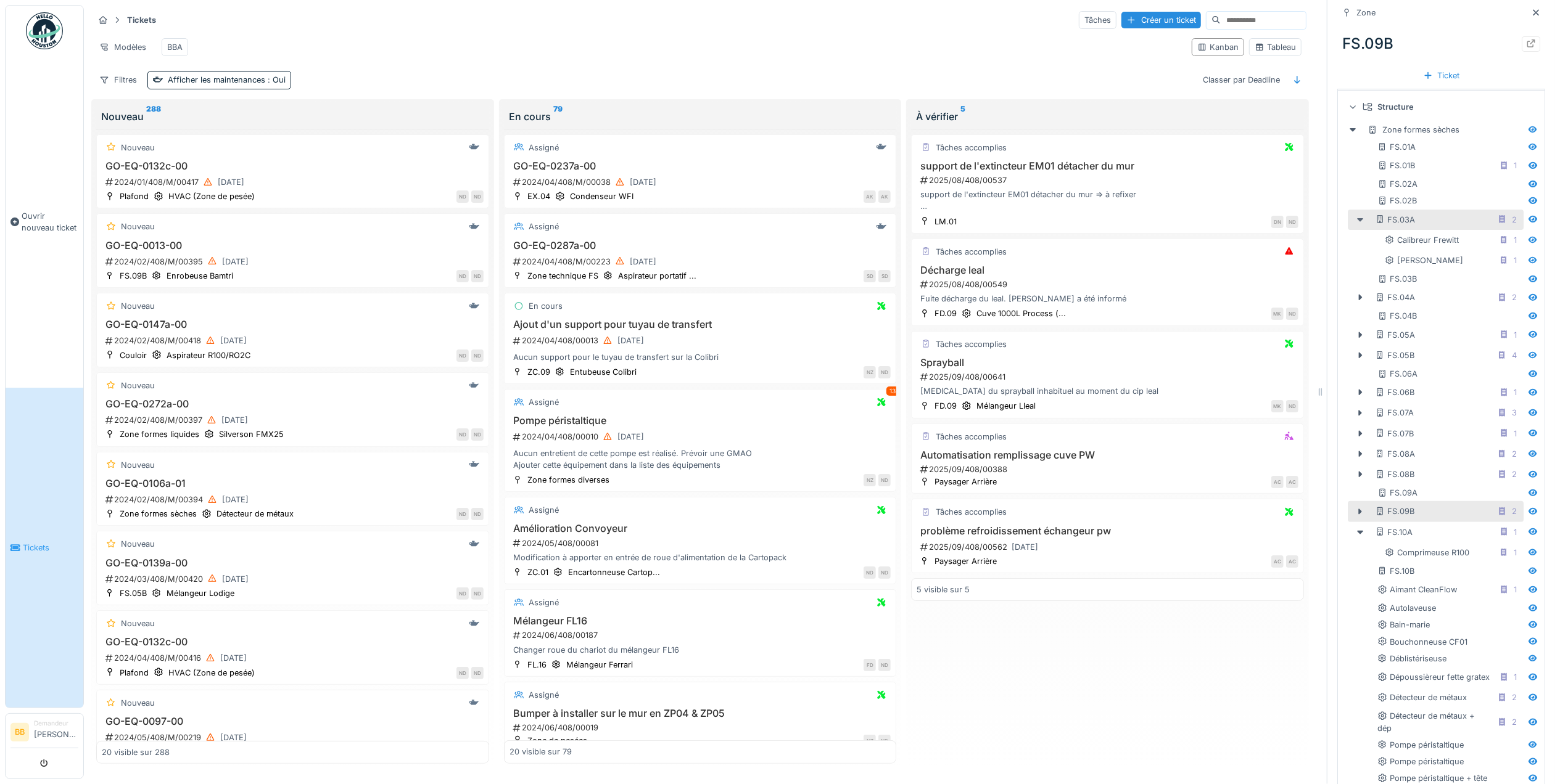
click at [1357, 218] on icon at bounding box center [1360, 220] width 6 height 4
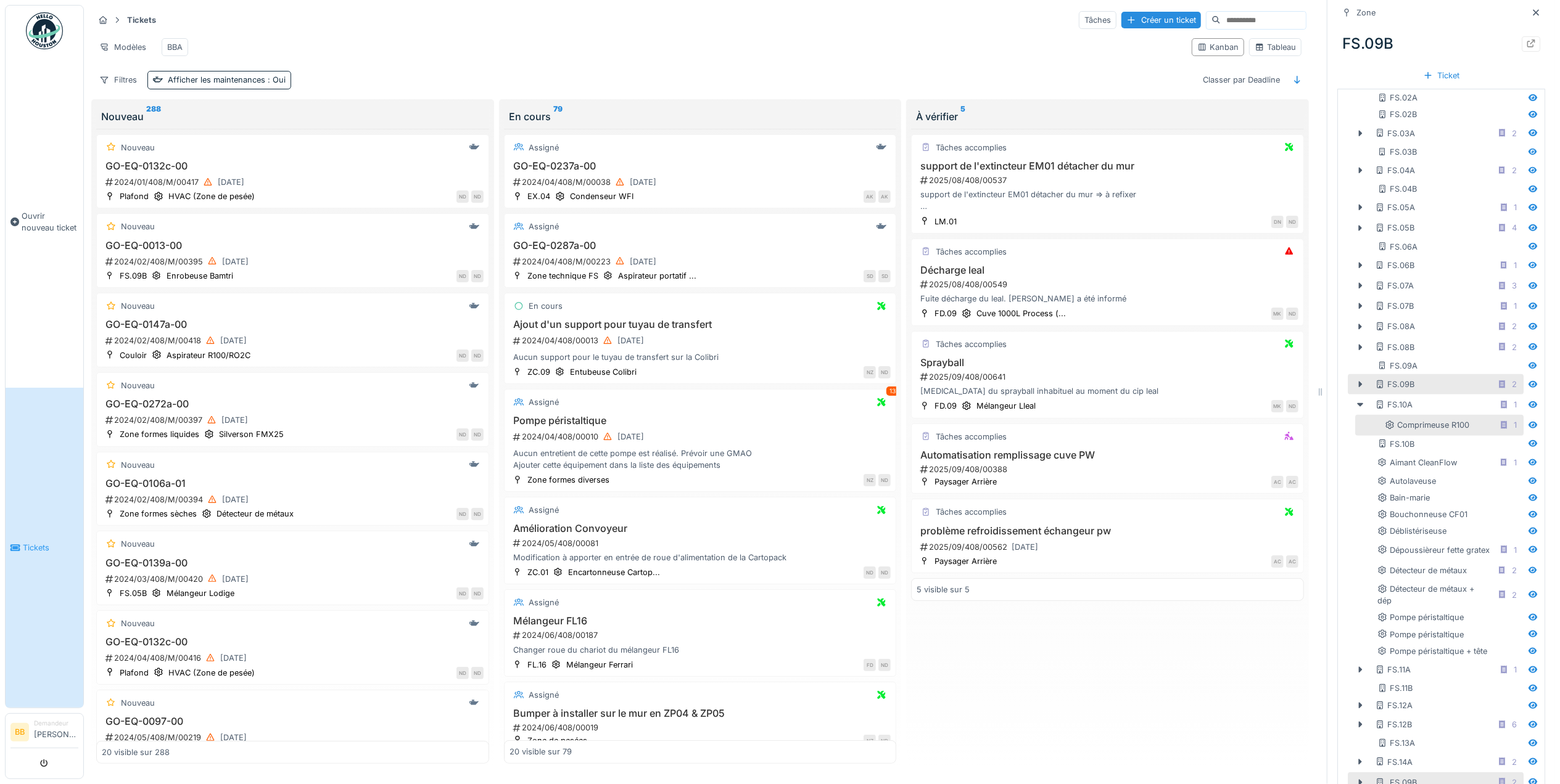
scroll to position [380, 0]
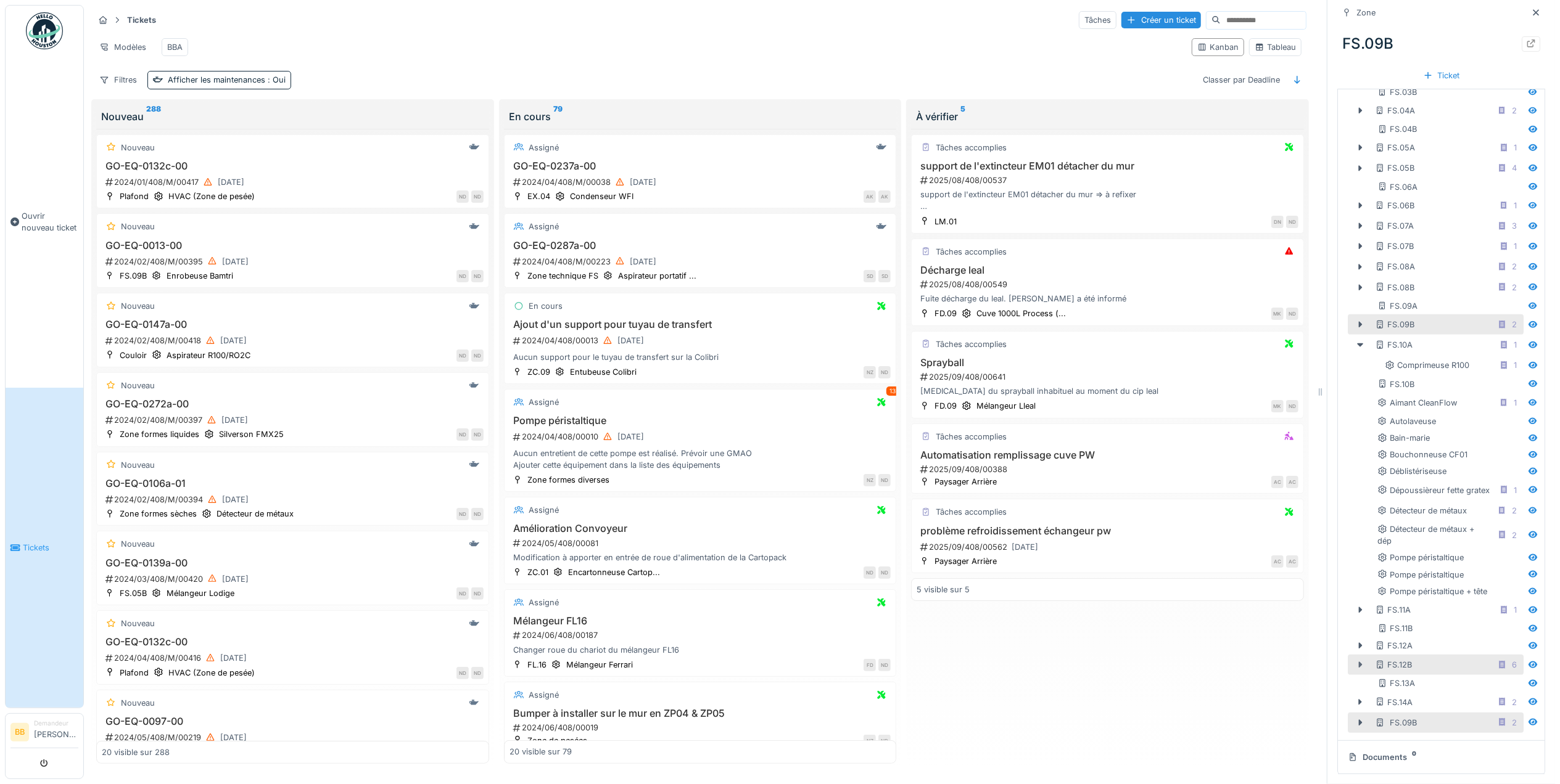
click at [1355, 661] on icon at bounding box center [1360, 665] width 10 height 8
